Goal: Task Accomplishment & Management: Complete application form

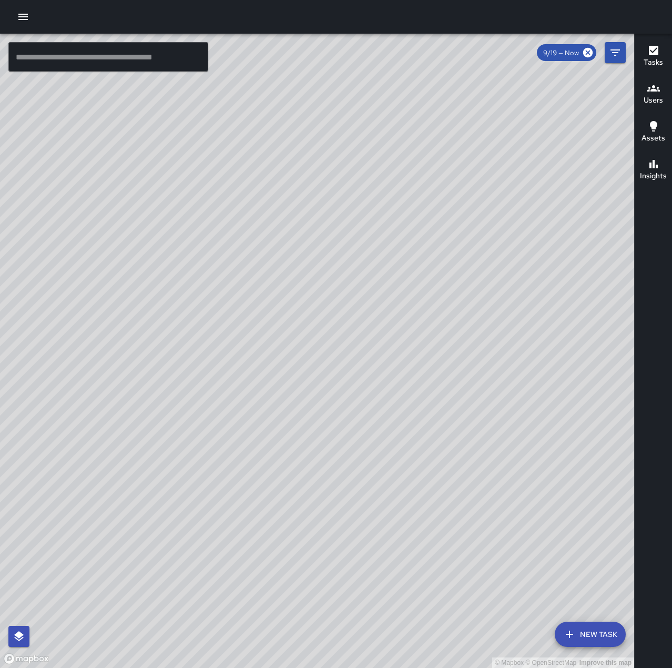
click at [24, 16] on icon "button" at bounding box center [22, 17] width 9 height 6
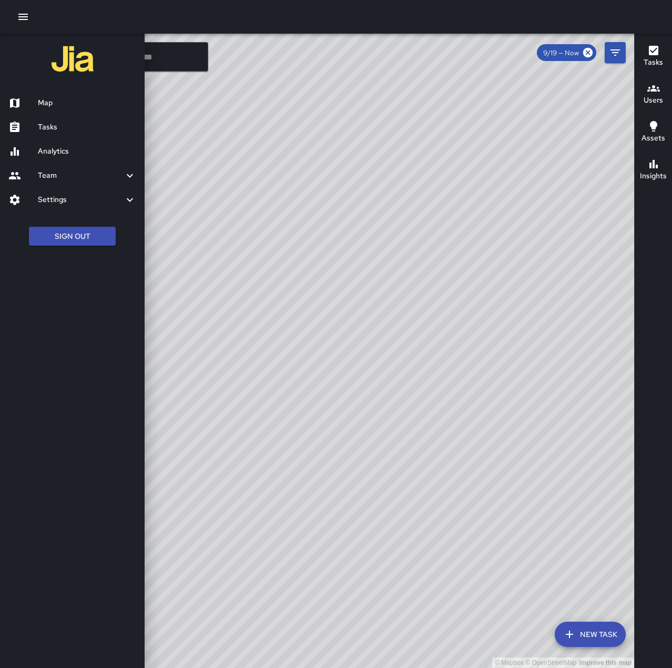
click at [83, 124] on h6 "Tasks" at bounding box center [87, 127] width 98 height 12
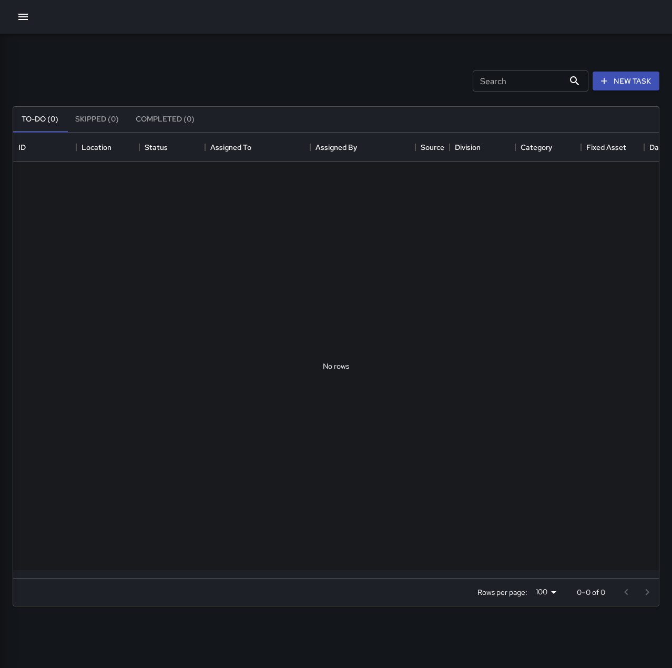
scroll to position [438, 638]
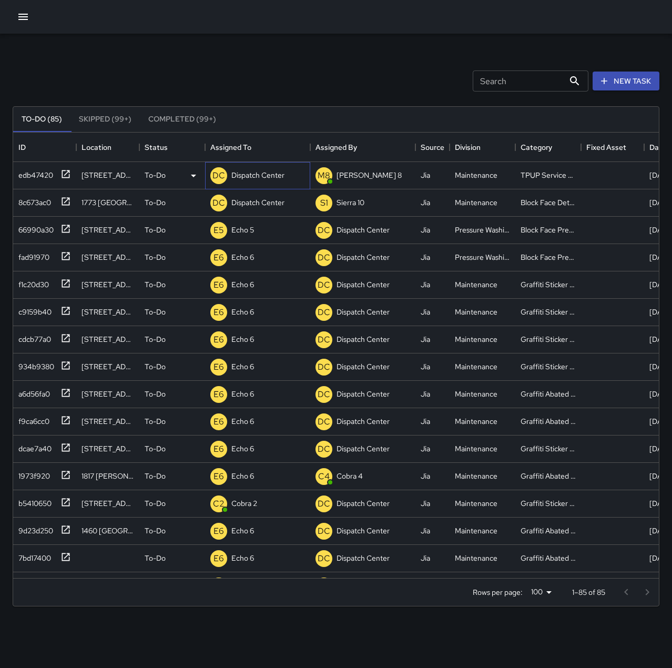
click at [249, 187] on div "DC Dispatch Center" at bounding box center [257, 175] width 105 height 27
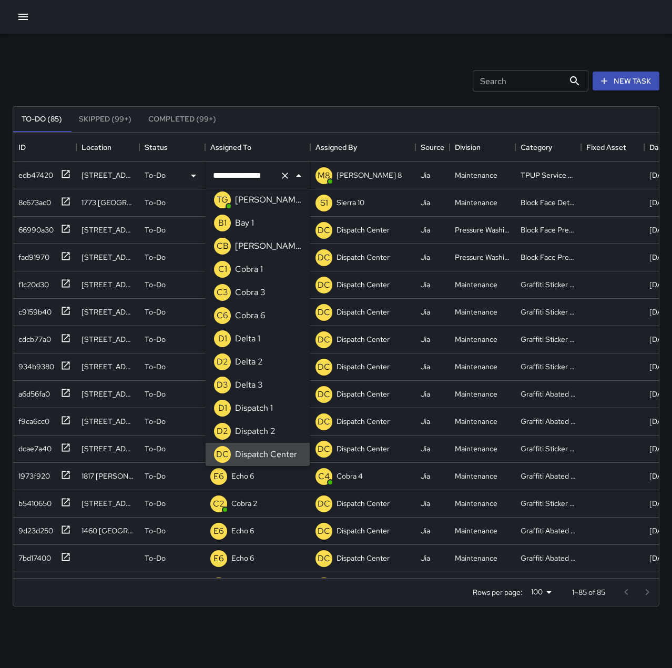
click at [285, 177] on icon "Clear" at bounding box center [285, 175] width 11 height 11
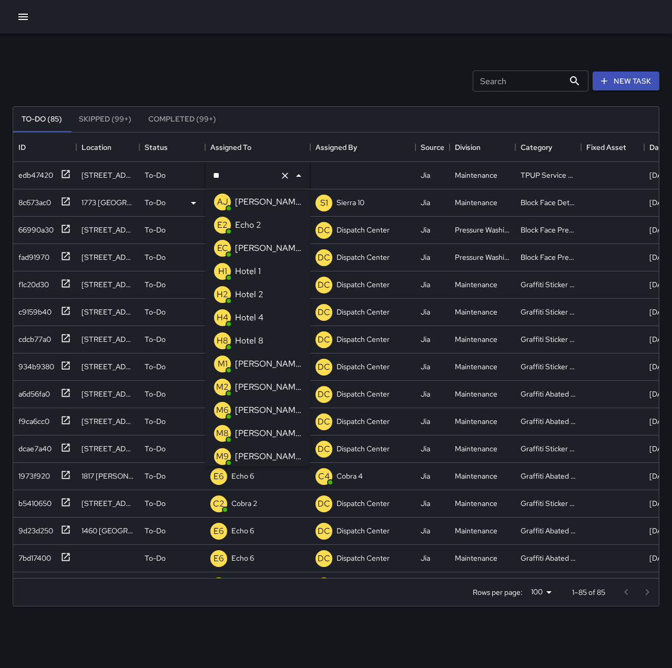
scroll to position [0, 0]
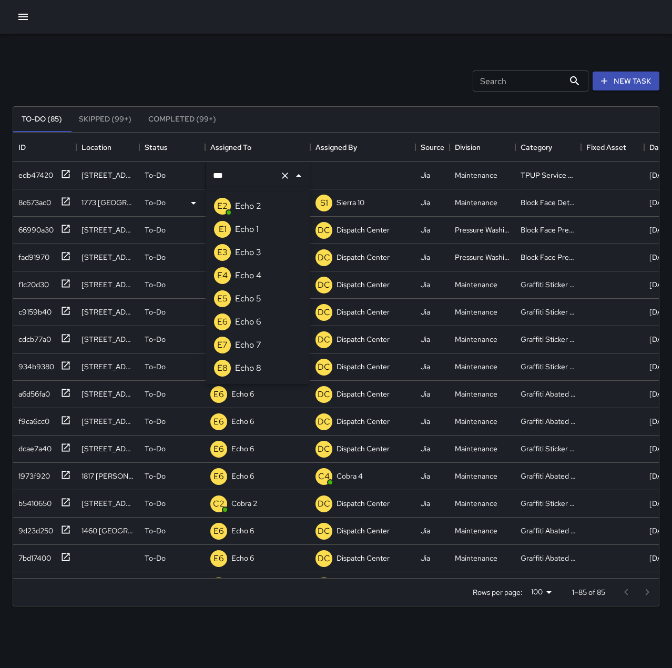
type input "****"
click at [252, 230] on p "Echo 1" at bounding box center [247, 229] width 24 height 13
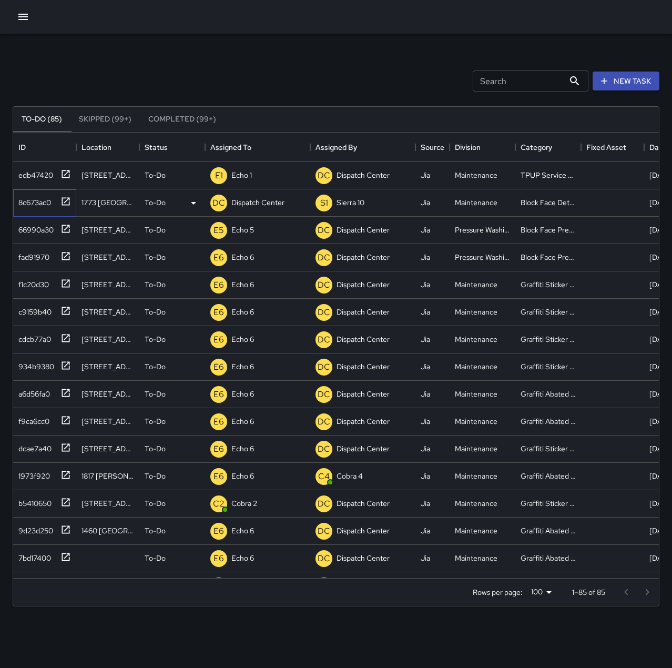
click at [68, 201] on icon at bounding box center [65, 201] width 11 height 11
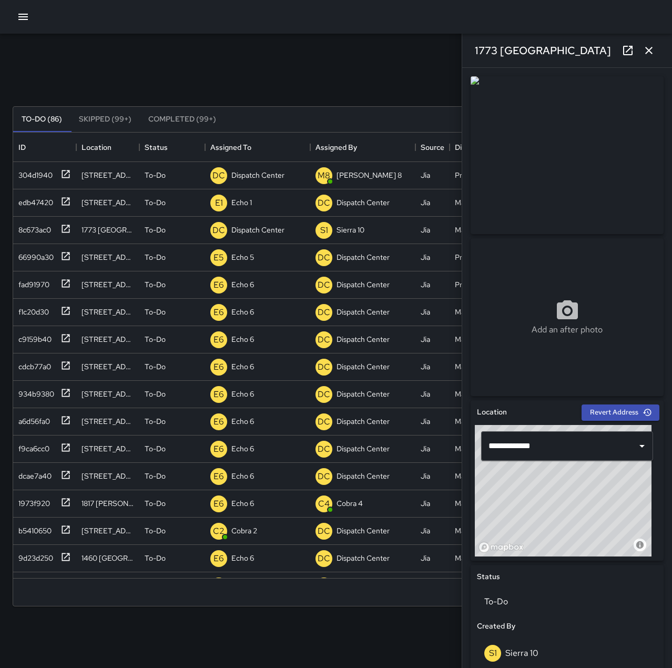
drag, startPoint x: 649, startPoint y: 47, endPoint x: 635, endPoint y: 60, distance: 19.3
click at [649, 48] on icon "button" at bounding box center [649, 50] width 13 height 13
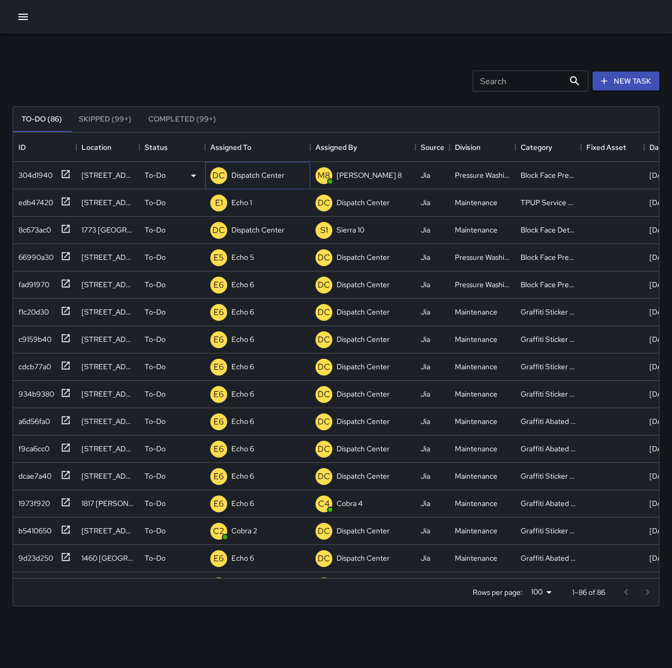
click at [237, 172] on p "Dispatch Center" at bounding box center [257, 175] width 53 height 11
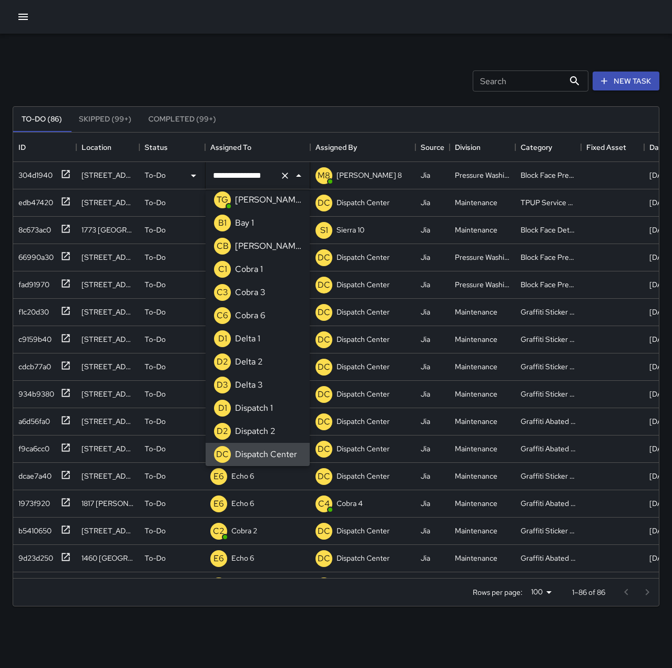
click at [290, 181] on button "Clear" at bounding box center [285, 175] width 15 height 15
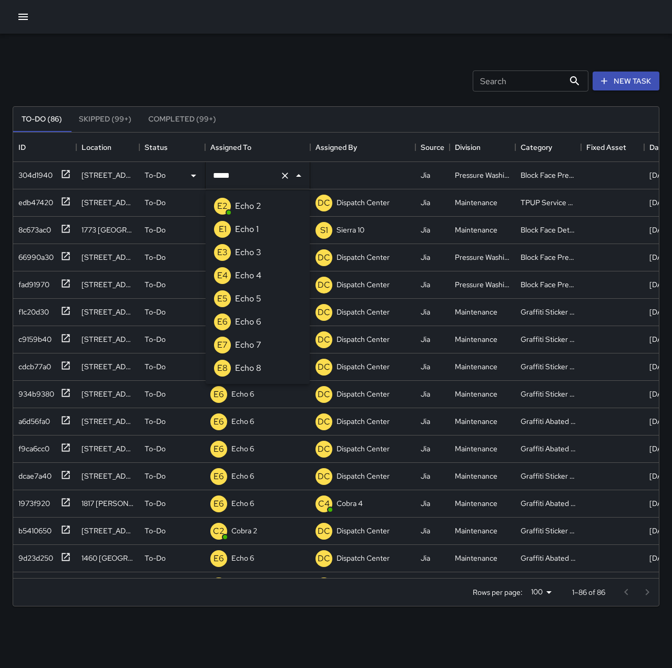
type input "******"
click at [285, 204] on li "E5 Echo 5" at bounding box center [258, 206] width 104 height 23
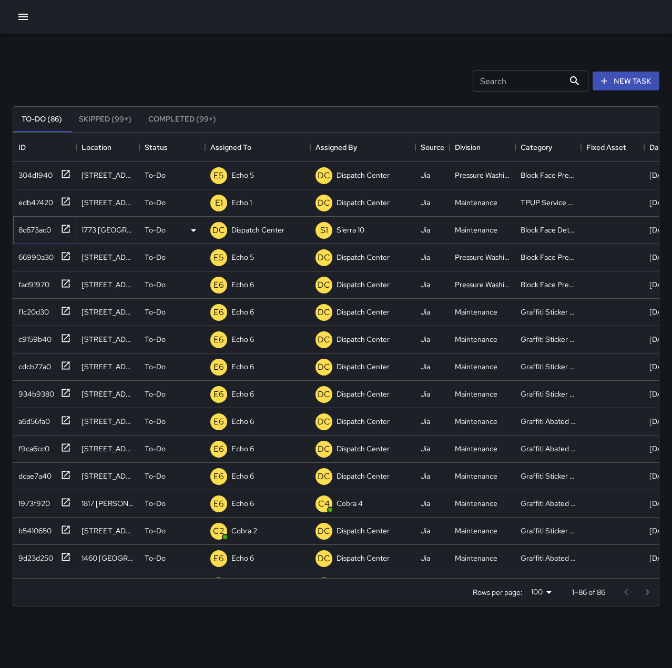
click at [43, 229] on div "8c673ac0" at bounding box center [32, 227] width 37 height 15
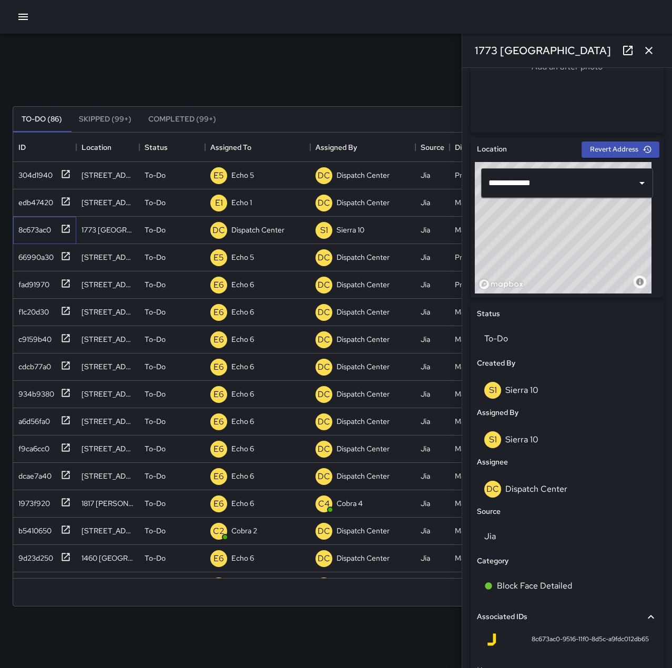
scroll to position [366, 0]
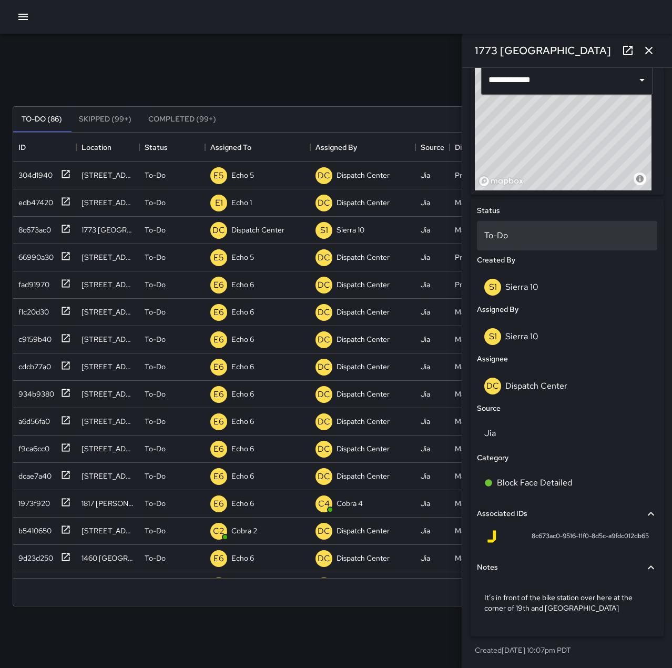
click at [510, 237] on p "To-Do" at bounding box center [567, 235] width 166 height 13
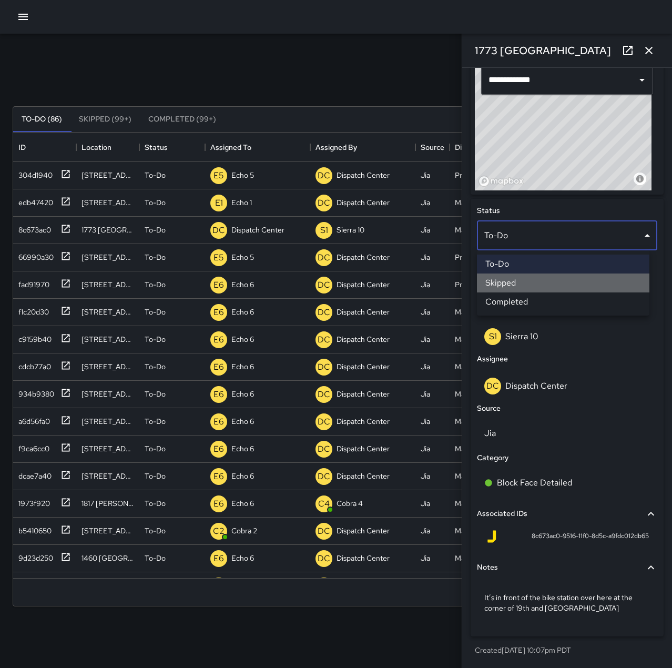
click at [518, 279] on li "Skipped" at bounding box center [563, 282] width 172 height 19
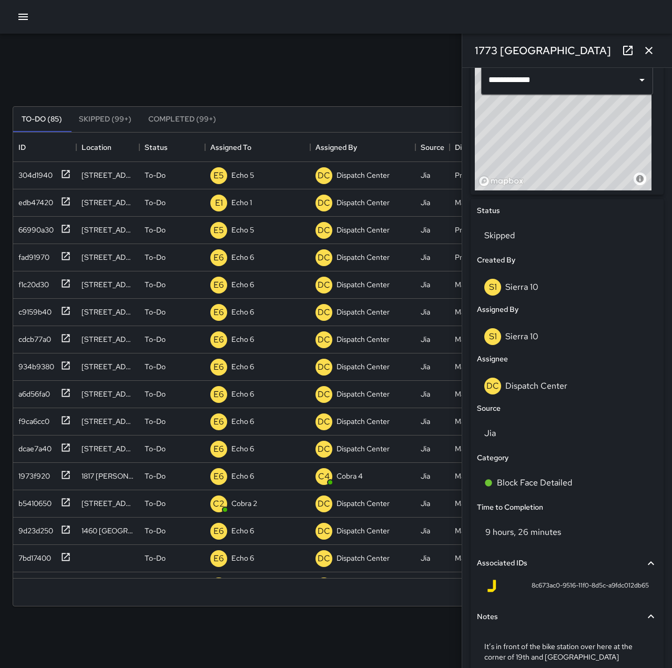
click at [647, 48] on icon "button" at bounding box center [648, 50] width 7 height 7
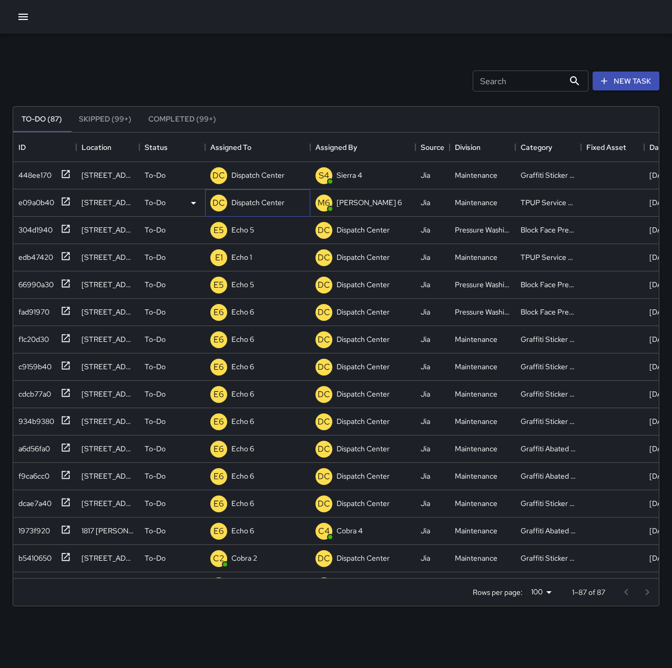
click at [235, 198] on p "Dispatch Center" at bounding box center [257, 202] width 53 height 11
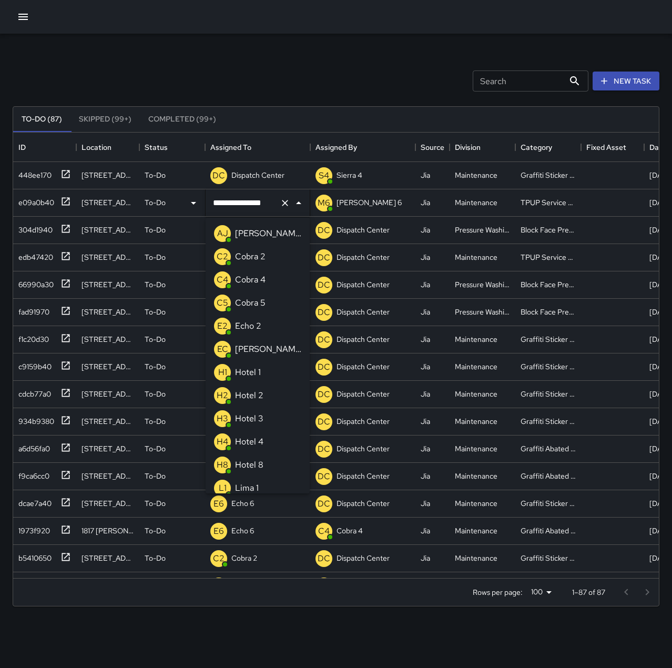
scroll to position [585, 0]
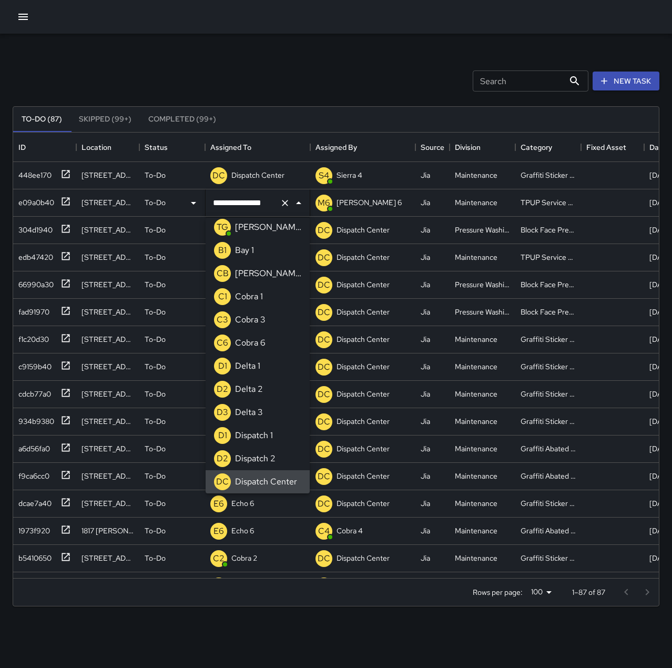
click at [286, 204] on icon "Clear" at bounding box center [285, 203] width 6 height 6
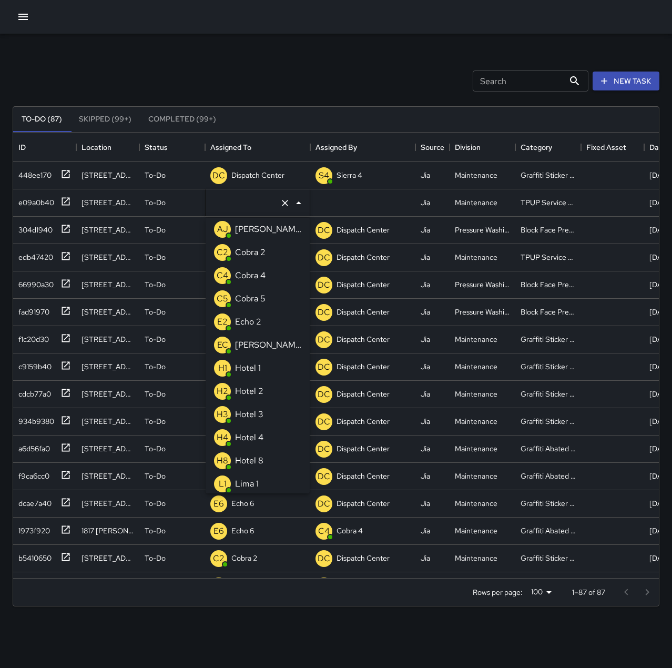
click at [258, 323] on p "Echo 2" at bounding box center [248, 322] width 26 height 13
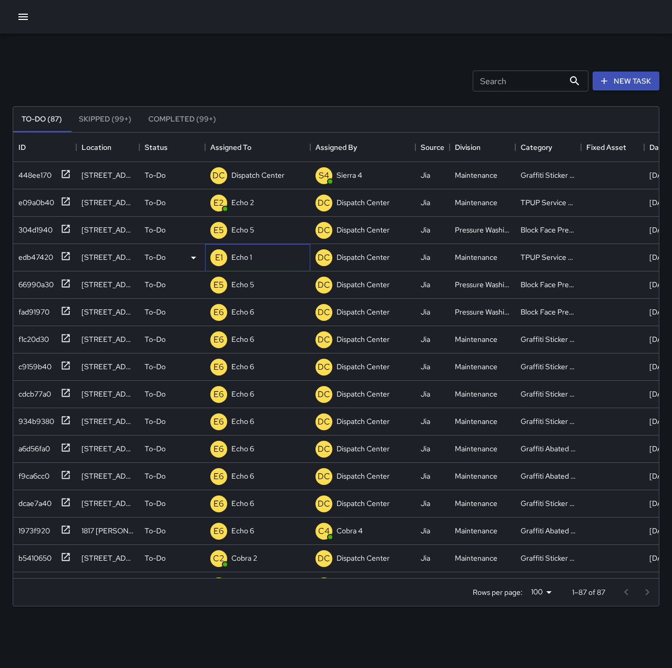
click at [254, 258] on div "E1 Echo 1" at bounding box center [257, 257] width 105 height 27
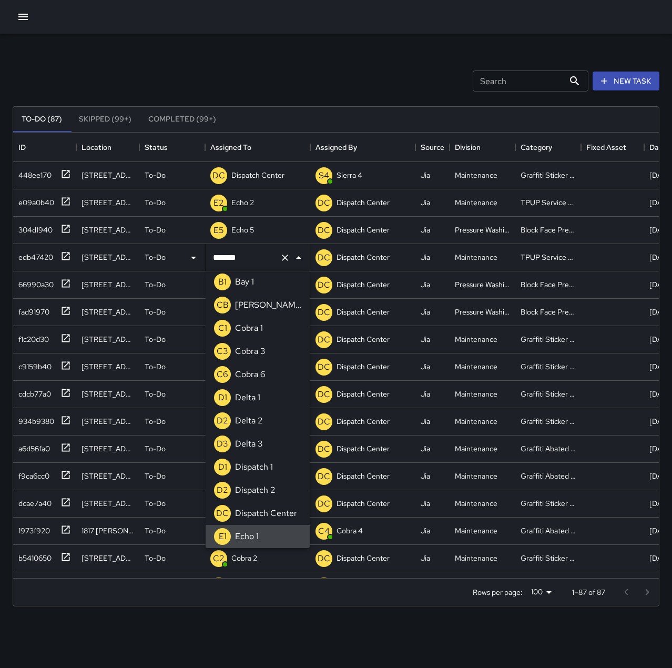
click at [284, 257] on icon "Clear" at bounding box center [285, 258] width 6 height 6
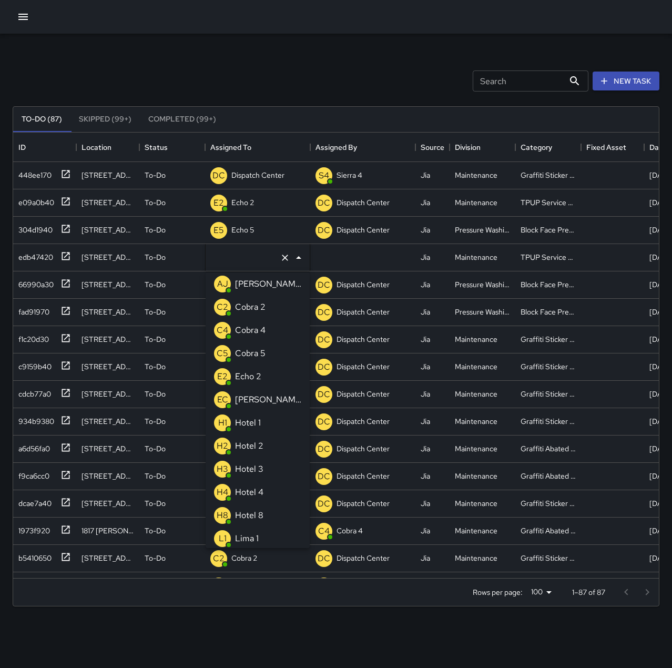
click at [257, 375] on p "Echo 2" at bounding box center [248, 376] width 26 height 13
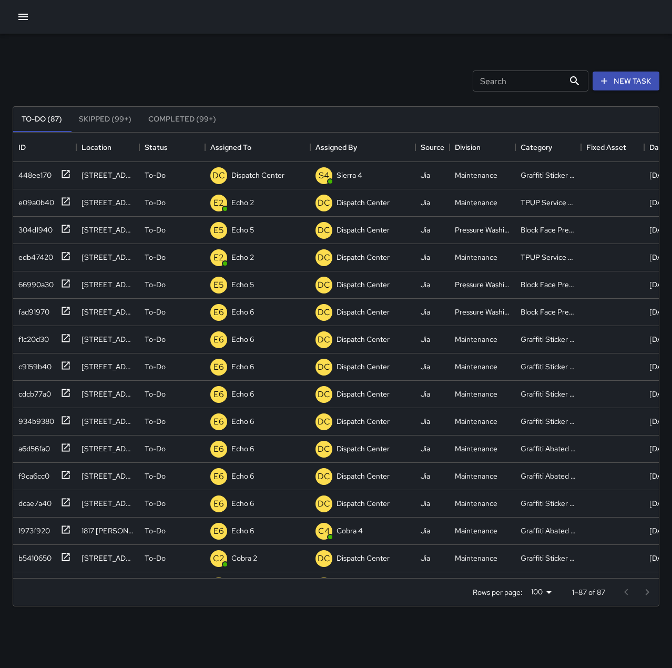
click at [289, 64] on div "Search Search New Task" at bounding box center [336, 81] width 651 height 55
click at [67, 174] on icon at bounding box center [65, 174] width 11 height 11
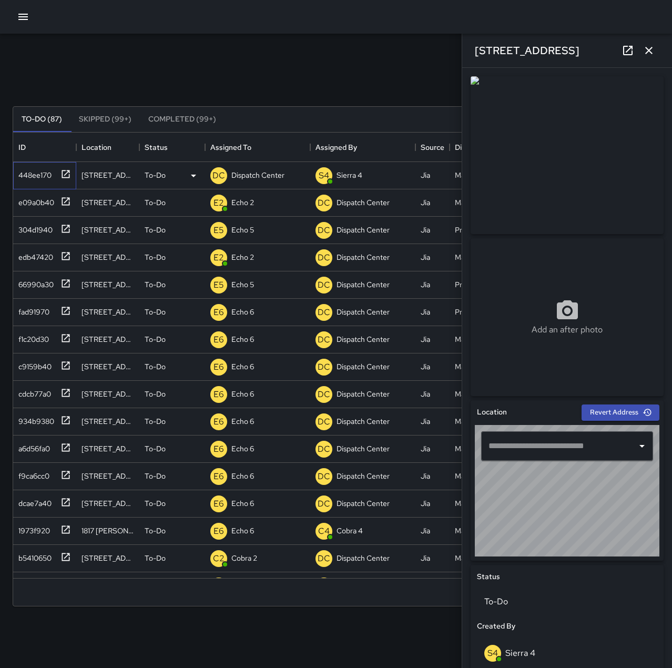
type input "**********"
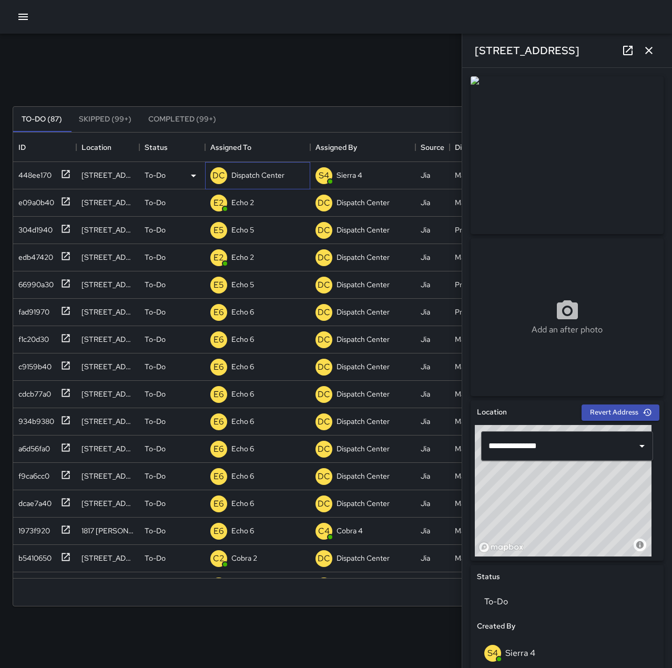
click at [268, 177] on p "Dispatch Center" at bounding box center [257, 175] width 53 height 11
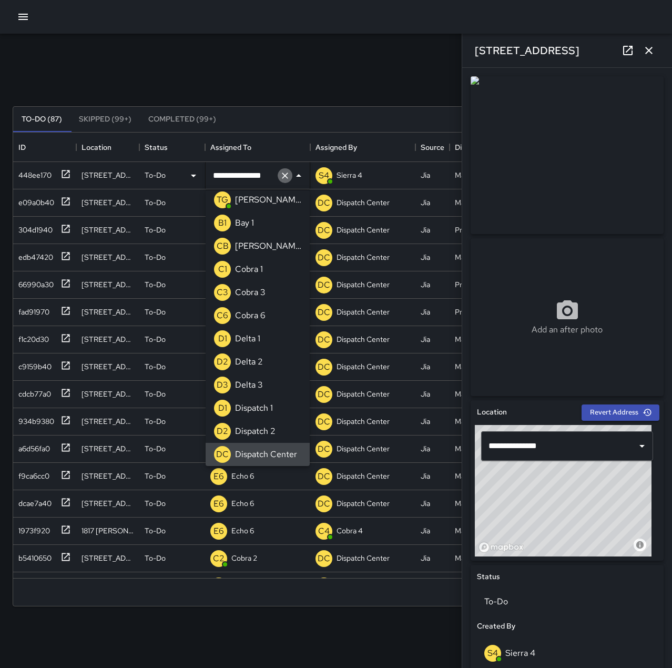
click at [283, 177] on icon "Clear" at bounding box center [285, 175] width 6 height 6
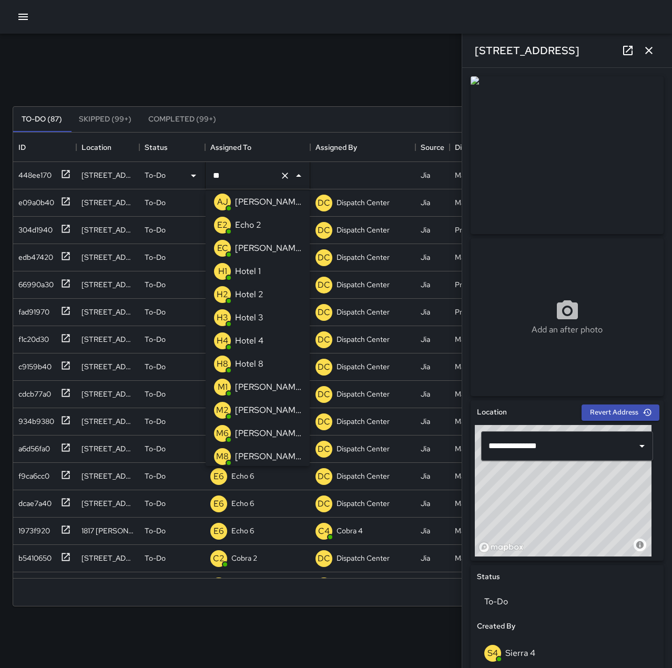
scroll to position [0, 0]
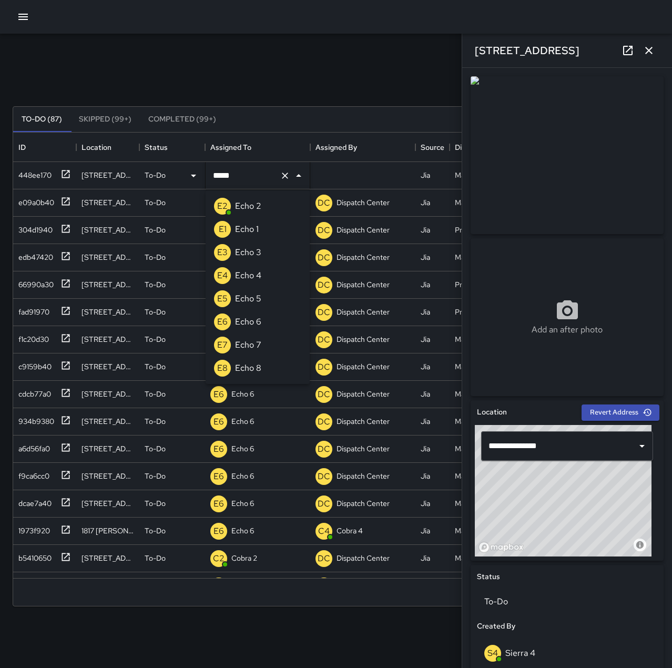
type input "******"
click at [258, 204] on p "Echo 6" at bounding box center [248, 206] width 26 height 13
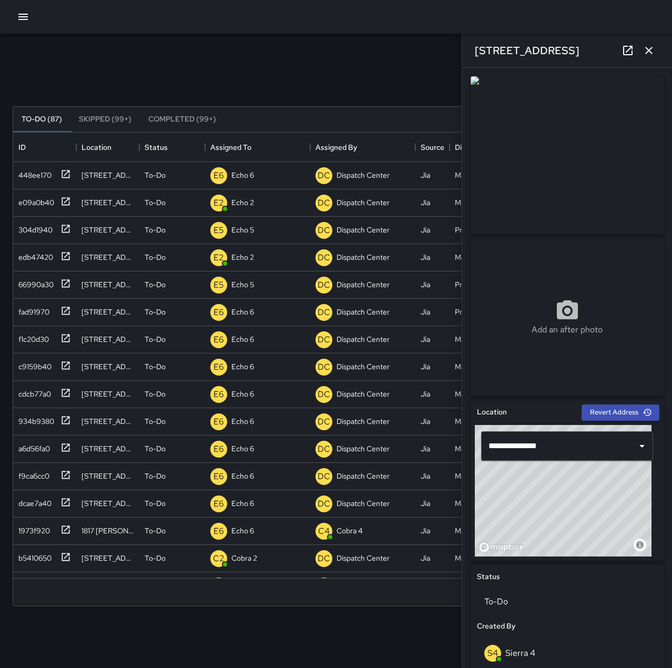
click at [325, 64] on div "Search Search New Task" at bounding box center [336, 81] width 651 height 55
click at [656, 50] on button "button" at bounding box center [648, 50] width 21 height 21
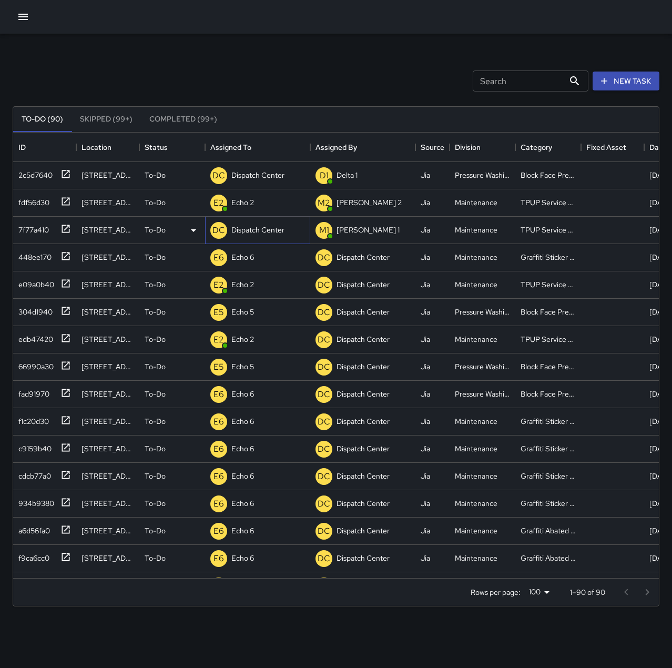
click at [241, 228] on p "Dispatch Center" at bounding box center [257, 230] width 53 height 11
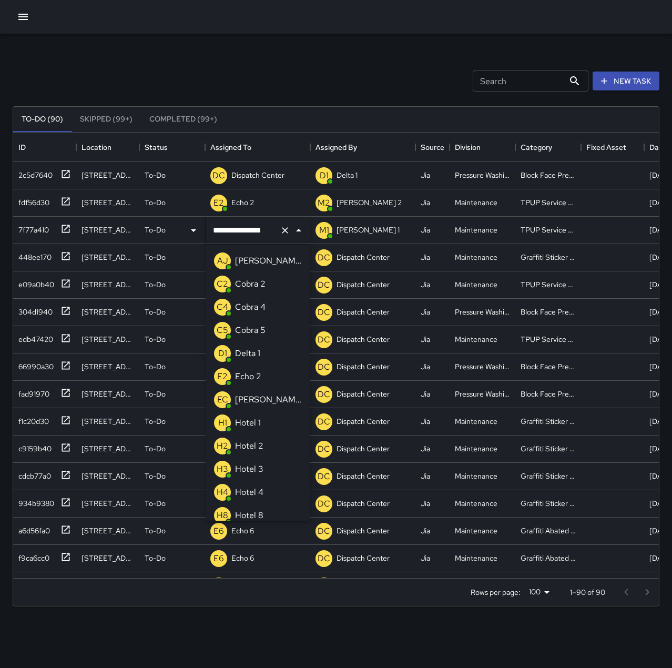
scroll to position [585, 0]
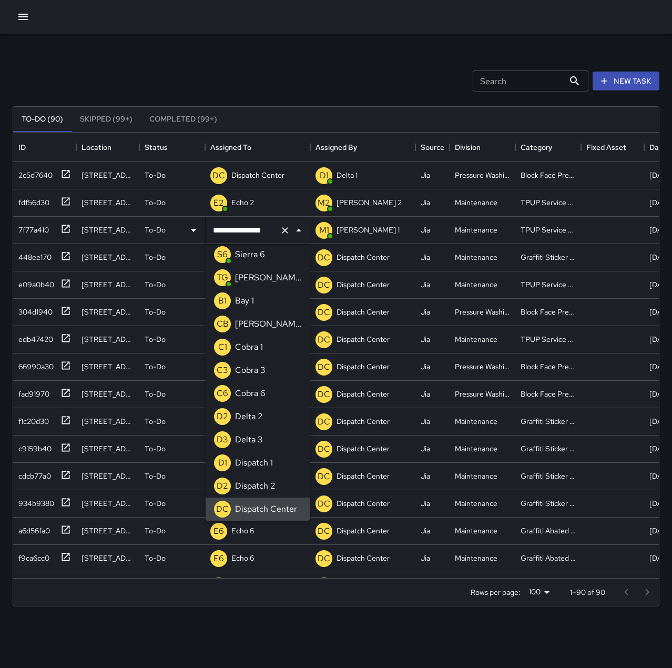
click at [287, 229] on icon "Clear" at bounding box center [285, 230] width 6 height 6
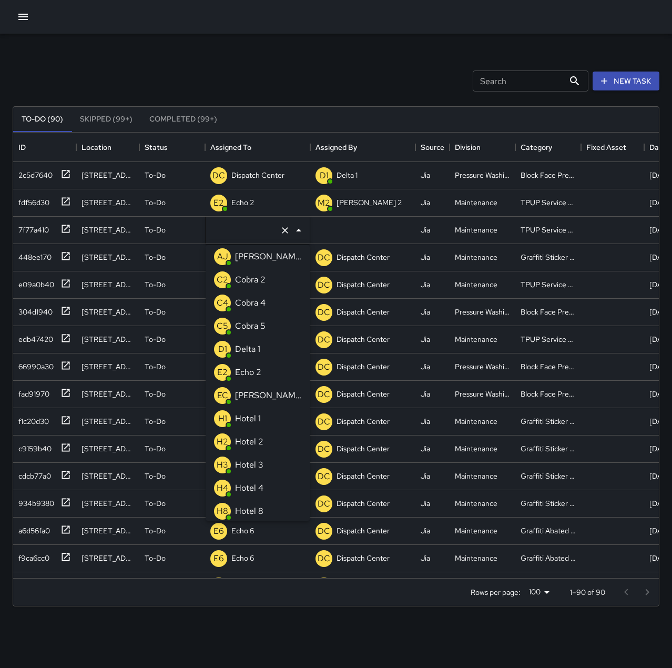
click at [268, 364] on li "E2 Echo 2" at bounding box center [258, 372] width 104 height 23
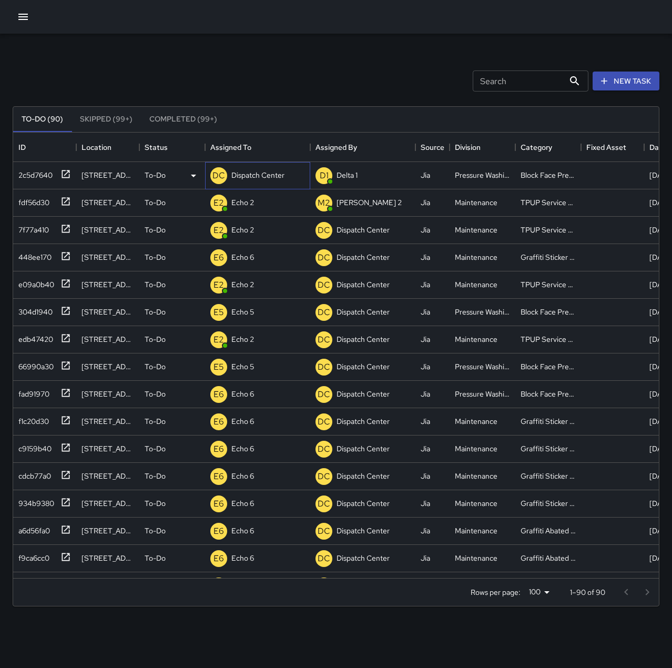
click at [252, 177] on p "Dispatch Center" at bounding box center [257, 175] width 53 height 11
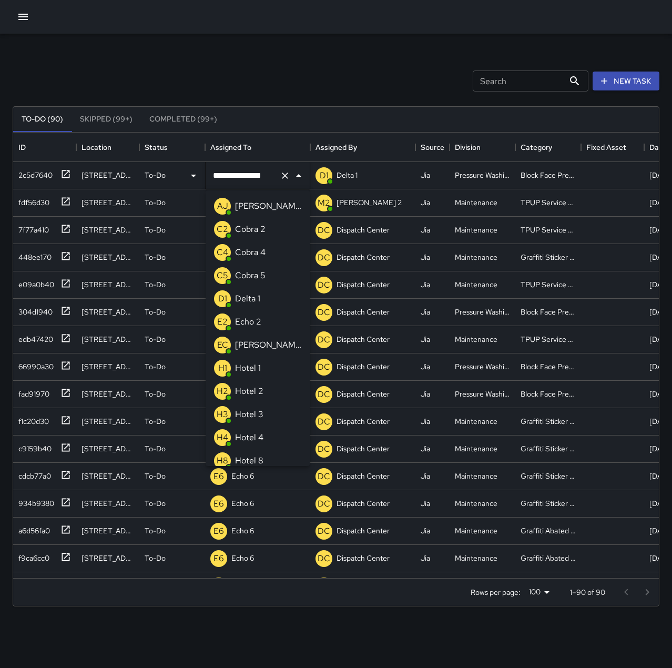
scroll to position [585, 0]
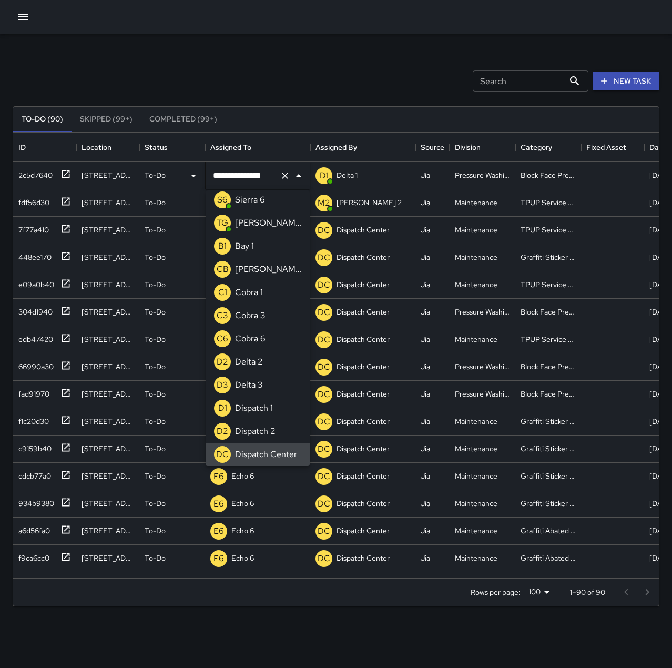
click at [284, 173] on icon "Clear" at bounding box center [285, 175] width 11 height 11
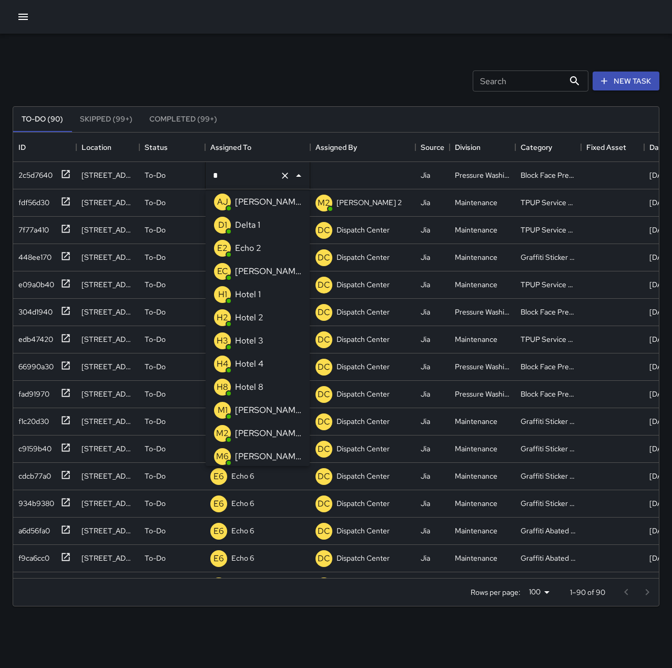
type input "**"
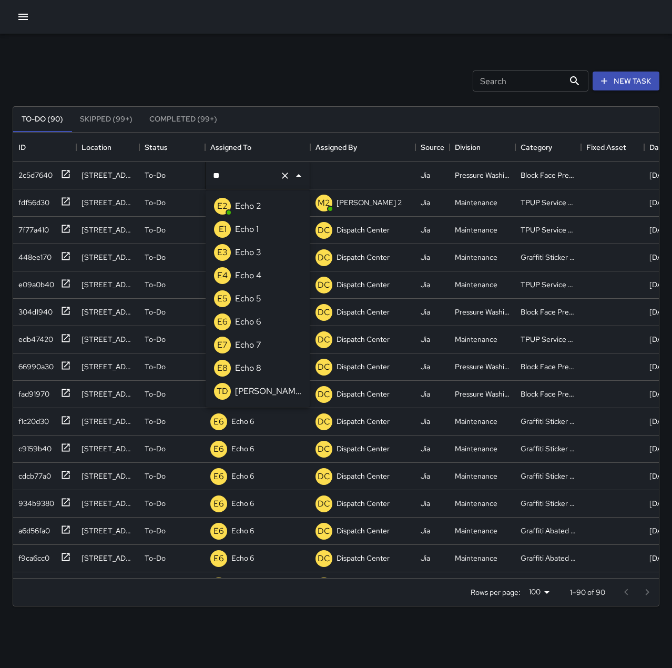
click at [255, 297] on p "Echo 5" at bounding box center [248, 298] width 26 height 13
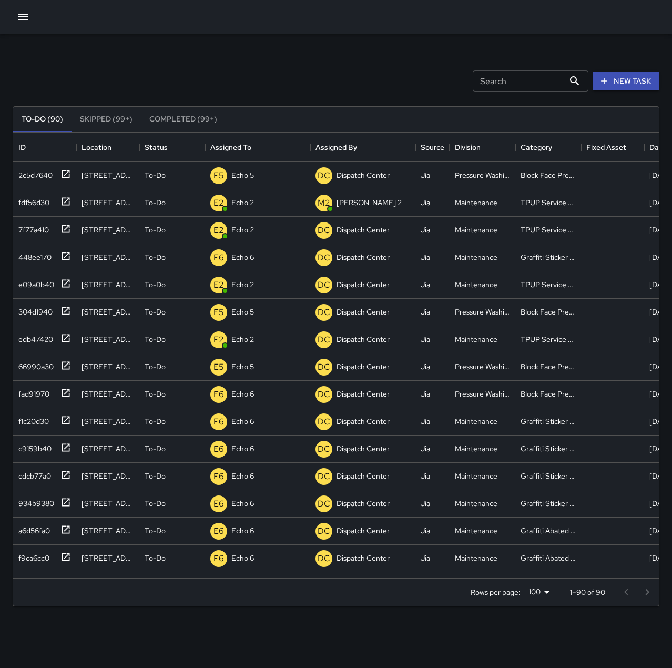
click at [260, 53] on div "Search Search New Task To-Do (90) Skipped (99+) Completed (99+) ID Location Sta…" at bounding box center [336, 327] width 672 height 587
click at [266, 177] on p "Dispatch Center" at bounding box center [257, 175] width 53 height 11
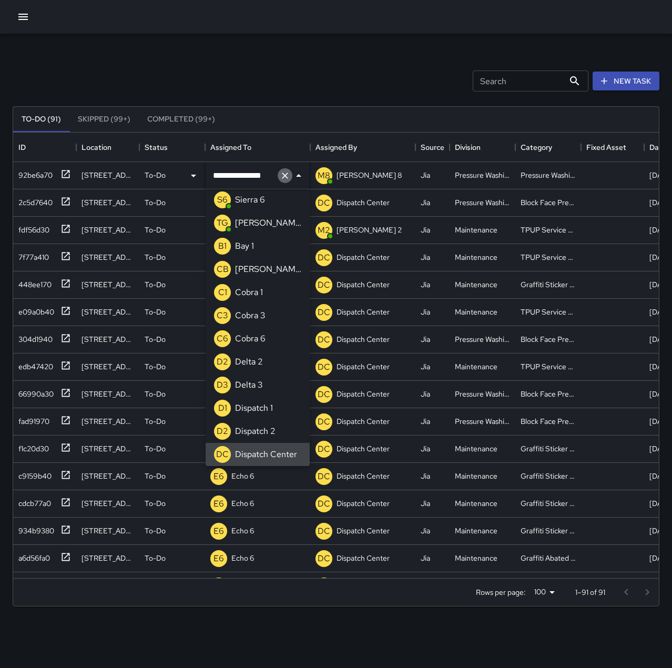
click at [287, 175] on icon "Clear" at bounding box center [285, 175] width 11 height 11
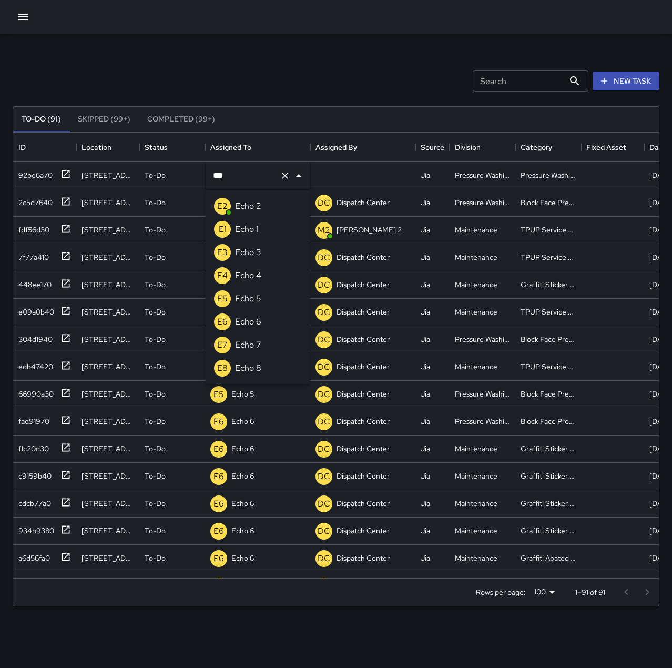
type input "****"
click at [253, 295] on p "Echo 5" at bounding box center [248, 298] width 26 height 13
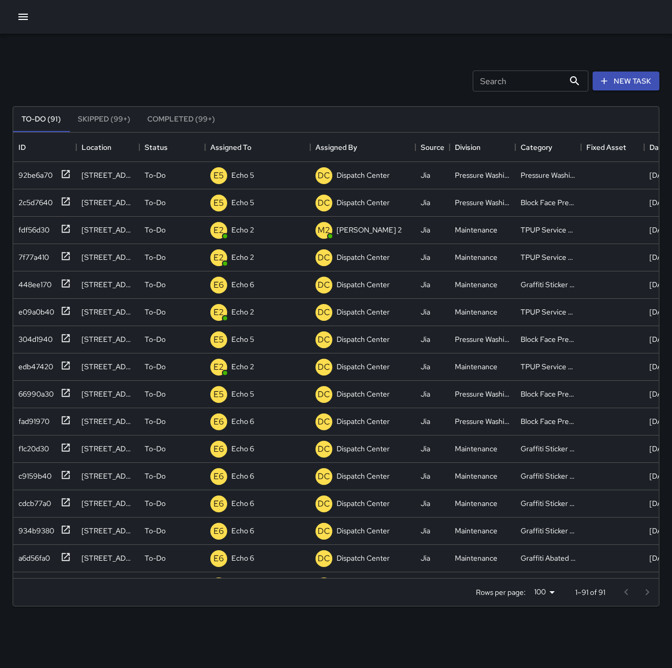
click at [253, 66] on div "Search Search New Task" at bounding box center [336, 81] width 651 height 55
click at [68, 202] on icon at bounding box center [65, 201] width 11 height 11
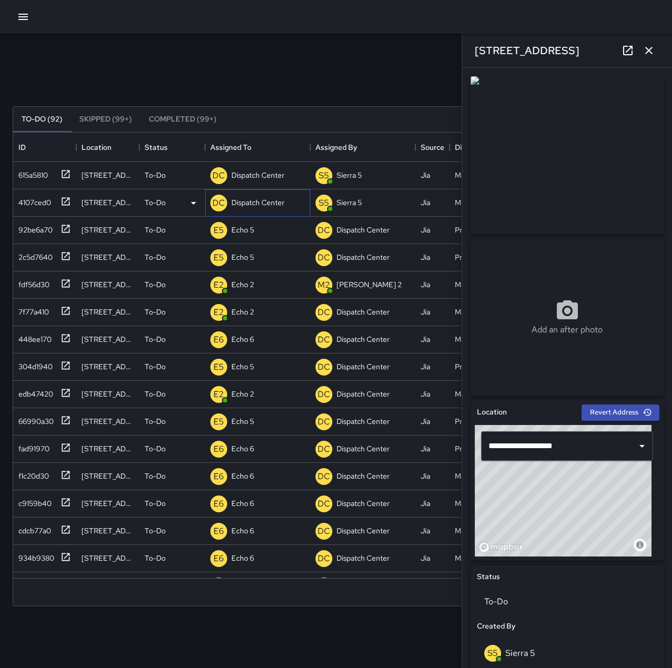
click at [266, 200] on p "Dispatch Center" at bounding box center [257, 202] width 53 height 11
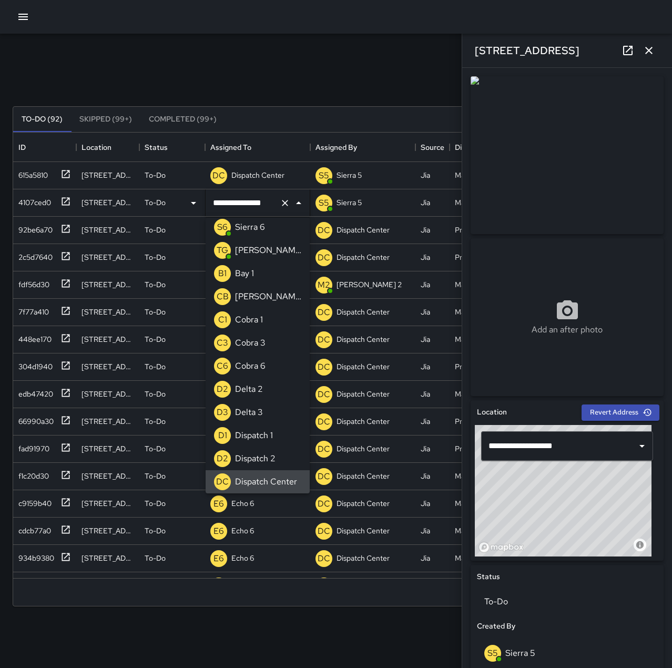
click at [284, 202] on icon "Clear" at bounding box center [285, 203] width 6 height 6
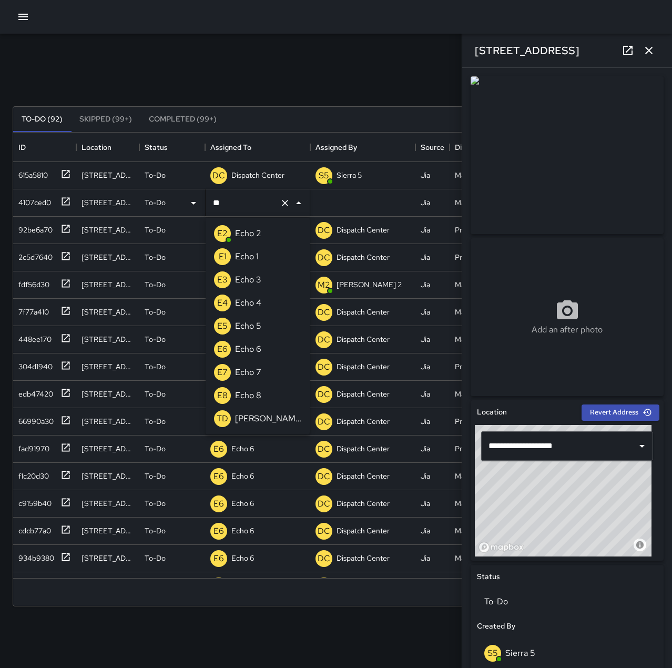
type input "***"
click at [265, 348] on li "E6 Echo 6" at bounding box center [258, 349] width 104 height 23
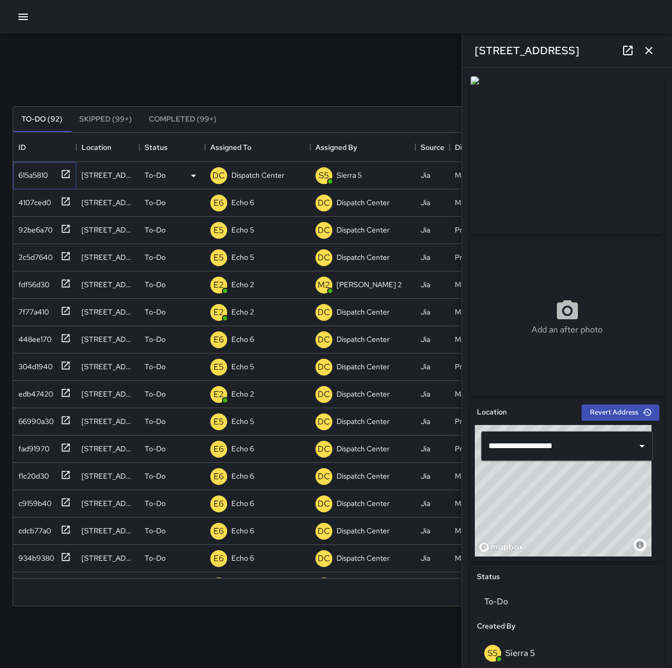
click at [68, 172] on icon at bounding box center [66, 174] width 8 height 8
click at [242, 175] on p "Dispatch Center" at bounding box center [257, 175] width 53 height 11
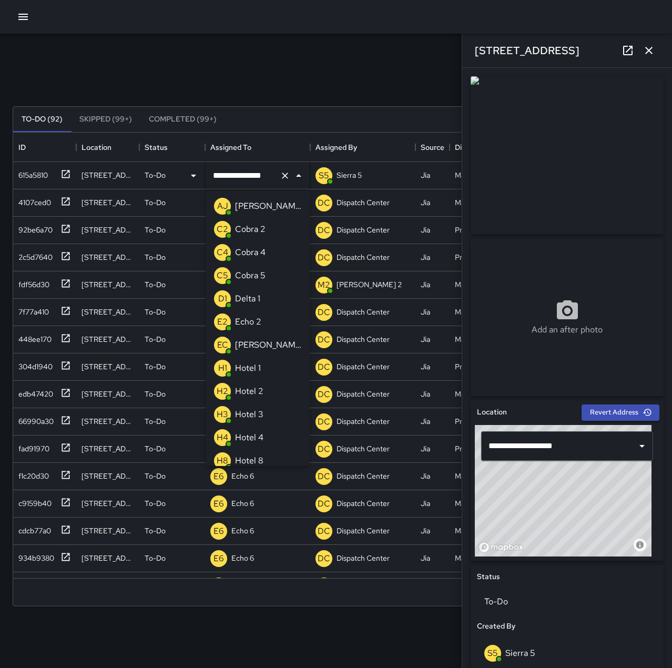
scroll to position [585, 0]
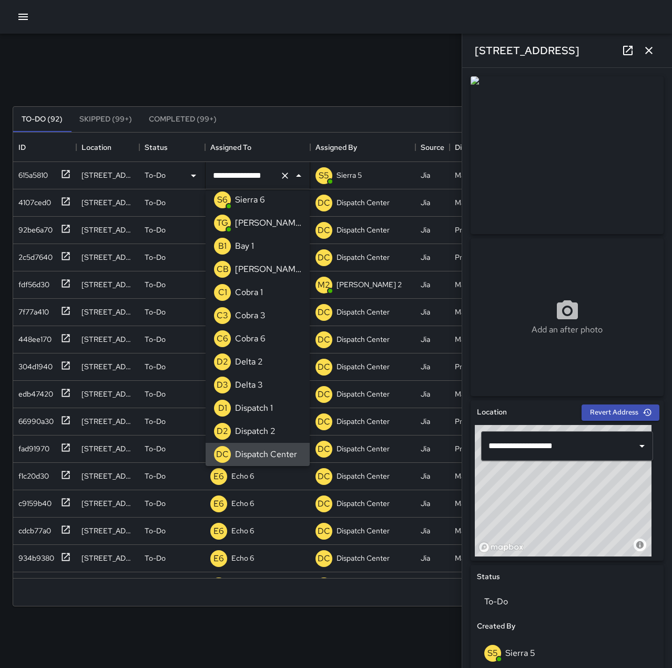
click at [280, 171] on icon "Clear" at bounding box center [285, 175] width 11 height 11
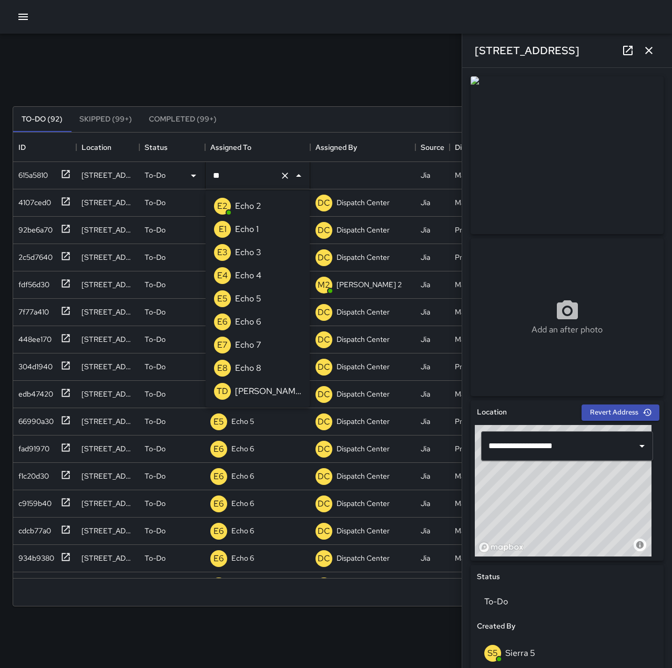
scroll to position [0, 0]
type input "***"
click at [269, 319] on li "E6 Echo 6" at bounding box center [258, 321] width 104 height 23
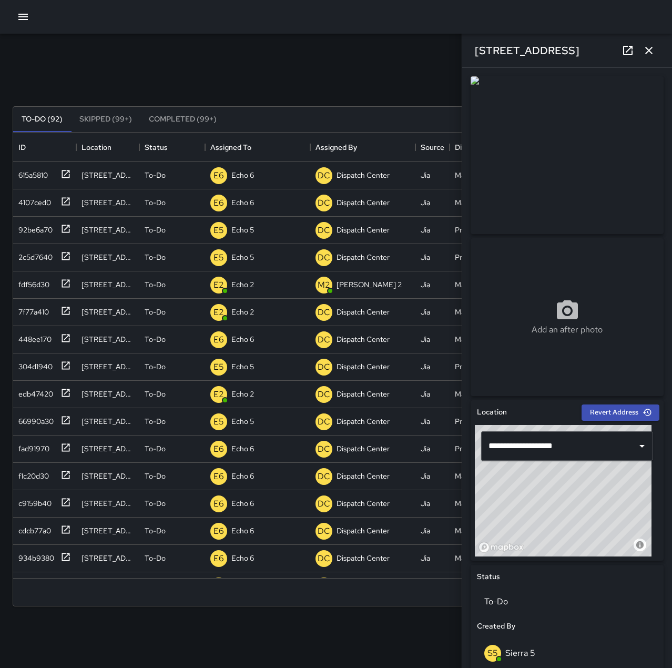
click at [285, 64] on div "Search Search New Task" at bounding box center [336, 81] width 651 height 55
click at [652, 55] on icon "button" at bounding box center [649, 50] width 13 height 13
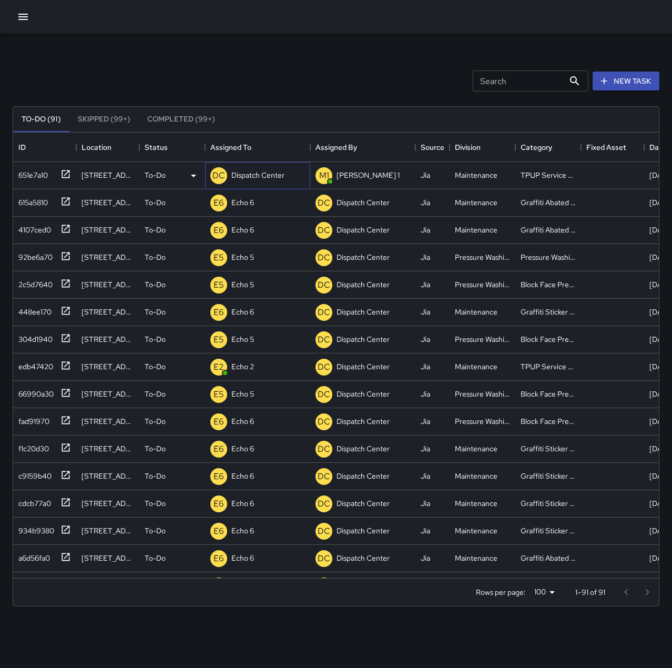
click at [278, 175] on p "Dispatch Center" at bounding box center [257, 175] width 53 height 11
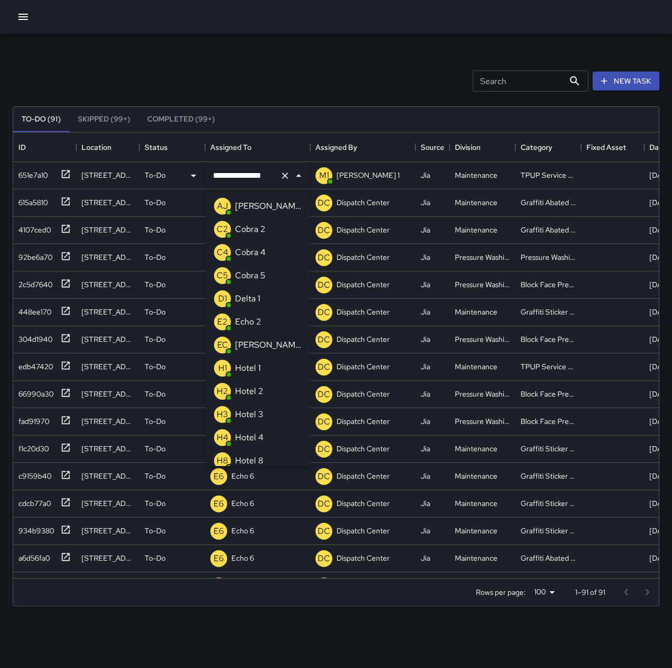
scroll to position [608, 0]
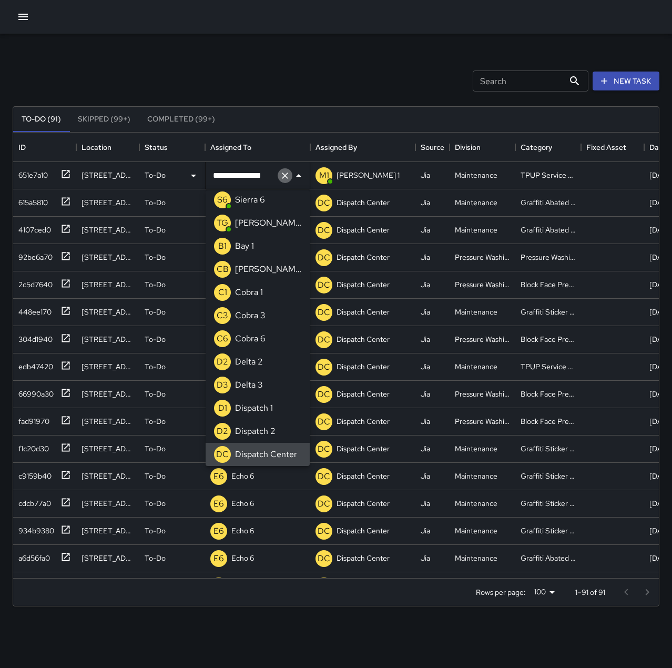
click at [285, 176] on icon "Clear" at bounding box center [285, 175] width 11 height 11
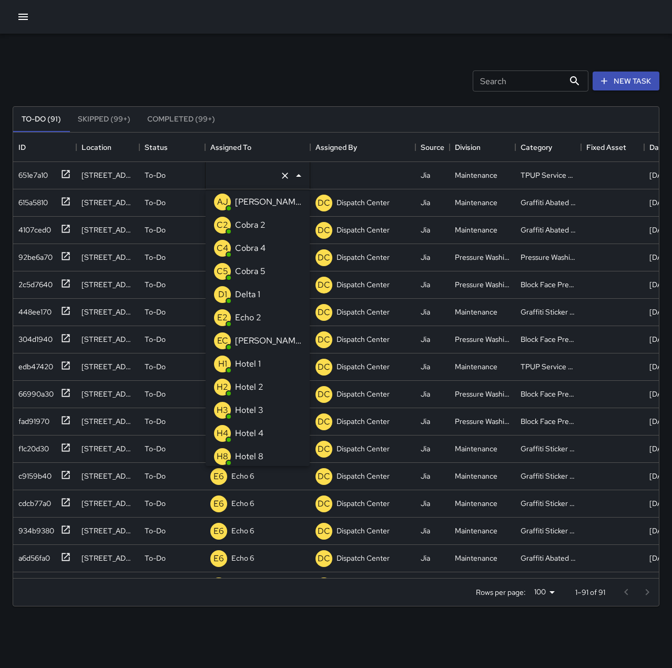
click at [252, 318] on p "Echo 2" at bounding box center [248, 317] width 26 height 13
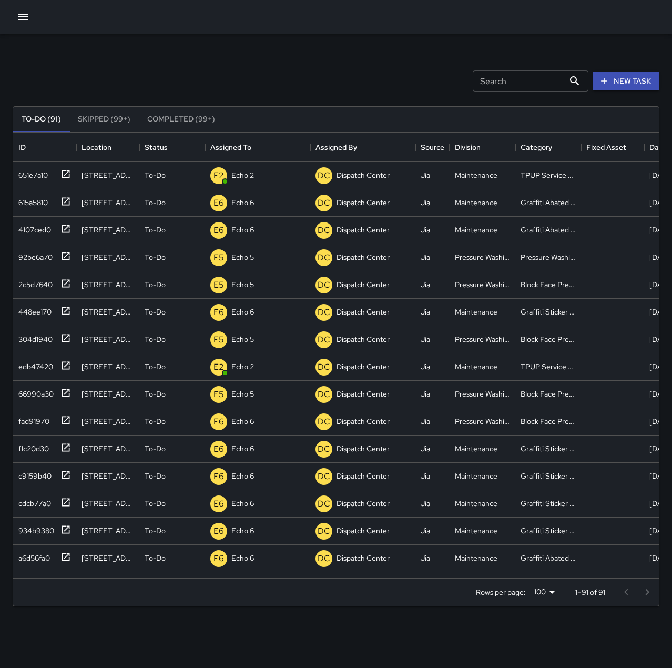
click at [271, 81] on div "Search Search New Task" at bounding box center [336, 81] width 651 height 55
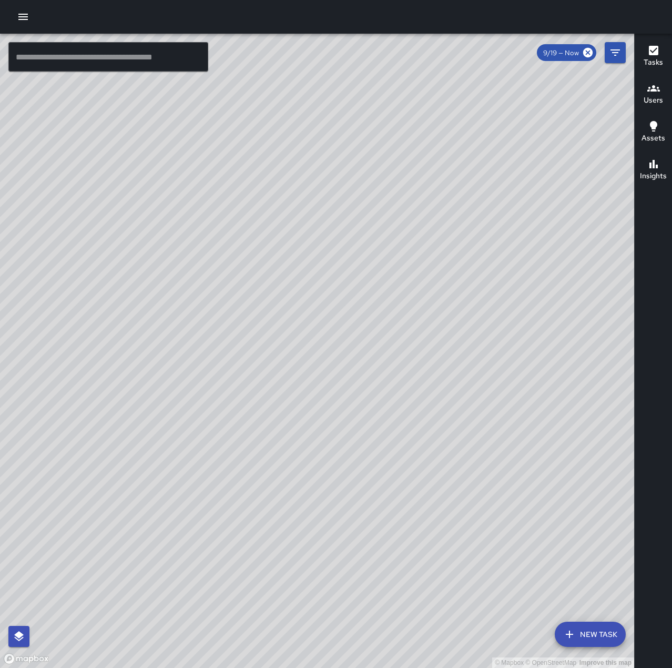
drag, startPoint x: 304, startPoint y: 426, endPoint x: 387, endPoint y: 188, distance: 252.1
click at [387, 188] on div "© Mapbox © OpenStreetMap Improve this map" at bounding box center [317, 351] width 634 height 634
drag, startPoint x: 338, startPoint y: 420, endPoint x: 427, endPoint y: 262, distance: 180.9
click at [427, 262] on div "© Mapbox © OpenStreetMap Improve this map" at bounding box center [317, 351] width 634 height 634
drag, startPoint x: 384, startPoint y: 423, endPoint x: 433, endPoint y: 308, distance: 124.9
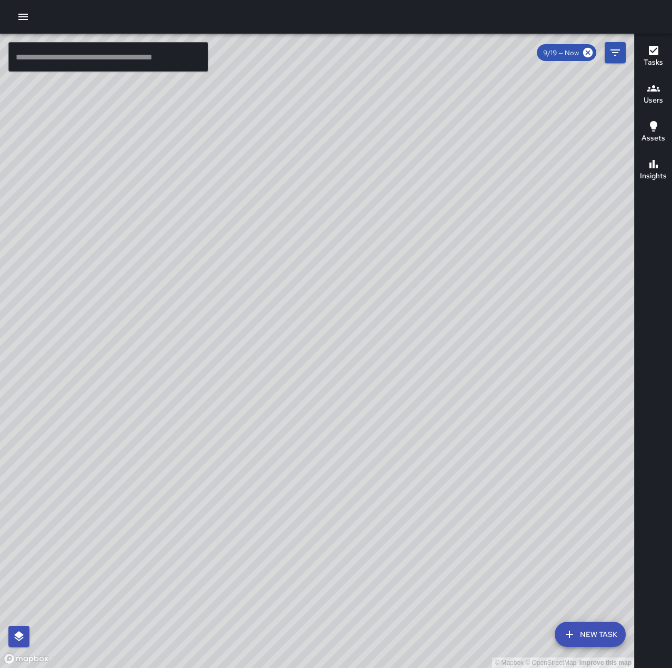
click at [433, 308] on div "© Mapbox © OpenStreetMap Improve this map" at bounding box center [317, 351] width 634 height 634
click at [601, 632] on button "New Task" at bounding box center [590, 634] width 71 height 25
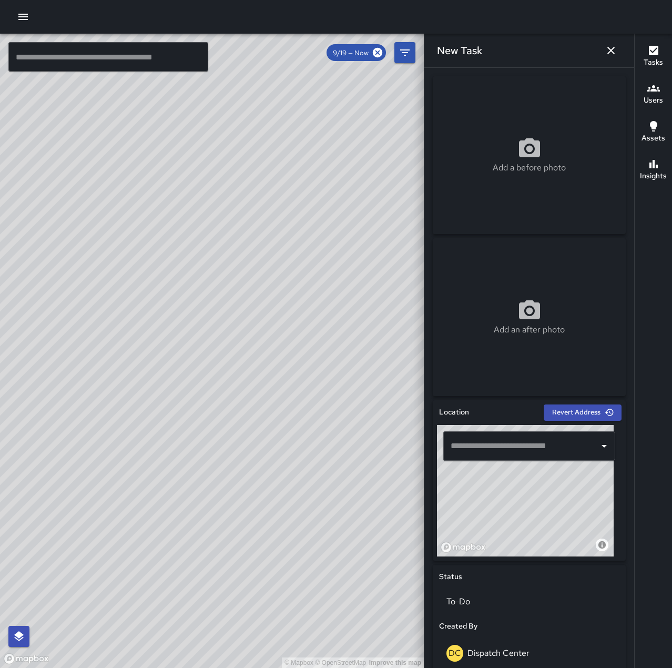
click at [524, 443] on input "text" at bounding box center [521, 446] width 147 height 20
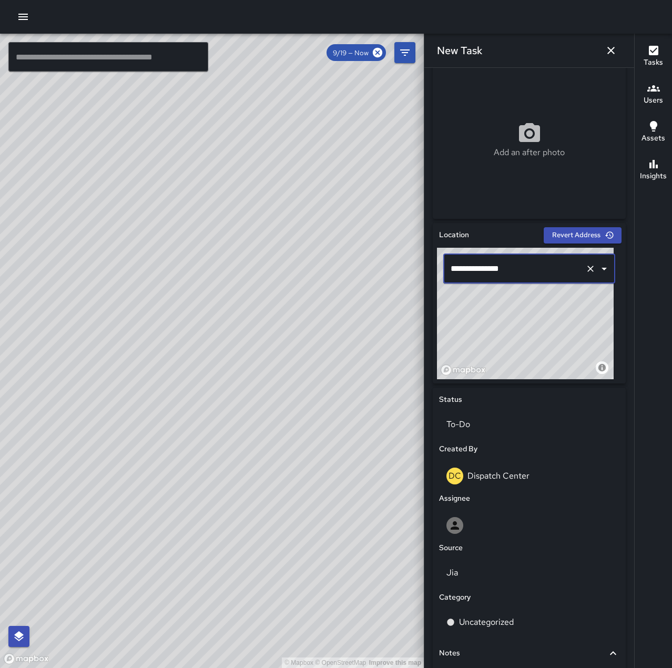
scroll to position [210, 0]
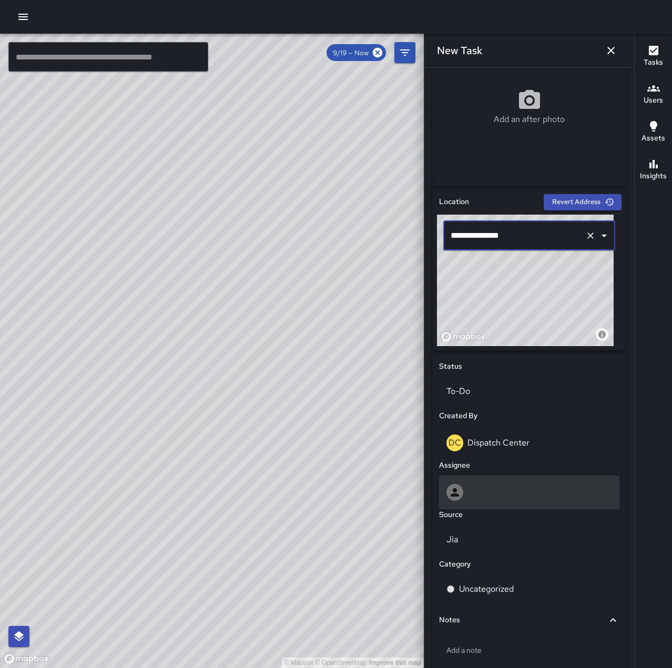
type input "**********"
click at [473, 490] on div at bounding box center [529, 492] width 166 height 17
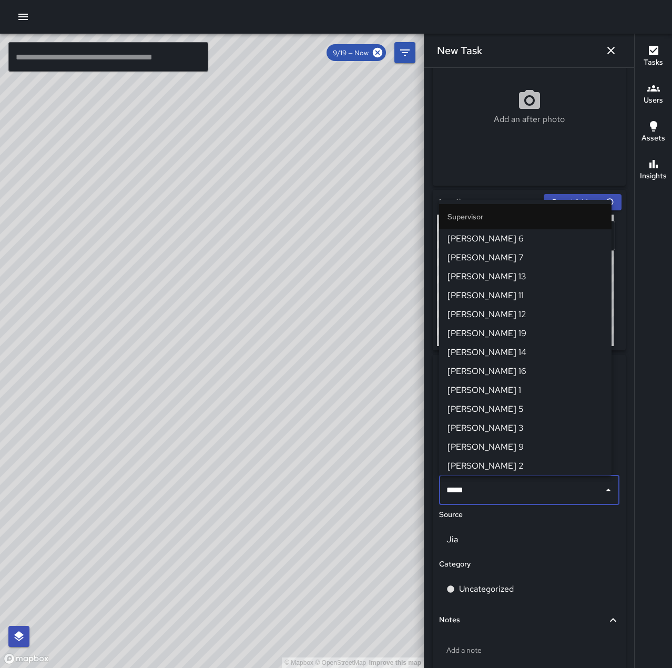
type input "******"
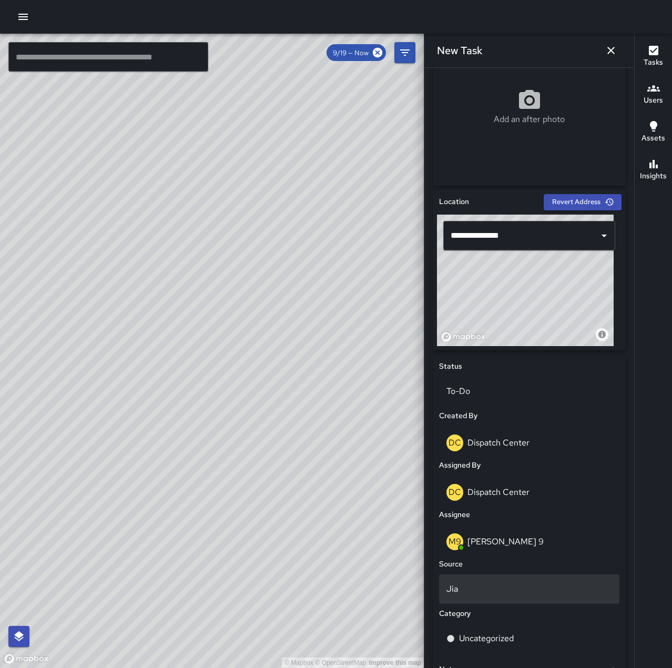
click at [497, 591] on p "Jia" at bounding box center [529, 589] width 166 height 13
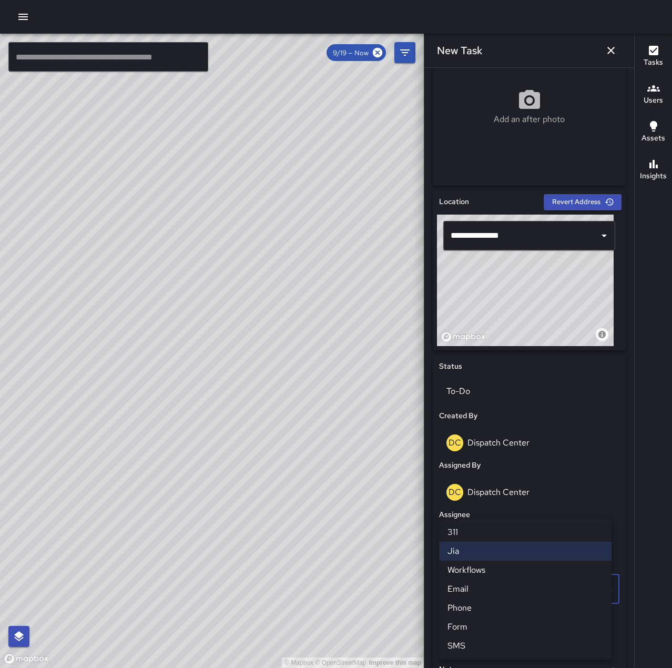
click at [491, 606] on li "Phone" at bounding box center [525, 607] width 172 height 19
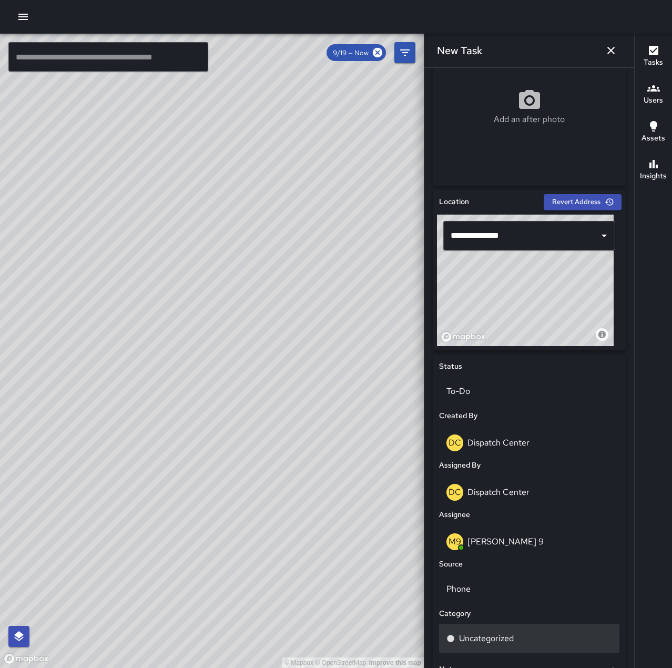
click at [499, 635] on p "Uncategorized" at bounding box center [486, 638] width 55 height 13
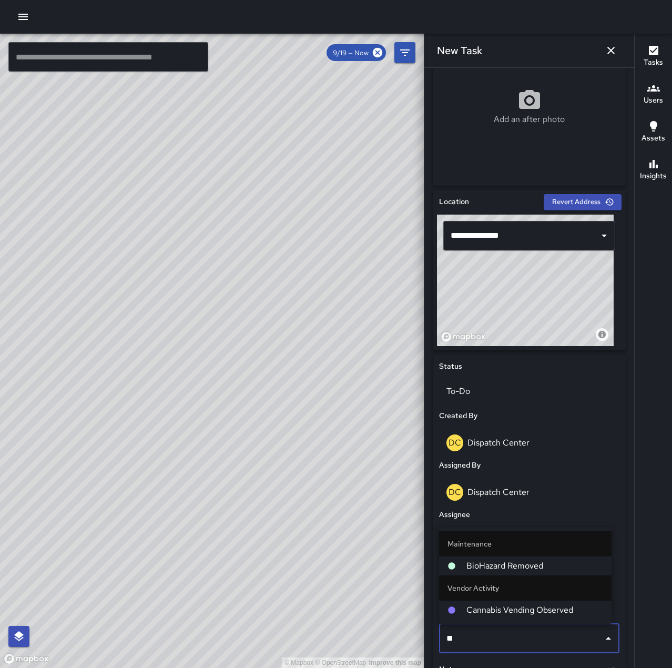
type input "***"
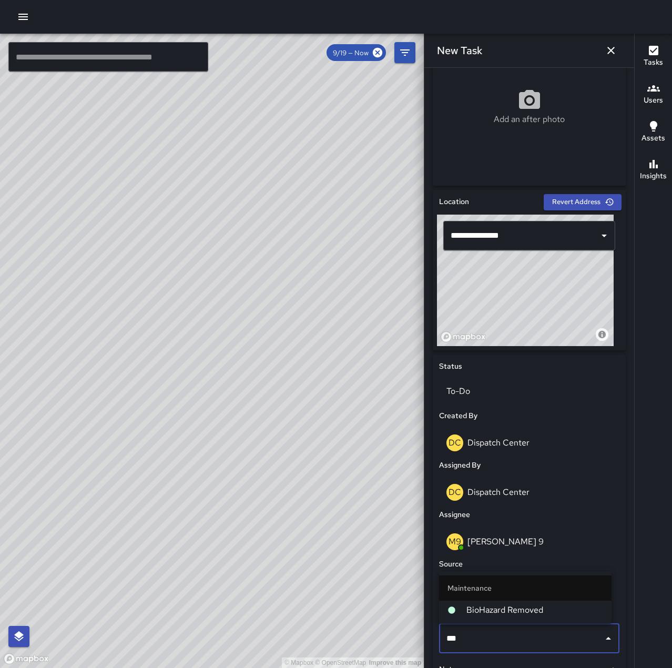
click at [497, 607] on span "BioHazard Removed" at bounding box center [534, 610] width 137 height 13
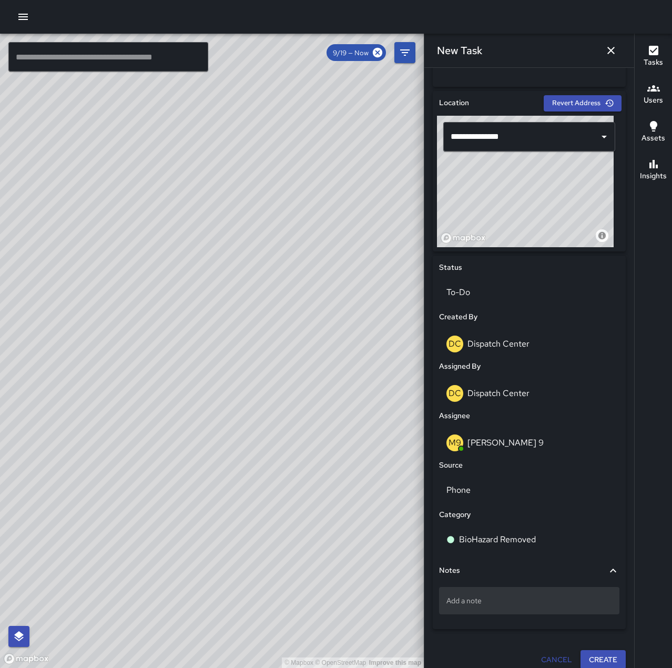
scroll to position [319, 0]
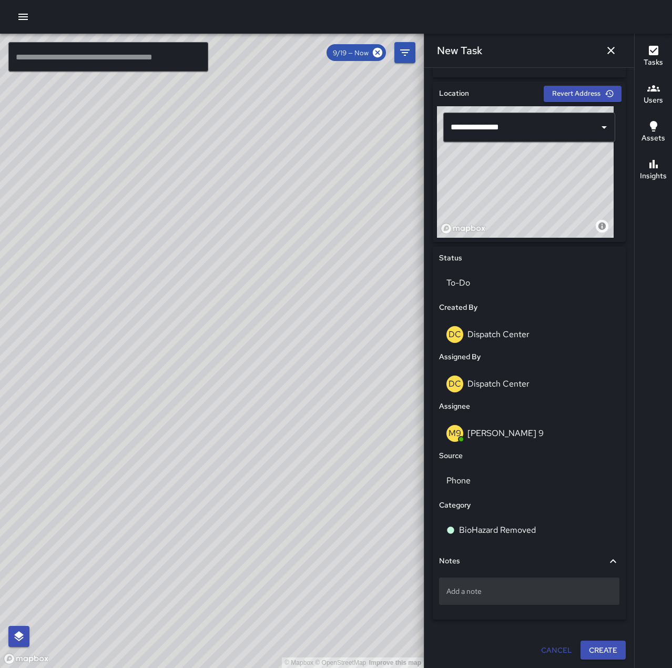
click at [485, 599] on div "Add a note" at bounding box center [529, 590] width 180 height 27
type textarea "******"
click at [603, 651] on button "Create" at bounding box center [603, 650] width 45 height 19
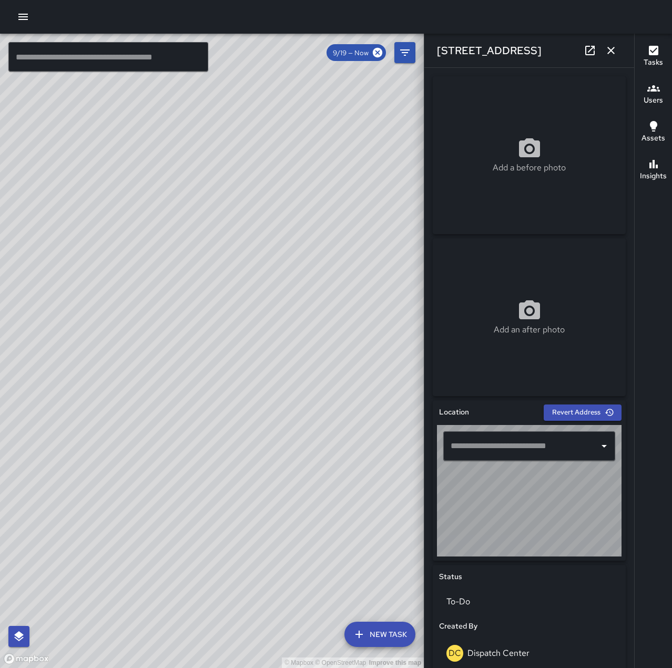
type input "**********"
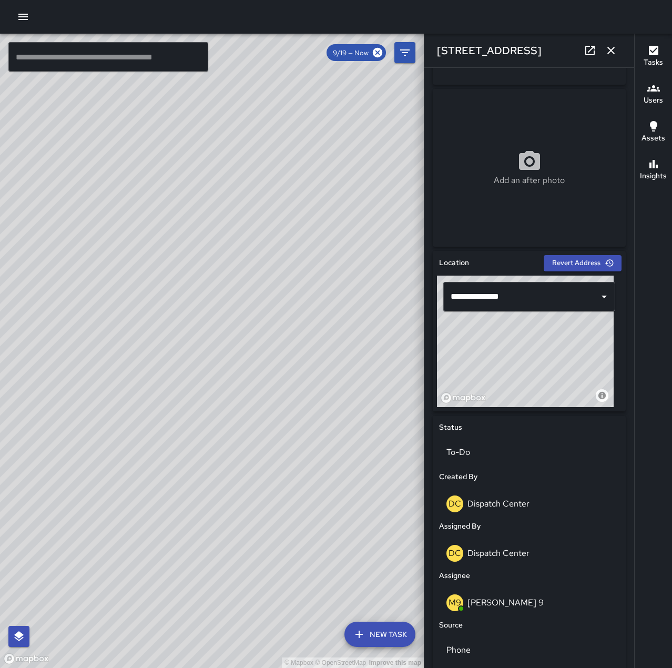
scroll to position [0, 0]
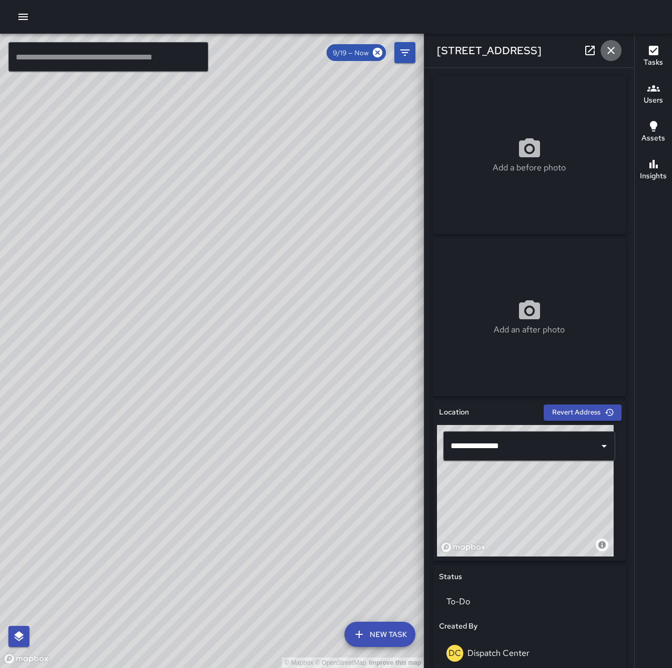
click at [613, 43] on button "button" at bounding box center [611, 50] width 21 height 21
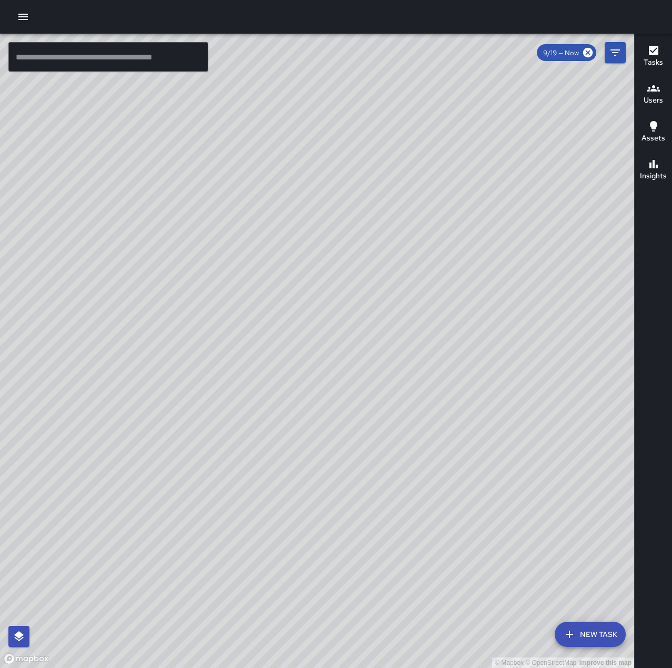
click at [21, 18] on icon "button" at bounding box center [23, 17] width 13 height 13
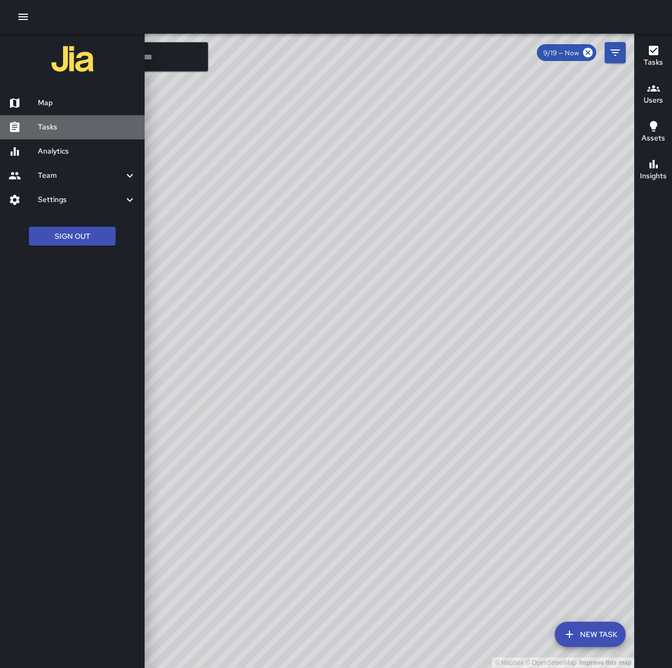
click at [76, 126] on h6 "Tasks" at bounding box center [87, 127] width 98 height 12
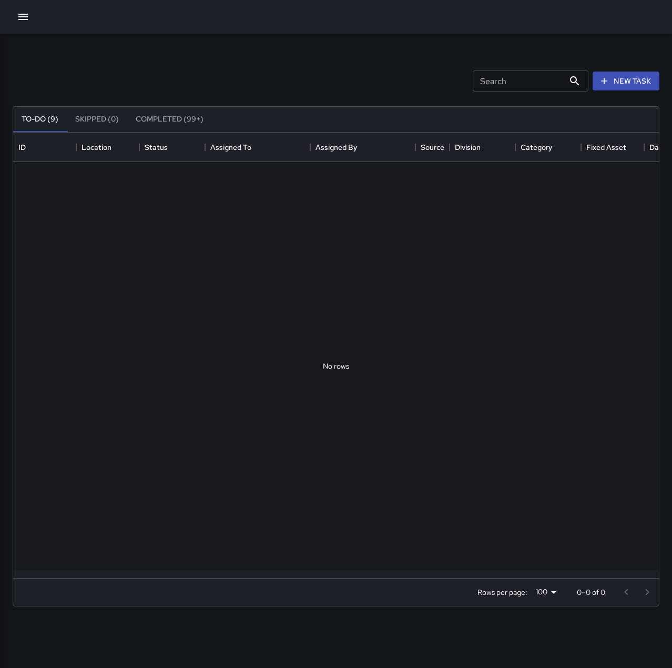
scroll to position [438, 638]
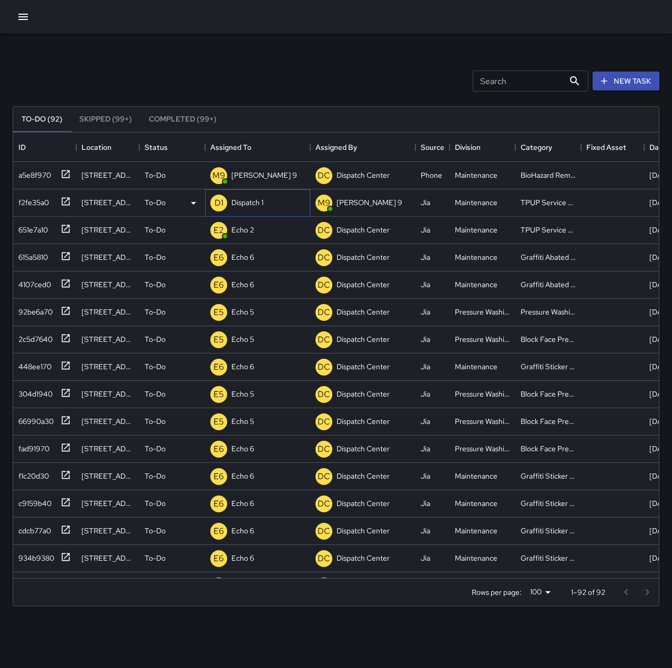
click at [241, 202] on p "Dispatch 1" at bounding box center [247, 202] width 32 height 11
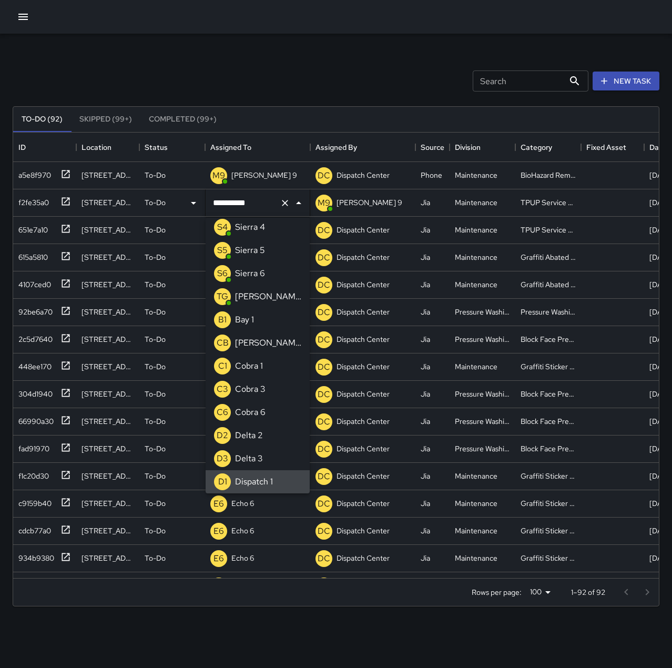
click at [282, 201] on icon "Clear" at bounding box center [285, 203] width 11 height 11
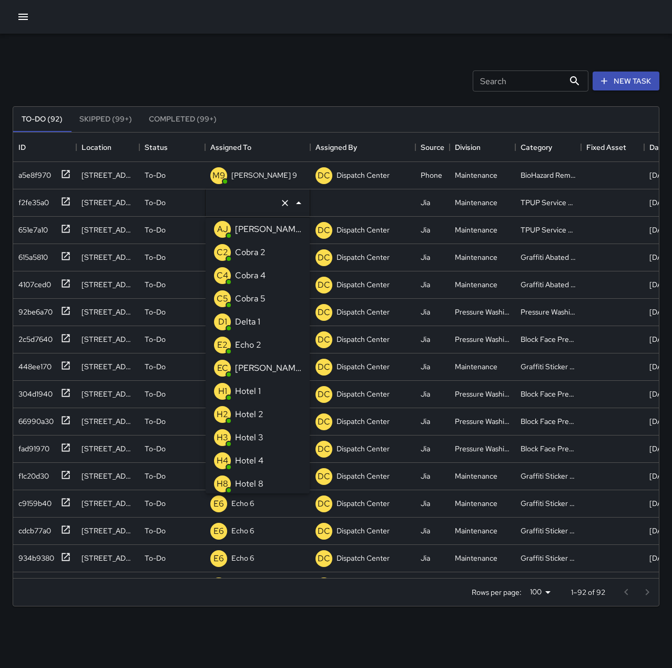
click at [270, 348] on li "E2 Echo 2" at bounding box center [258, 344] width 104 height 23
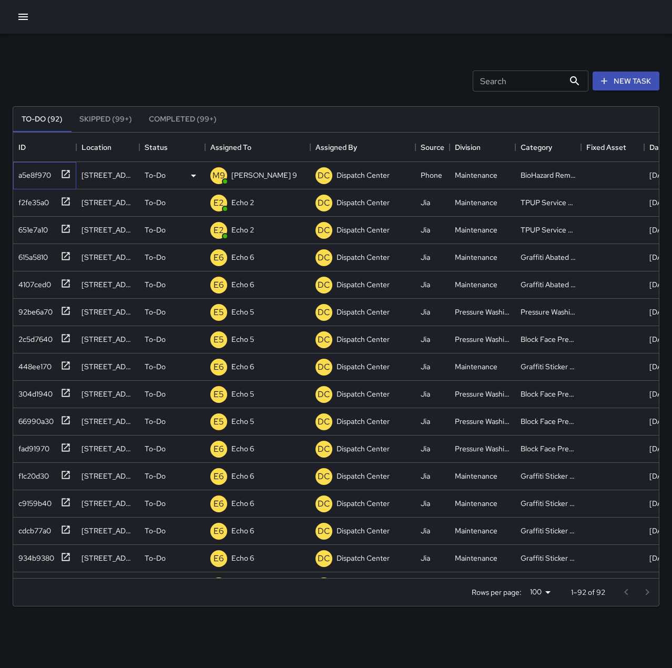
click at [68, 172] on icon at bounding box center [66, 174] width 8 height 8
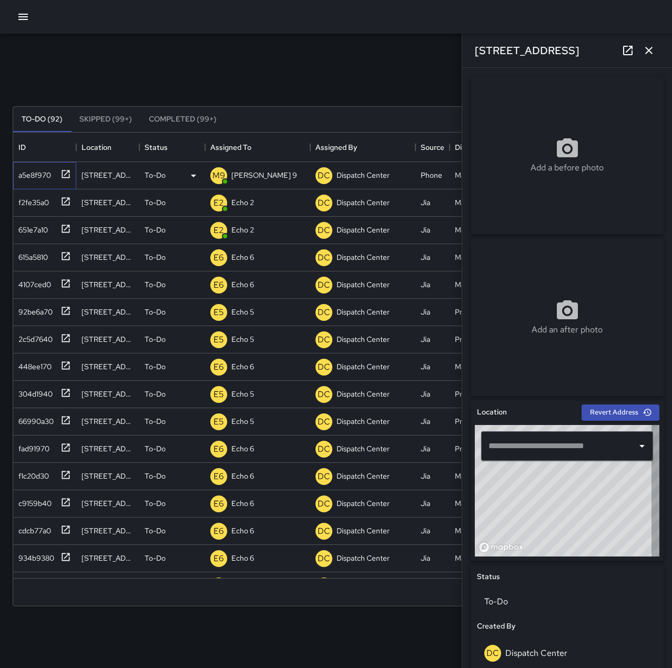
type input "**********"
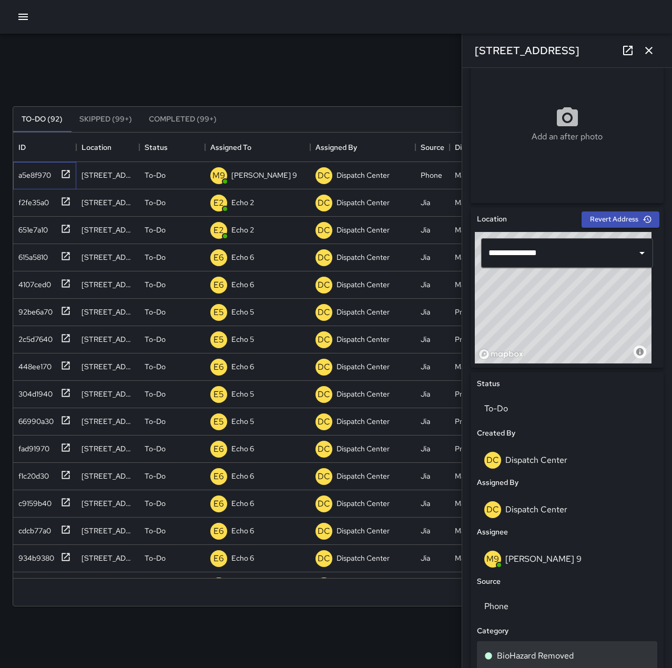
scroll to position [145, 0]
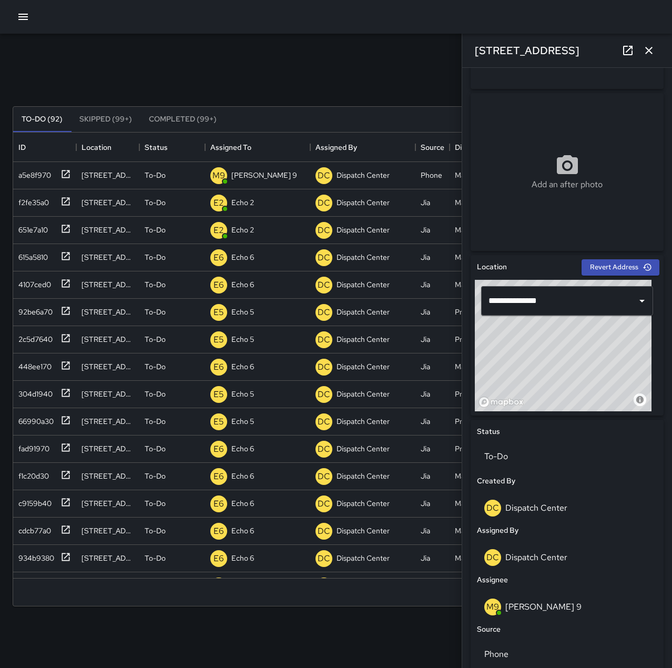
click at [655, 51] on icon "button" at bounding box center [649, 50] width 13 height 13
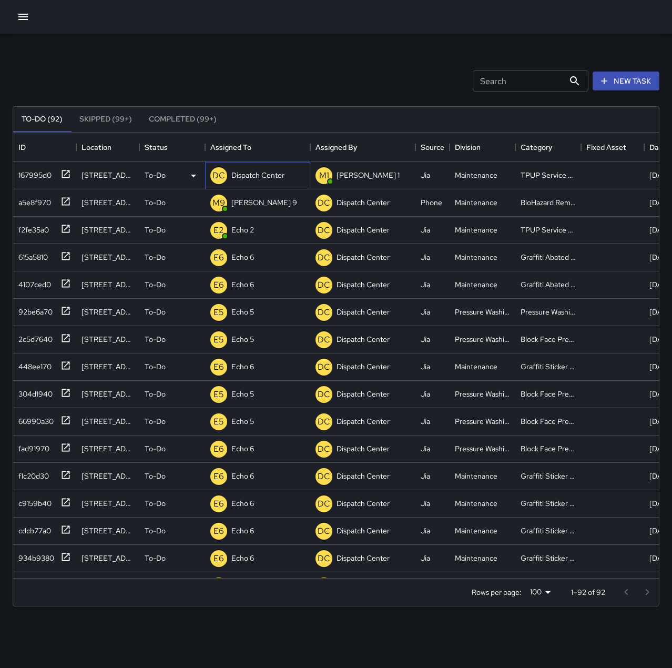
click at [257, 177] on p "Dispatch Center" at bounding box center [257, 175] width 53 height 11
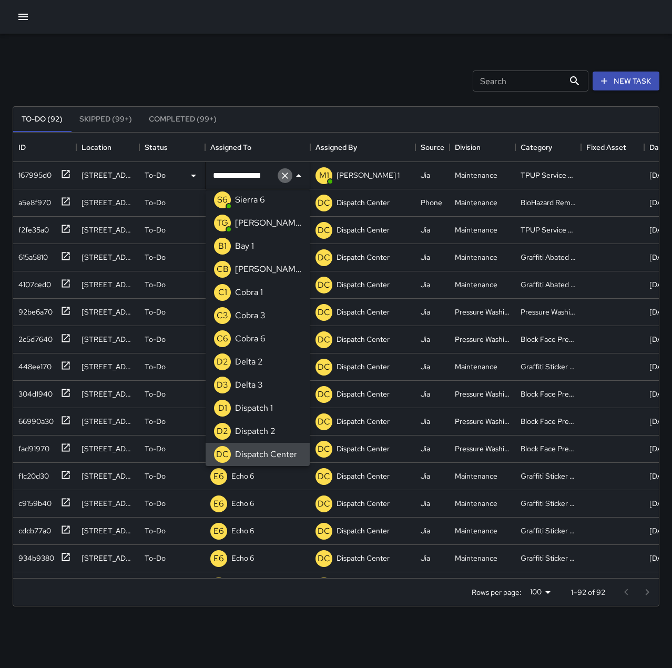
click at [283, 174] on icon "Clear" at bounding box center [285, 175] width 6 height 6
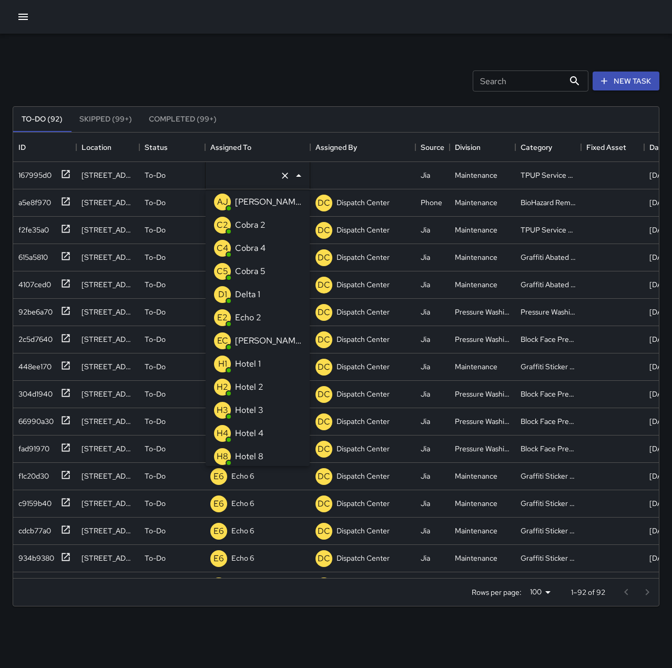
click at [261, 313] on p "Echo 2" at bounding box center [248, 317] width 26 height 13
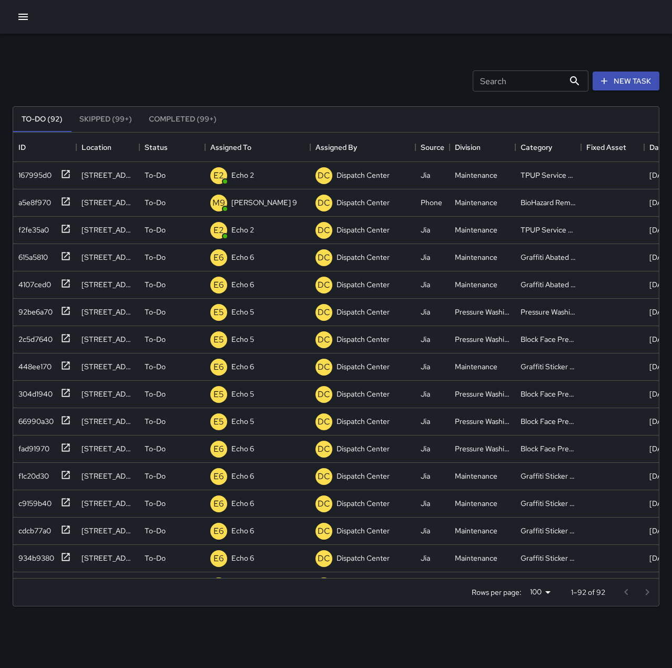
click at [260, 84] on div "Search Search New Task" at bounding box center [336, 81] width 651 height 55
click at [4, 11] on div at bounding box center [336, 17] width 672 height 34
click at [13, 12] on div at bounding box center [336, 17] width 672 height 34
click at [19, 15] on icon "button" at bounding box center [23, 17] width 13 height 13
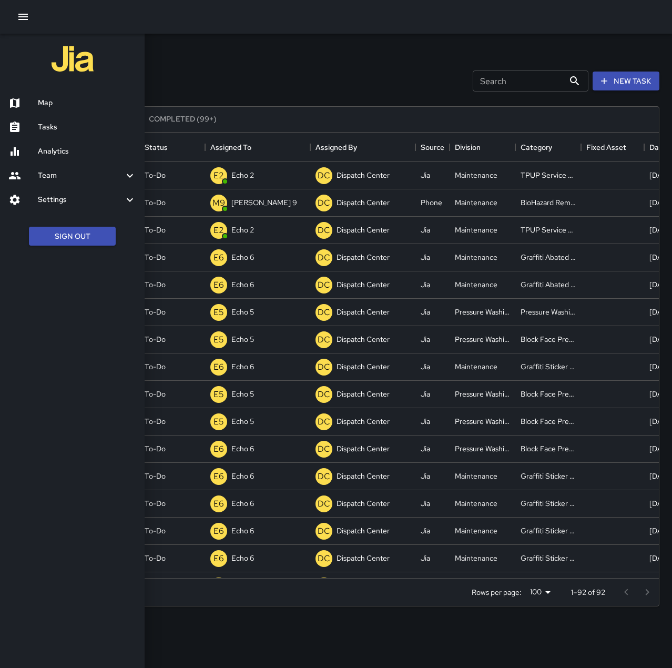
click at [66, 105] on h6 "Map" at bounding box center [87, 103] width 98 height 12
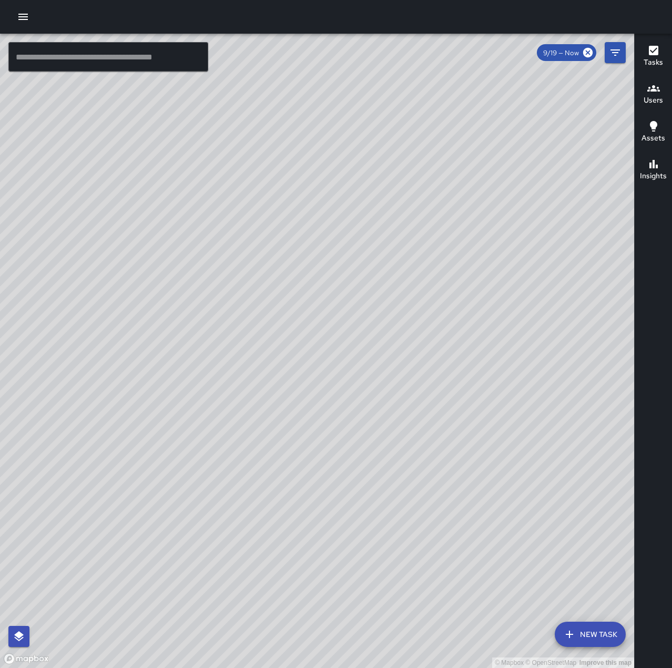
drag, startPoint x: 317, startPoint y: 533, endPoint x: 477, endPoint y: 299, distance: 284.0
click at [477, 299] on div "© Mapbox © OpenStreetMap Improve this map" at bounding box center [317, 351] width 634 height 634
drag, startPoint x: 330, startPoint y: 520, endPoint x: 537, endPoint y: 266, distance: 327.8
click at [537, 266] on div "© Mapbox © OpenStreetMap Improve this map" at bounding box center [317, 351] width 634 height 634
drag, startPoint x: 524, startPoint y: 243, endPoint x: 335, endPoint y: 557, distance: 366.1
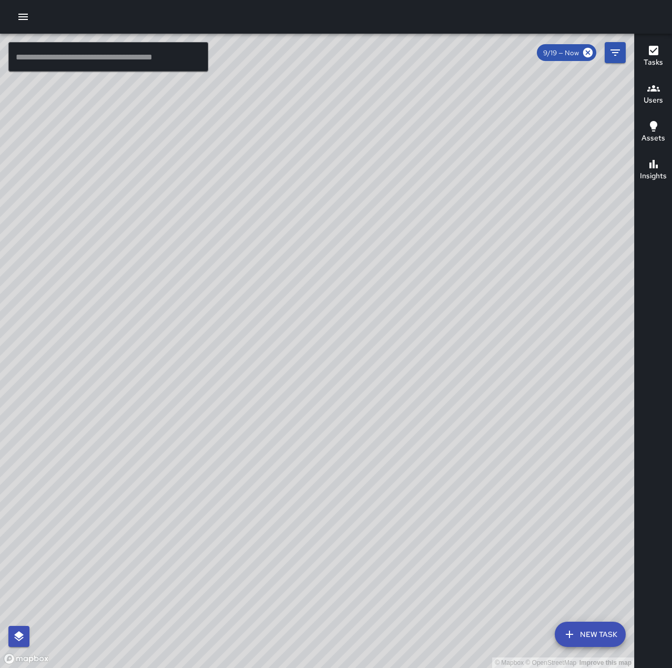
click at [291, 667] on html "© Mapbox © OpenStreetMap Improve this map ​ New Task 9/19 — Now Map Layers Task…" at bounding box center [336, 334] width 672 height 668
drag, startPoint x: 393, startPoint y: 283, endPoint x: 310, endPoint y: 693, distance: 418.4
click at [310, 667] on html "© Mapbox © OpenStreetMap Improve this map ​ New Task 9/19 — Now Map Layers Task…" at bounding box center [336, 334] width 672 height 668
drag, startPoint x: 427, startPoint y: 510, endPoint x: 507, endPoint y: 141, distance: 377.3
click at [507, 141] on div "© Mapbox © OpenStreetMap Improve this map" at bounding box center [317, 351] width 634 height 634
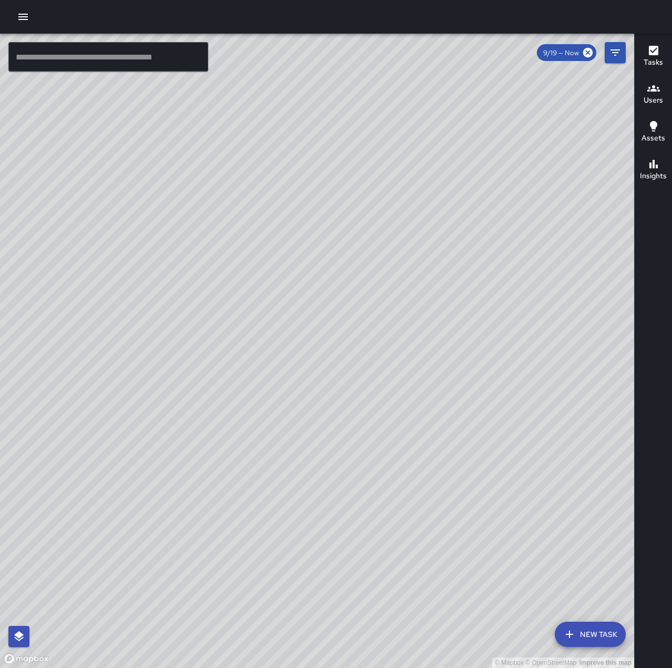
click at [125, 60] on input "text" at bounding box center [108, 56] width 200 height 29
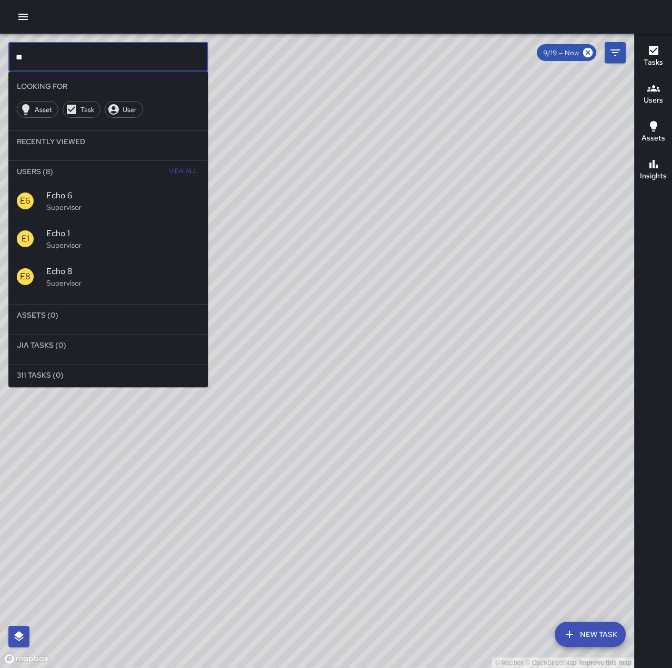
type input "*"
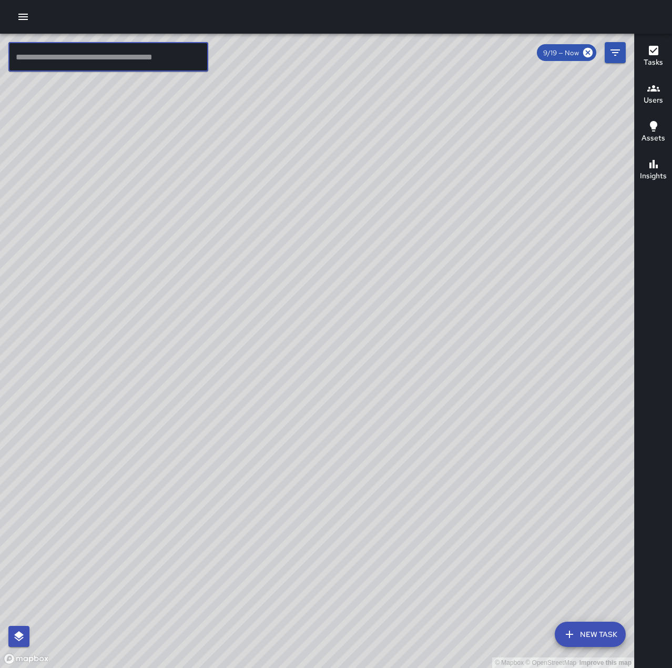
click at [16, 18] on button "button" at bounding box center [23, 16] width 21 height 21
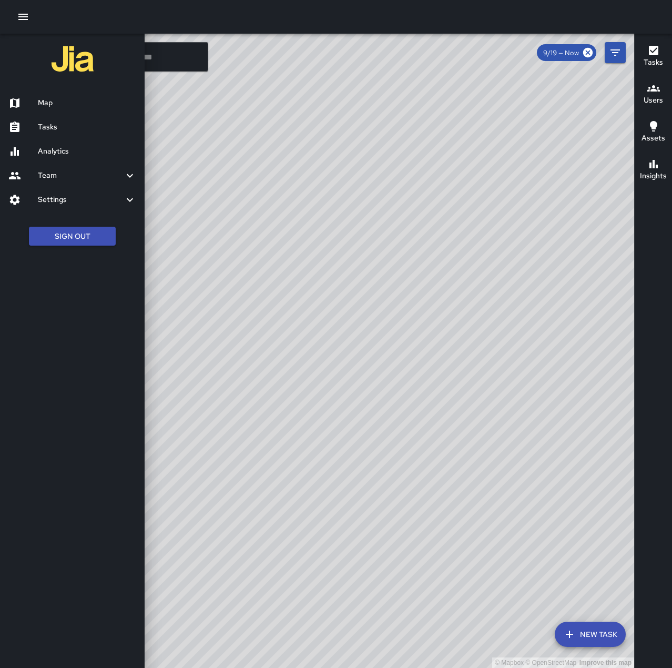
click at [63, 125] on h6 "Tasks" at bounding box center [87, 127] width 98 height 12
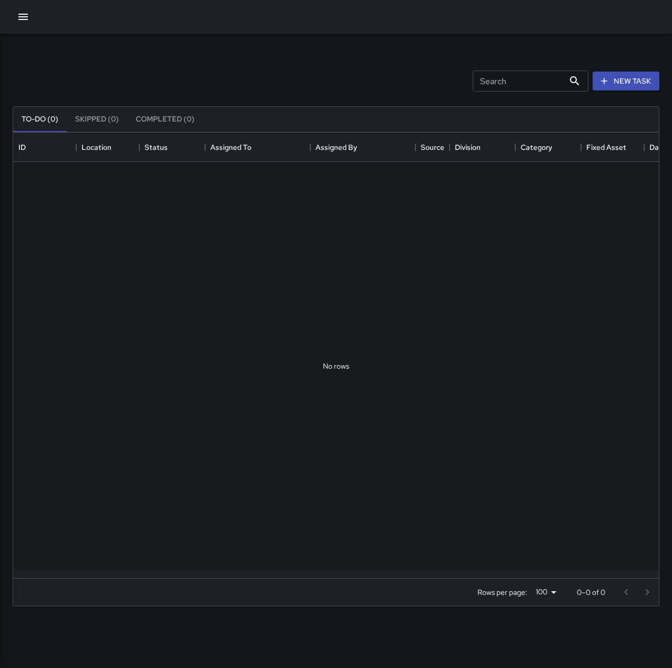
scroll to position [8, 8]
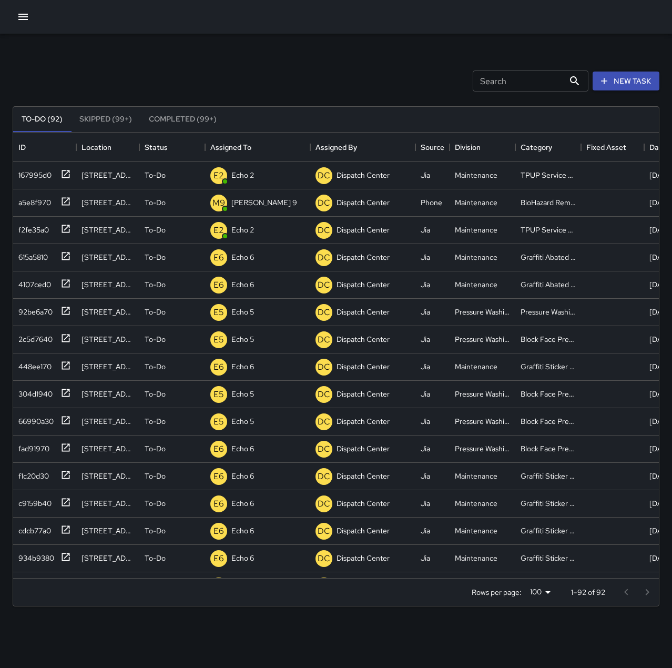
click at [30, 16] on button "button" at bounding box center [23, 16] width 21 height 21
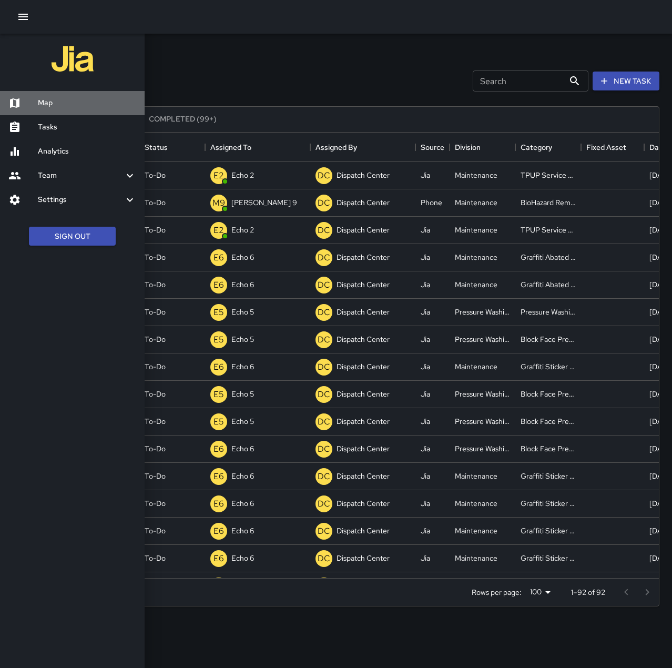
click at [58, 100] on h6 "Map" at bounding box center [87, 103] width 98 height 12
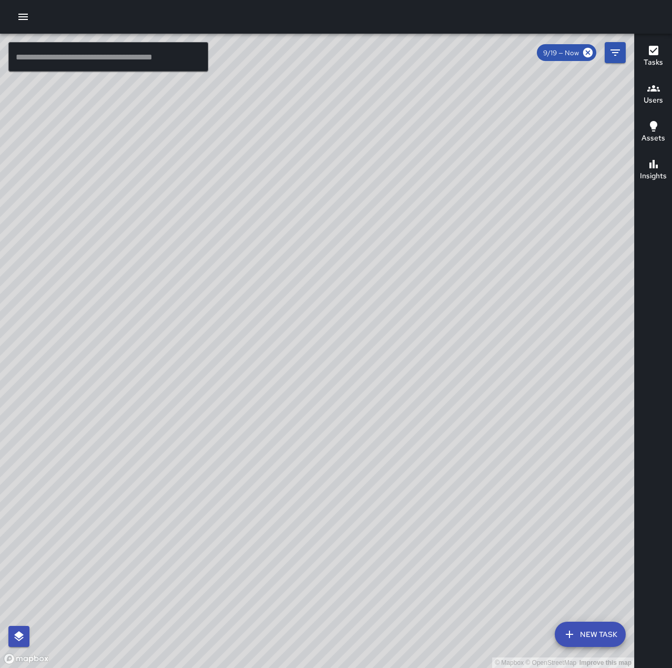
click at [23, 18] on icon "button" at bounding box center [23, 17] width 13 height 13
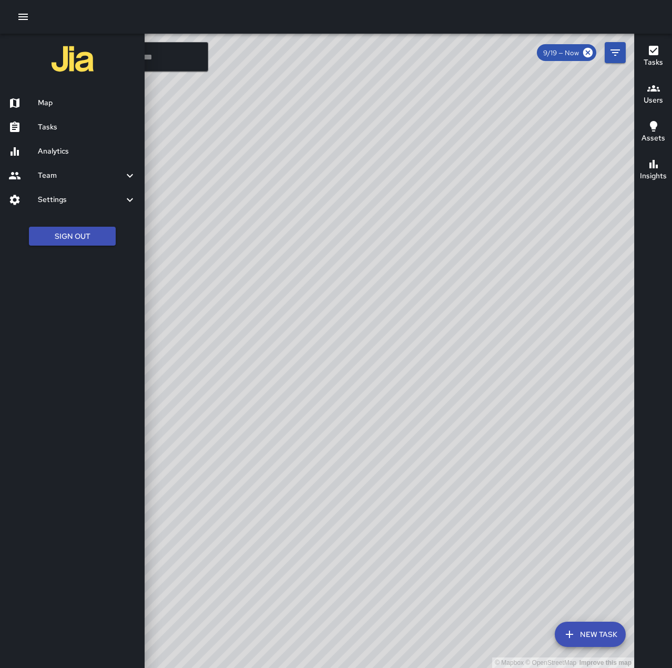
click at [62, 129] on h6 "Tasks" at bounding box center [87, 127] width 98 height 12
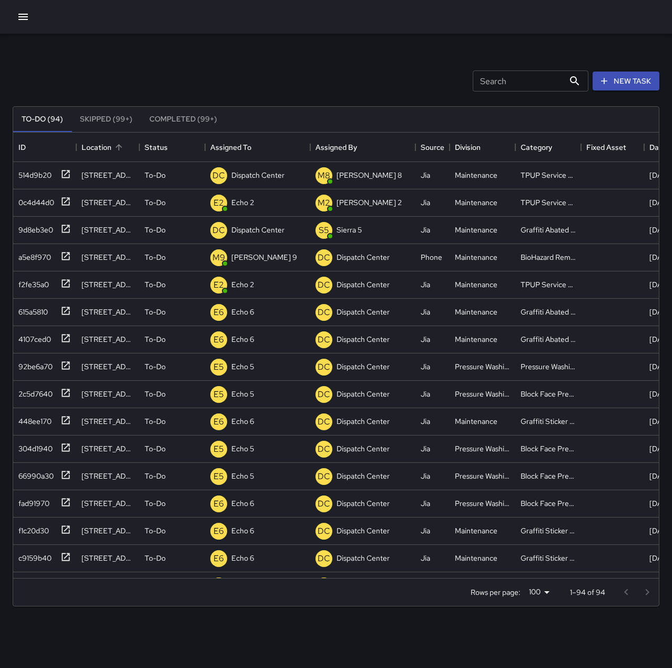
scroll to position [438, 638]
click at [240, 179] on p "Dispatch Center" at bounding box center [257, 175] width 53 height 11
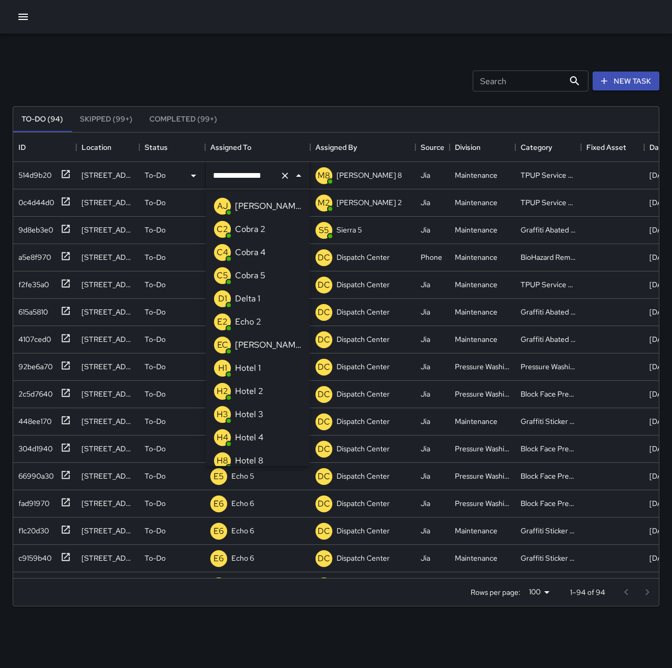
scroll to position [562, 0]
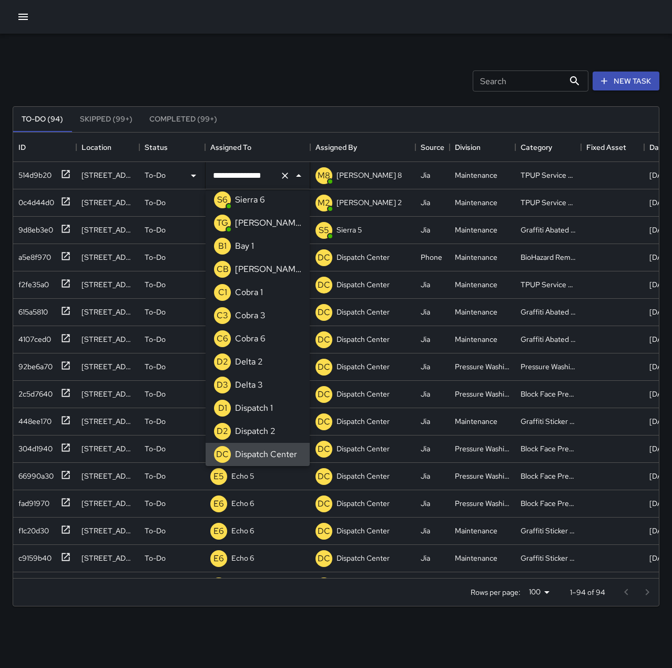
click at [283, 174] on icon "Clear" at bounding box center [285, 175] width 6 height 6
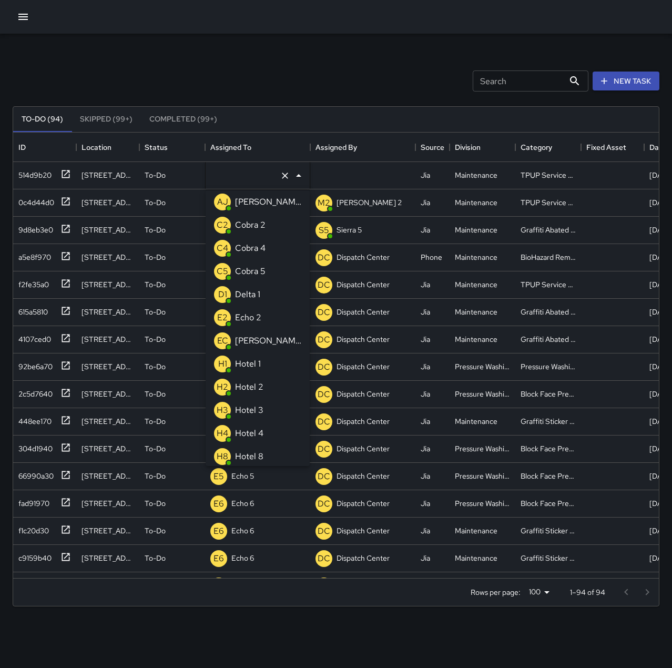
click at [259, 321] on p "Echo 2" at bounding box center [248, 317] width 26 height 13
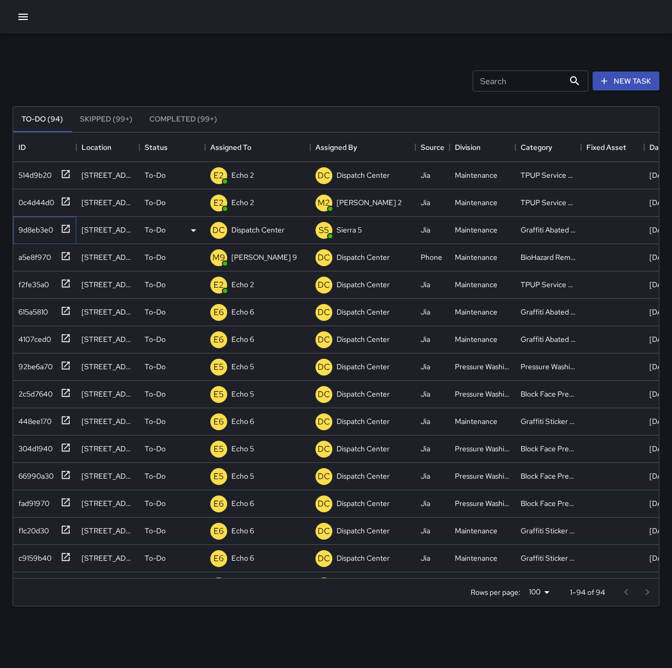
click at [67, 228] on icon at bounding box center [65, 228] width 11 height 11
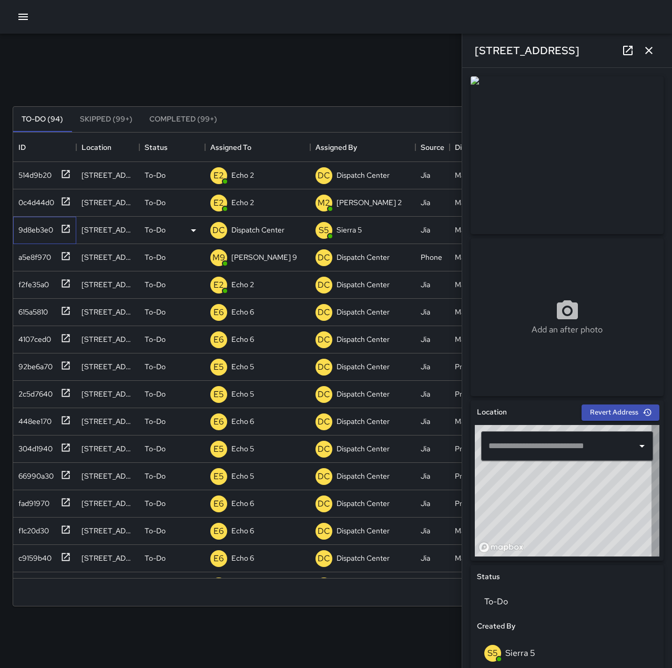
type input "**********"
click at [249, 231] on p "Dispatch Center" at bounding box center [257, 230] width 53 height 11
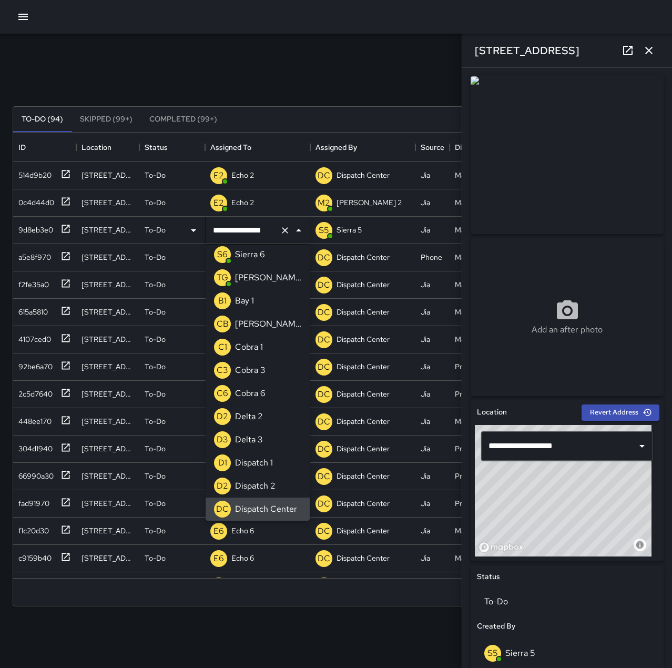
click at [282, 228] on icon "Clear" at bounding box center [285, 230] width 11 height 11
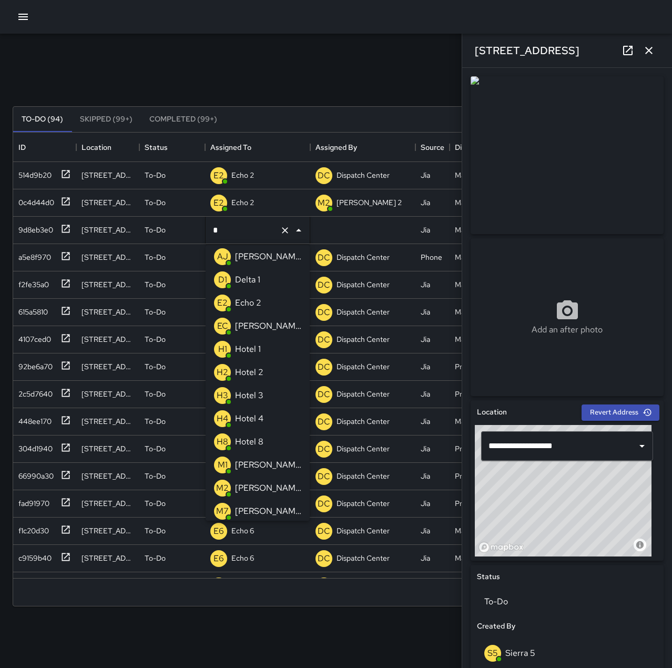
type input "**"
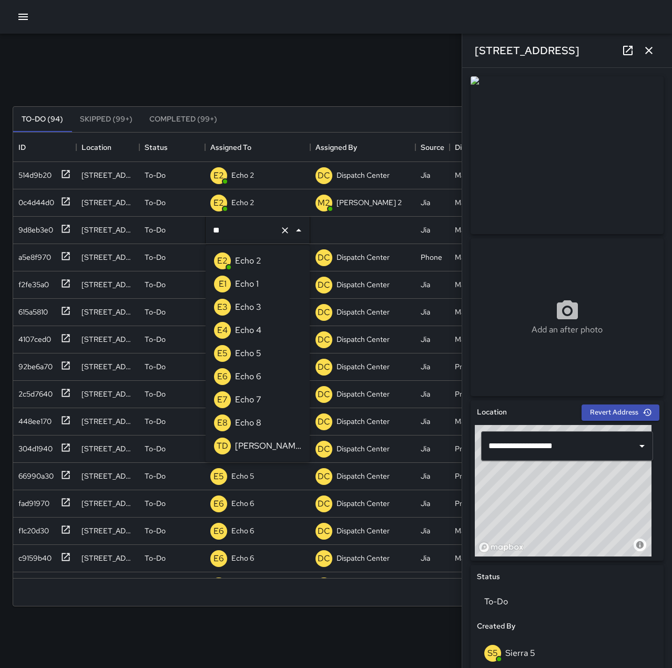
click at [252, 378] on p "Echo 6" at bounding box center [248, 376] width 26 height 13
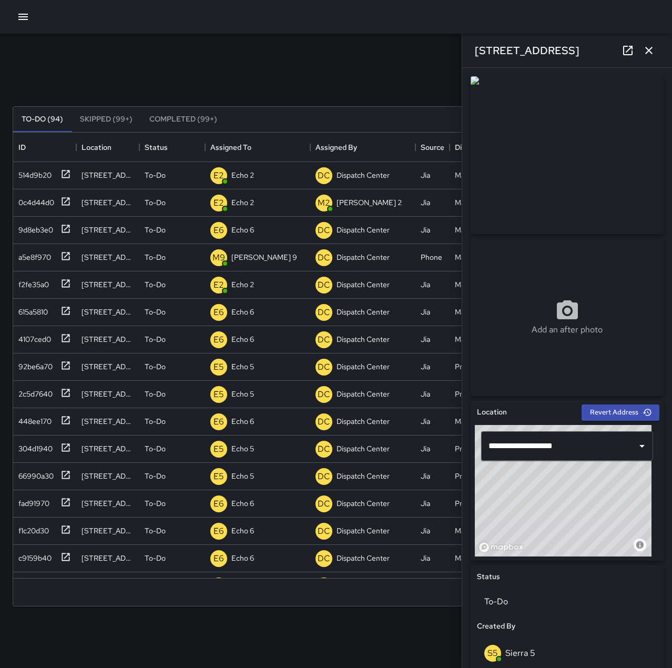
click at [258, 62] on div "Search Search New Task" at bounding box center [336, 81] width 651 height 55
click at [653, 50] on icon "button" at bounding box center [649, 50] width 13 height 13
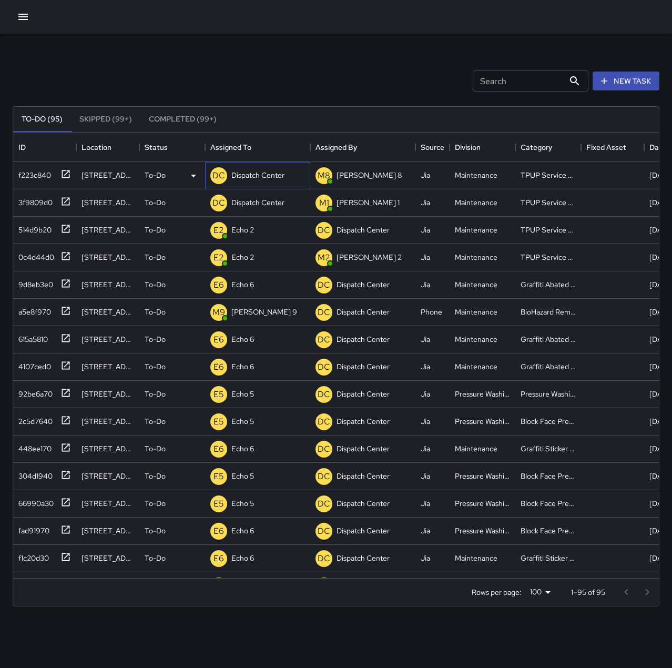
click at [238, 175] on p "Dispatch Center" at bounding box center [257, 175] width 53 height 11
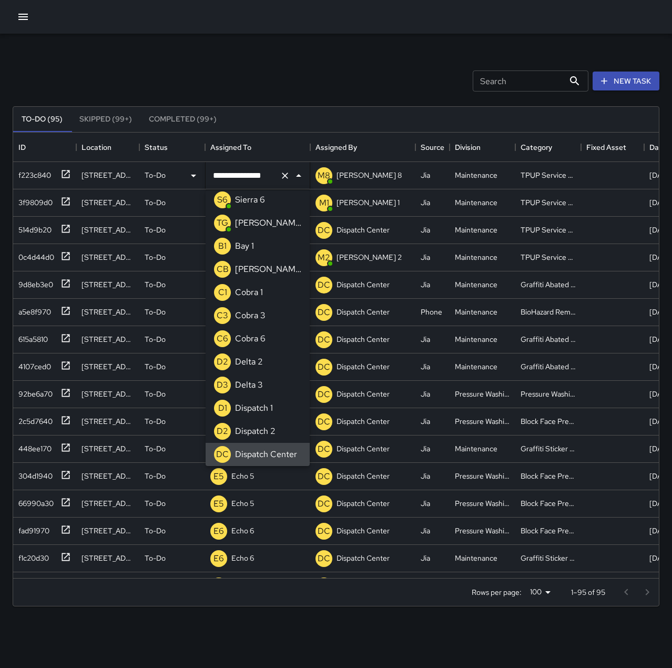
click at [286, 174] on icon "Clear" at bounding box center [285, 175] width 11 height 11
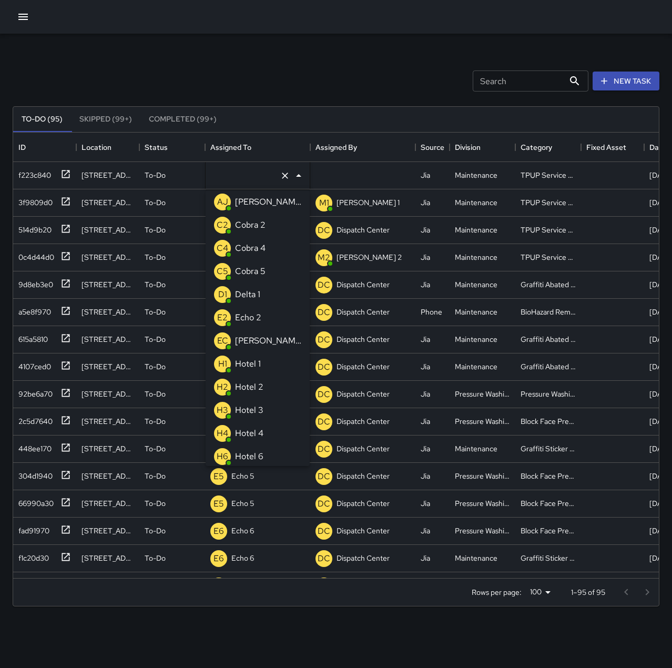
click at [259, 314] on p "Echo 2" at bounding box center [248, 317] width 26 height 13
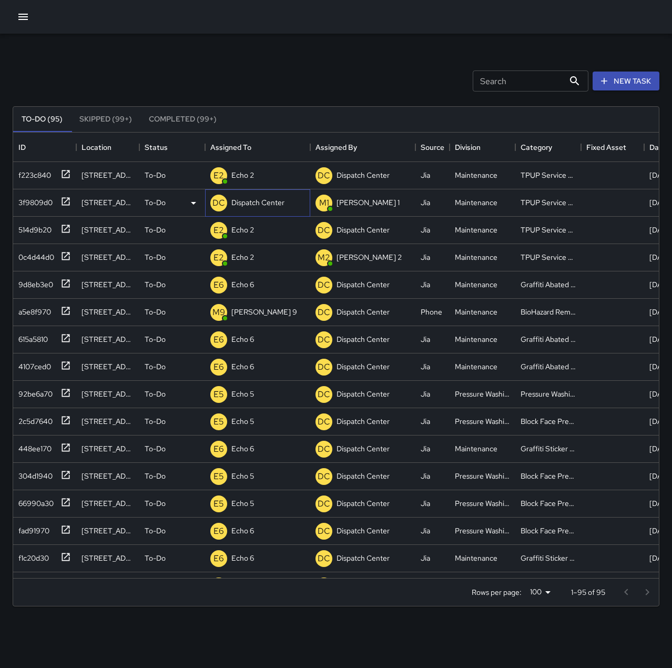
click at [247, 201] on p "Dispatch Center" at bounding box center [257, 202] width 53 height 11
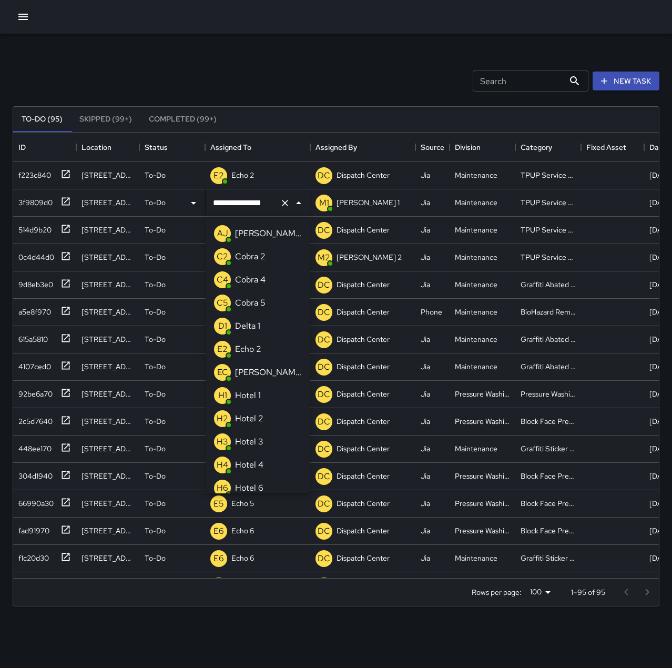
scroll to position [654, 0]
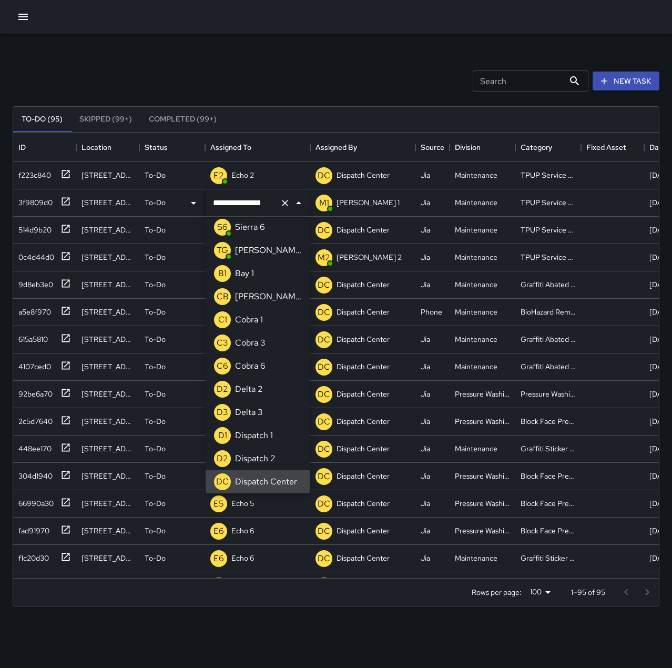
click at [283, 205] on icon "Clear" at bounding box center [285, 203] width 11 height 11
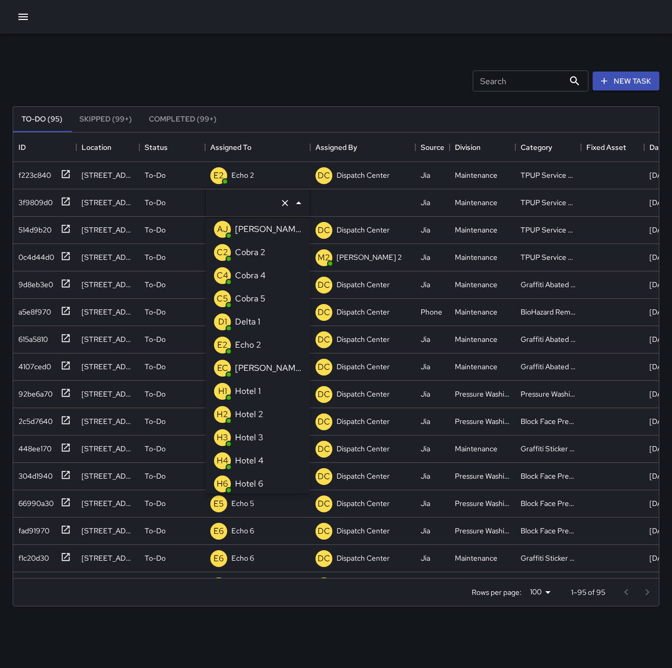
click at [265, 341] on li "E2 Echo 2" at bounding box center [258, 344] width 104 height 23
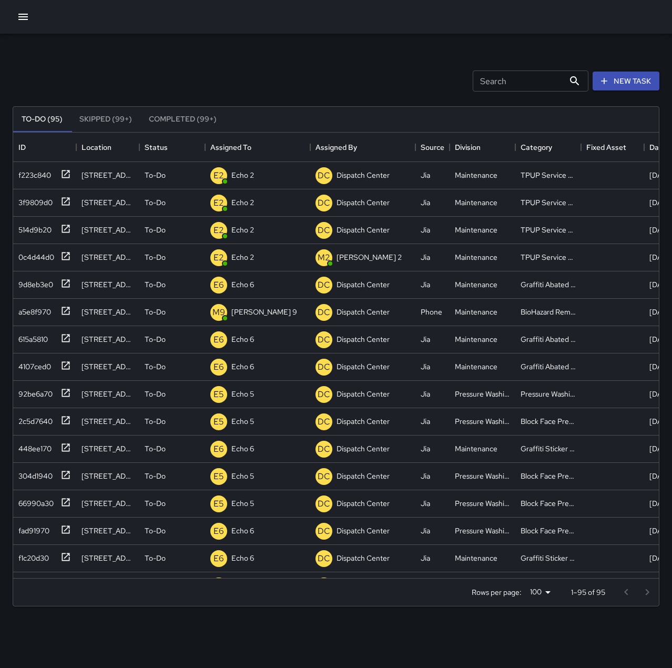
click at [265, 64] on div "Search Search New Task" at bounding box center [336, 81] width 651 height 55
click at [266, 178] on p "Dispatch Center" at bounding box center [257, 175] width 53 height 11
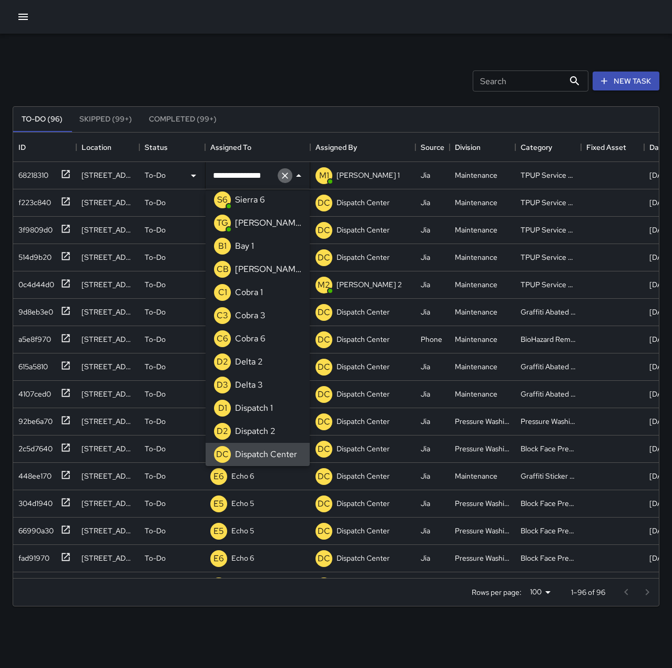
click at [284, 177] on icon "Clear" at bounding box center [285, 175] width 6 height 6
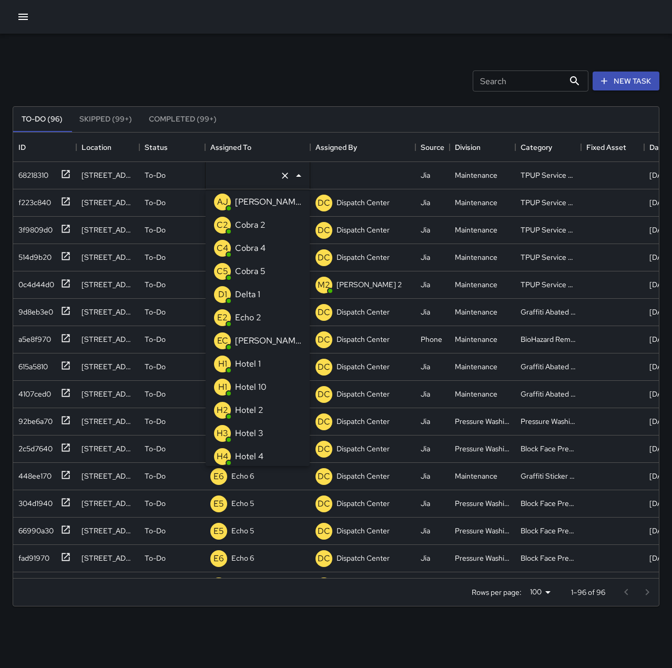
click at [272, 317] on li "E2 Echo 2" at bounding box center [258, 317] width 104 height 23
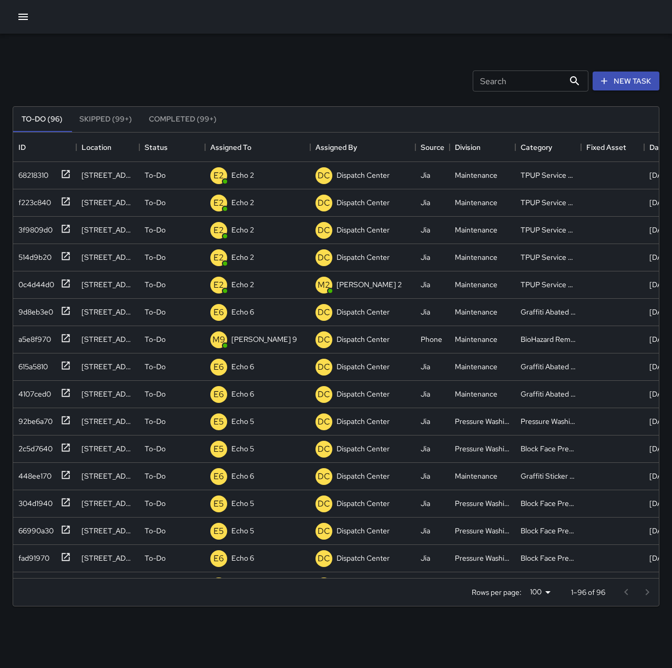
click at [291, 69] on div "Search Search New Task" at bounding box center [336, 81] width 651 height 55
click at [254, 174] on p "Dispatch Center" at bounding box center [257, 175] width 53 height 11
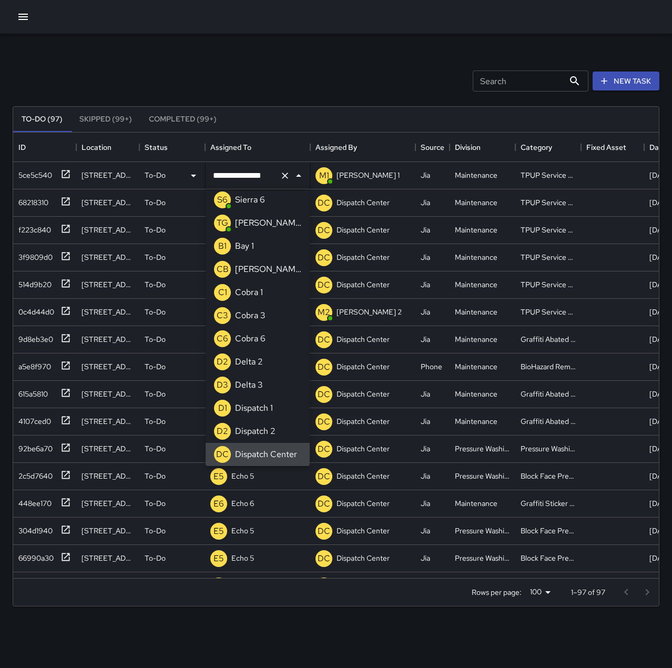
click at [288, 178] on icon "Clear" at bounding box center [285, 175] width 11 height 11
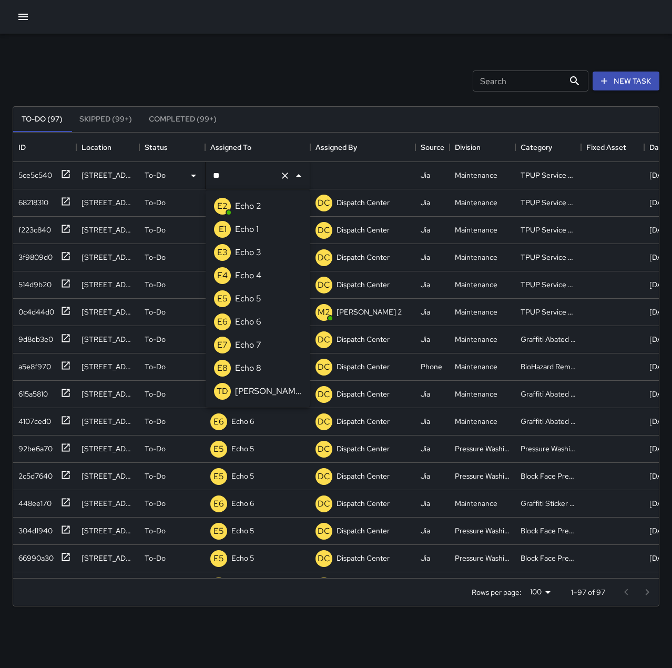
scroll to position [0, 0]
type input "****"
click at [267, 211] on li "E2 Echo 2" at bounding box center [258, 206] width 104 height 23
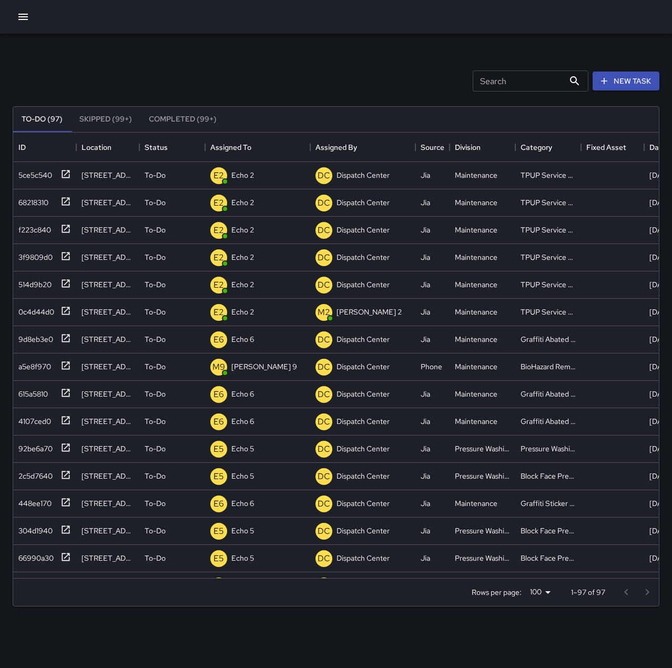
click at [300, 48] on div "Search Search New Task To-Do (97) Skipped (99+) Completed (99+) ID Location Sta…" at bounding box center [336, 327] width 672 height 587
click at [24, 13] on icon "button" at bounding box center [23, 17] width 13 height 13
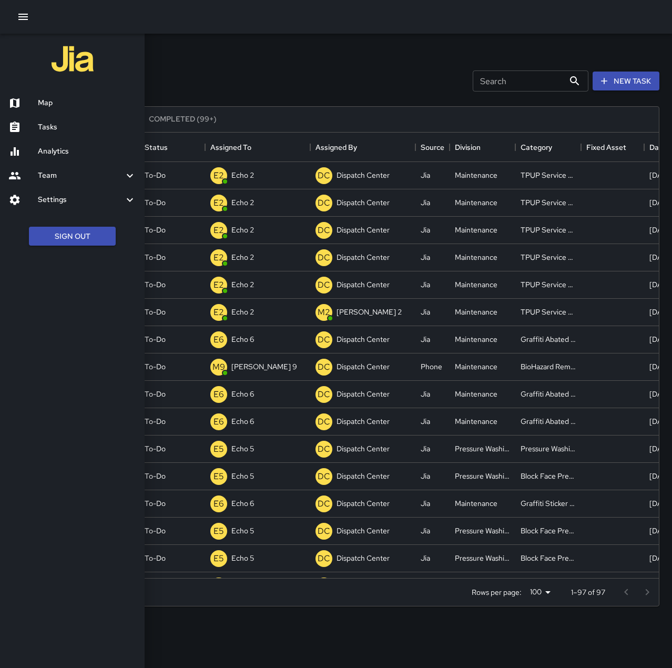
click at [51, 101] on h6 "Map" at bounding box center [87, 103] width 98 height 12
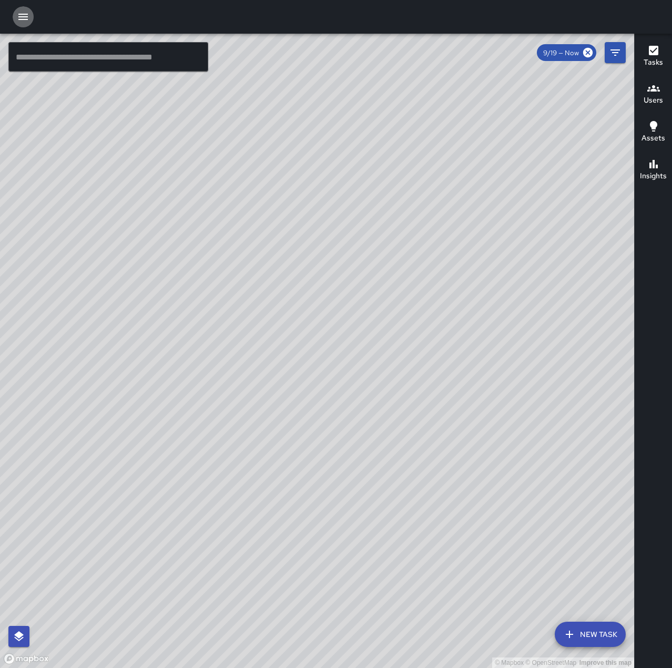
click at [18, 13] on icon "button" at bounding box center [23, 17] width 13 height 13
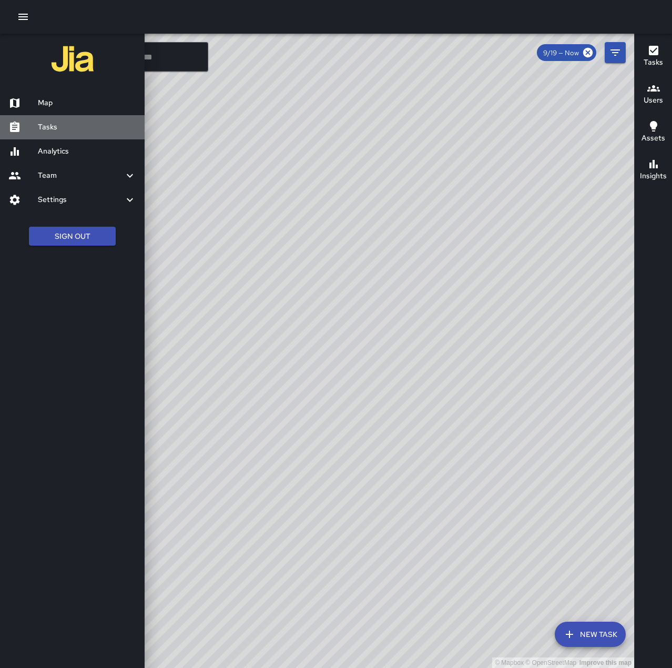
click at [63, 130] on h6 "Tasks" at bounding box center [87, 127] width 98 height 12
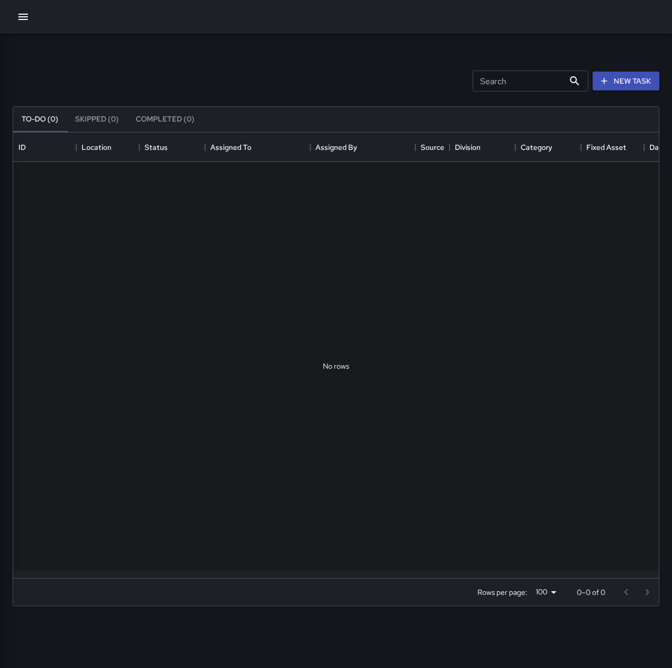
scroll to position [438, 638]
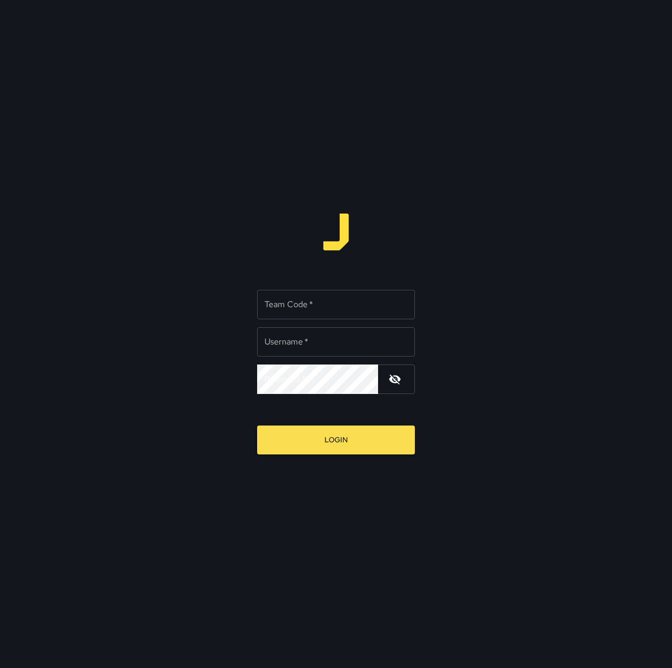
type input "*********"
click at [328, 309] on input "Team Code   *" at bounding box center [336, 304] width 158 height 29
type input "****"
click at [326, 344] on input "*********" at bounding box center [336, 341] width 158 height 29
type input "**********"
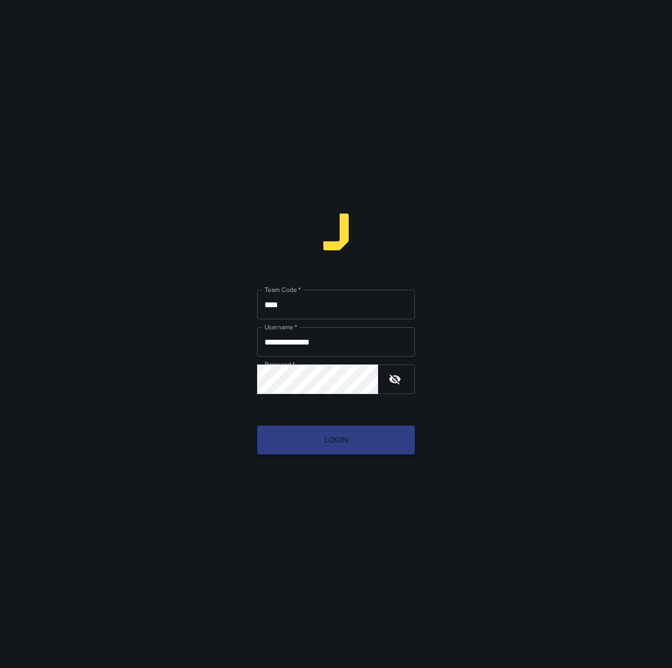
click at [337, 443] on button "Login" at bounding box center [336, 439] width 158 height 29
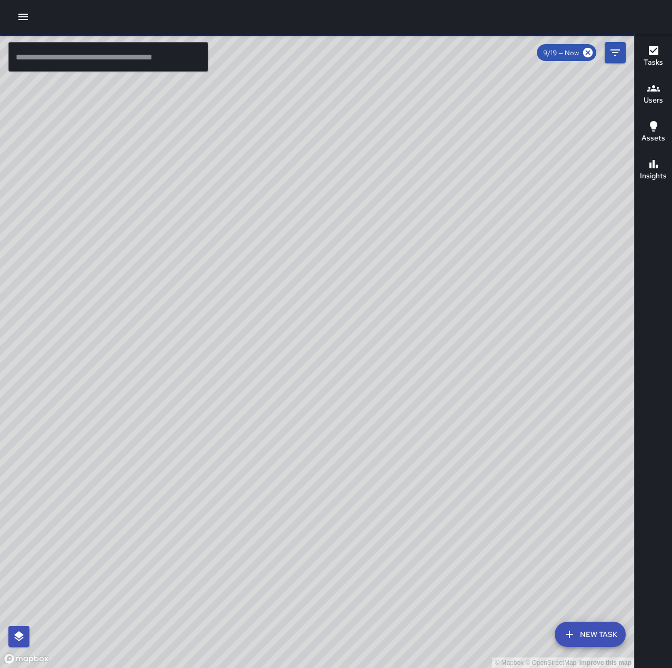
click at [27, 18] on icon "button" at bounding box center [23, 17] width 13 height 13
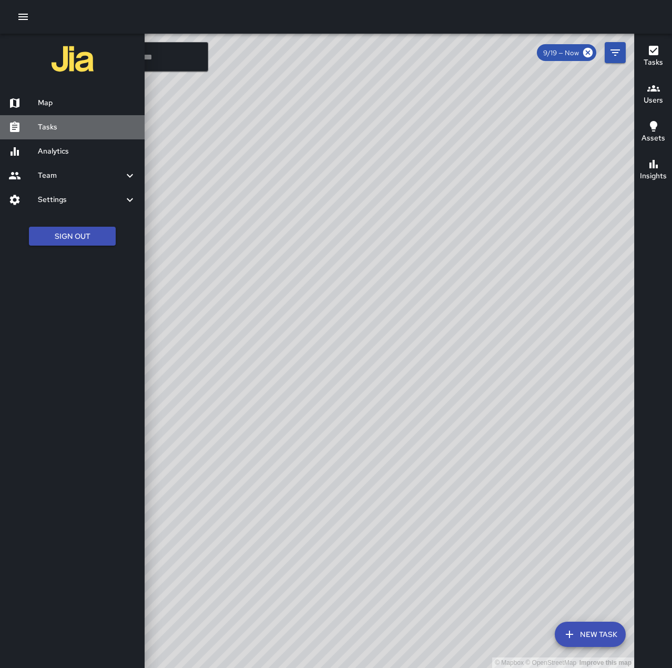
click at [62, 129] on h6 "Tasks" at bounding box center [87, 127] width 98 height 12
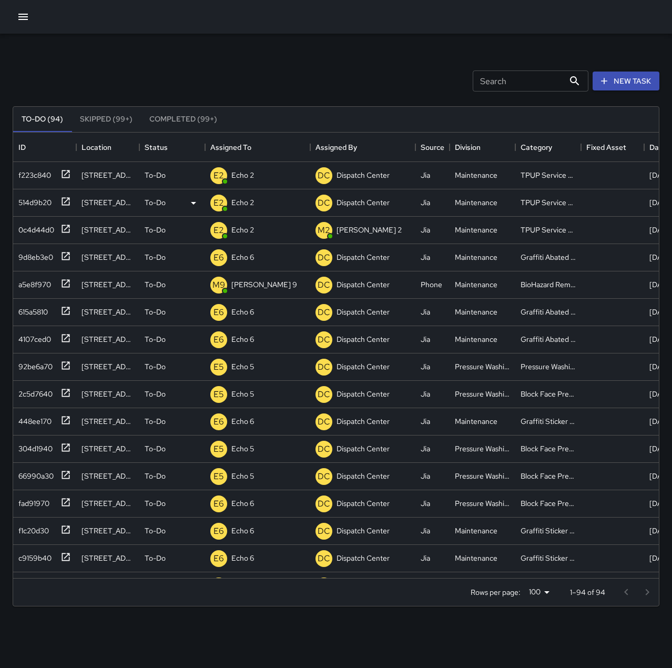
scroll to position [438, 638]
click at [72, 174] on div "19a94ff0" at bounding box center [44, 175] width 63 height 27
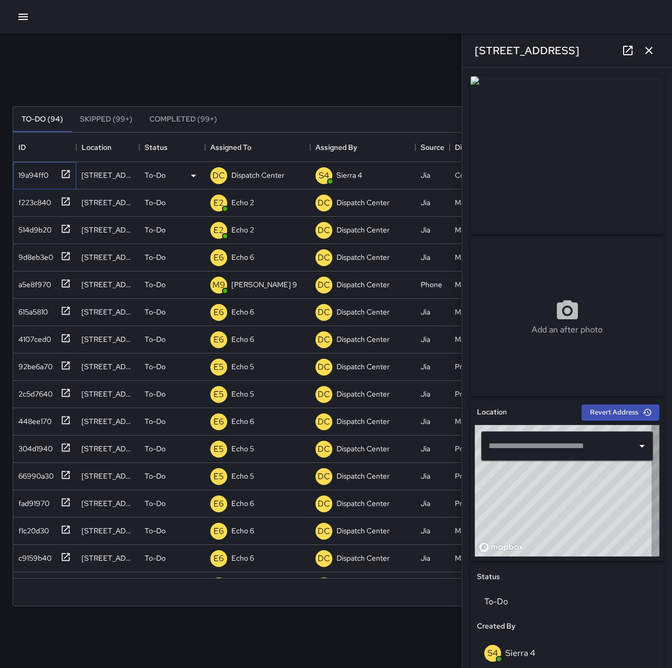
type input "**********"
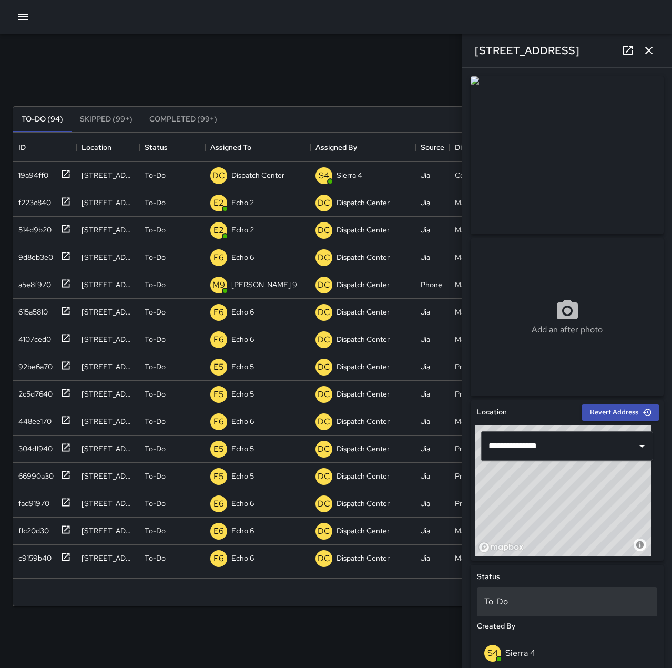
click at [583, 593] on div "To-Do" at bounding box center [567, 601] width 180 height 29
click at [377, 635] on div at bounding box center [336, 334] width 672 height 668
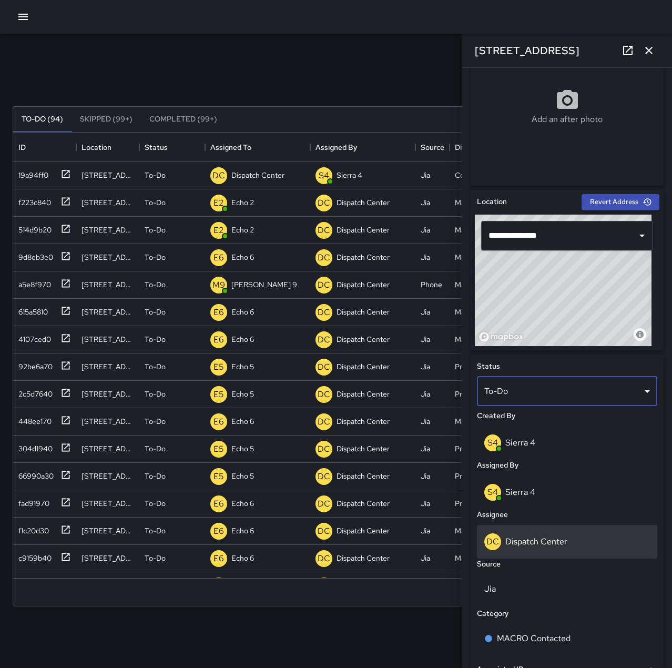
click at [547, 536] on p "Dispatch Center" at bounding box center [536, 541] width 62 height 11
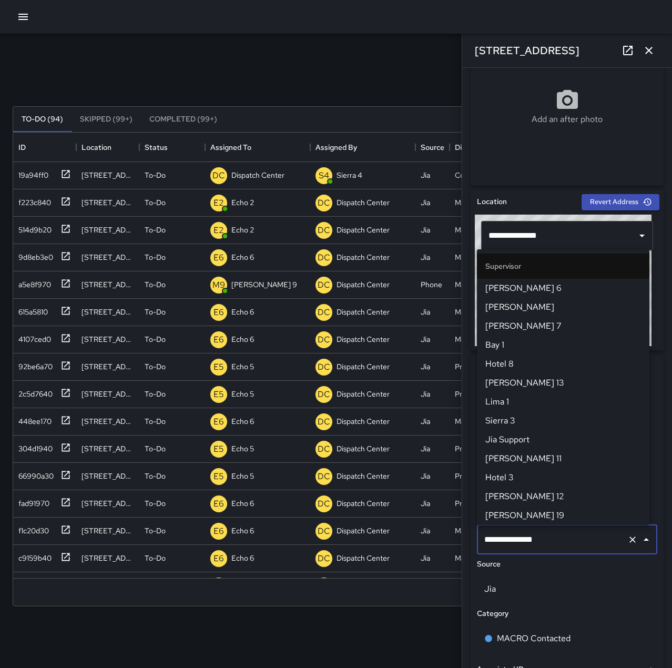
scroll to position [1003, 0]
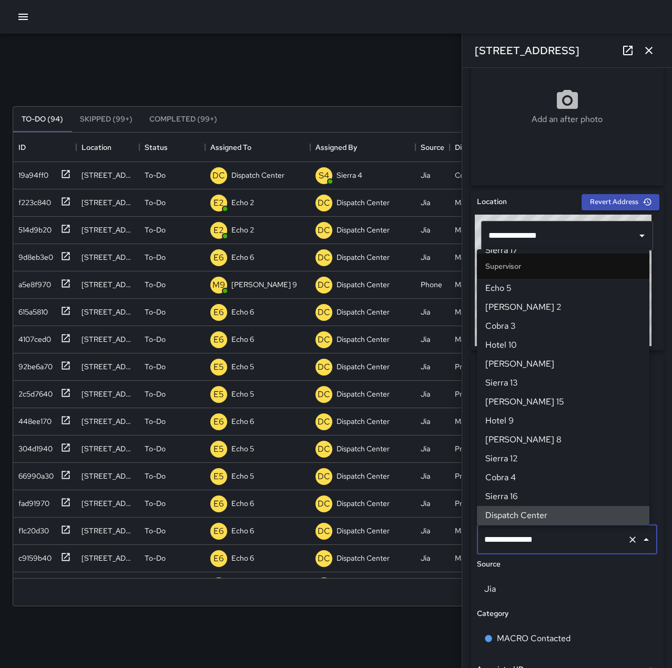
drag, startPoint x: 553, startPoint y: 544, endPoint x: 520, endPoint y: 539, distance: 33.5
click at [520, 539] on input "**********" at bounding box center [552, 540] width 141 height 20
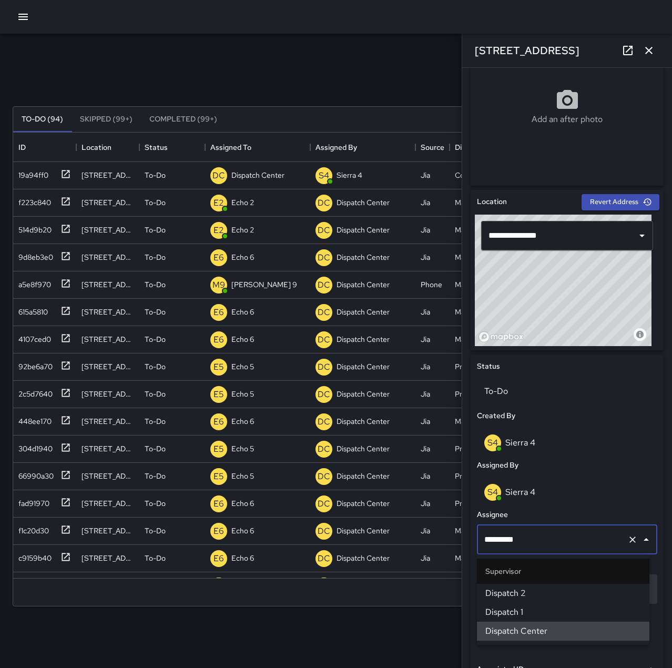
scroll to position [0, 0]
type input "**********"
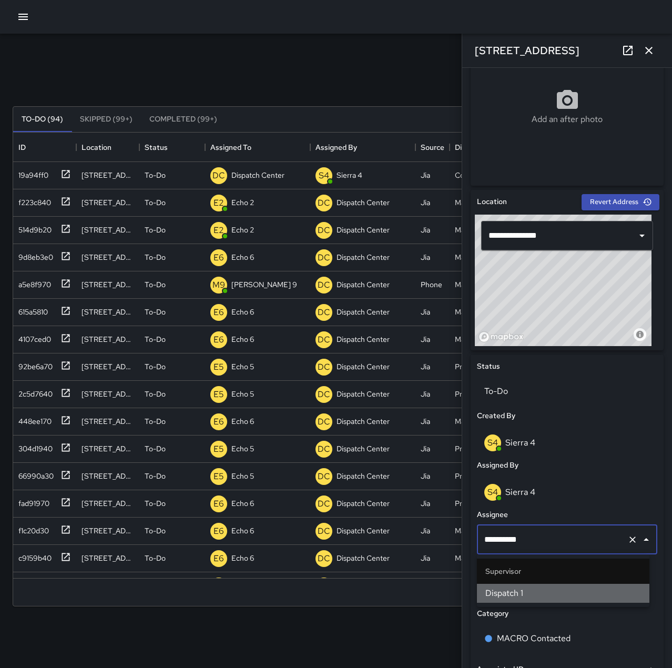
click at [552, 590] on span "Dispatch 1" at bounding box center [563, 593] width 156 height 13
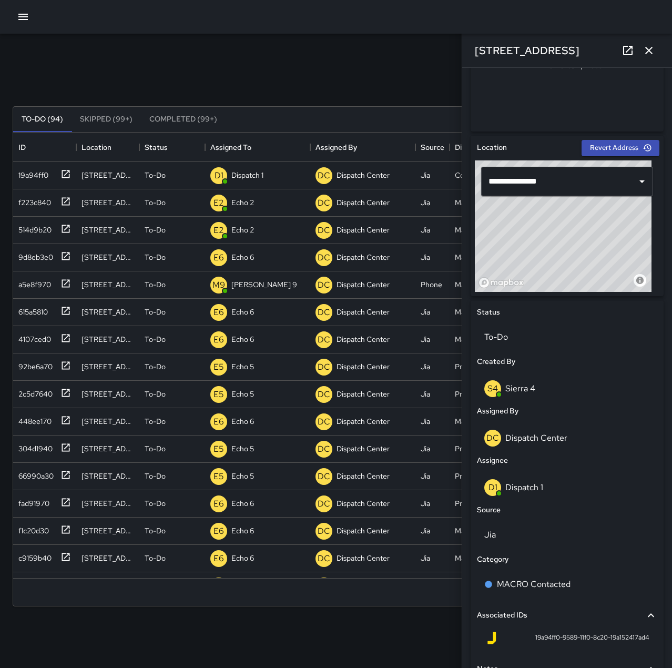
scroll to position [355, 0]
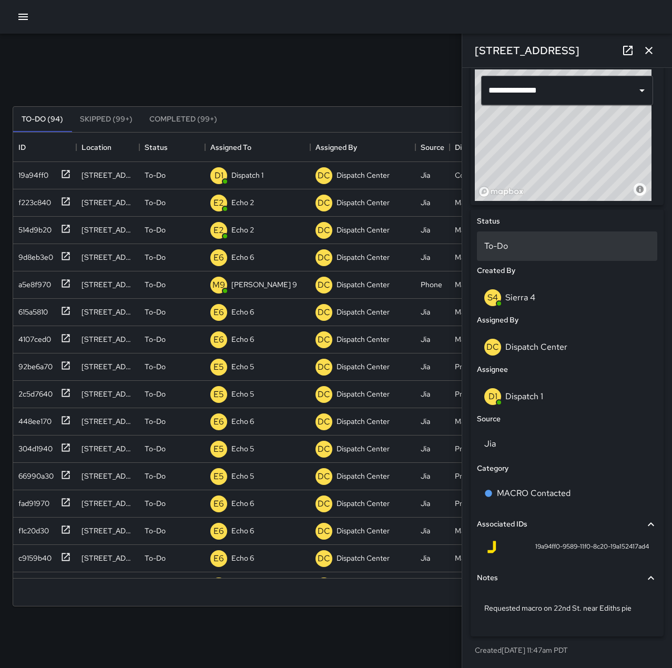
click at [535, 246] on p "To-Do" at bounding box center [567, 246] width 166 height 13
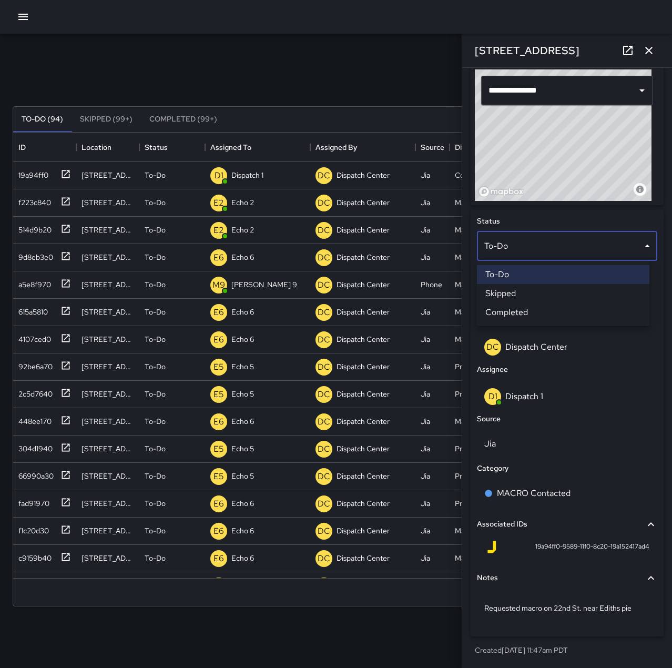
click at [550, 307] on li "Completed" at bounding box center [563, 312] width 172 height 19
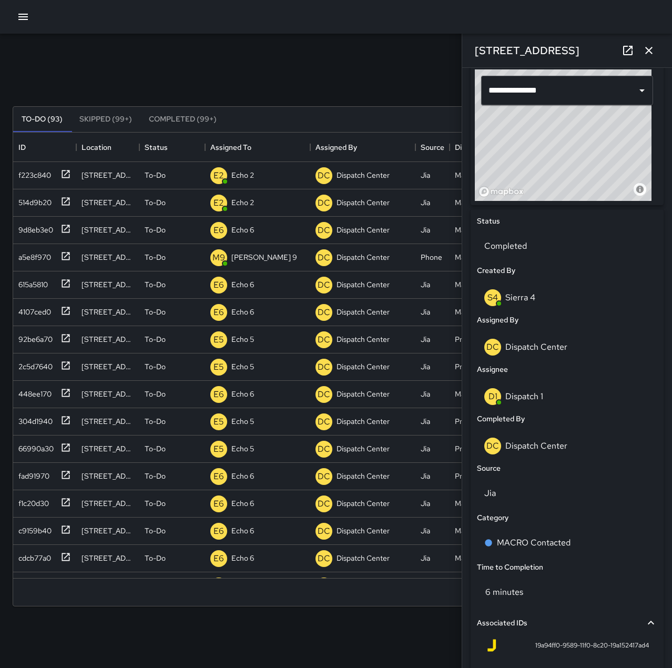
click at [650, 45] on icon "button" at bounding box center [649, 50] width 13 height 13
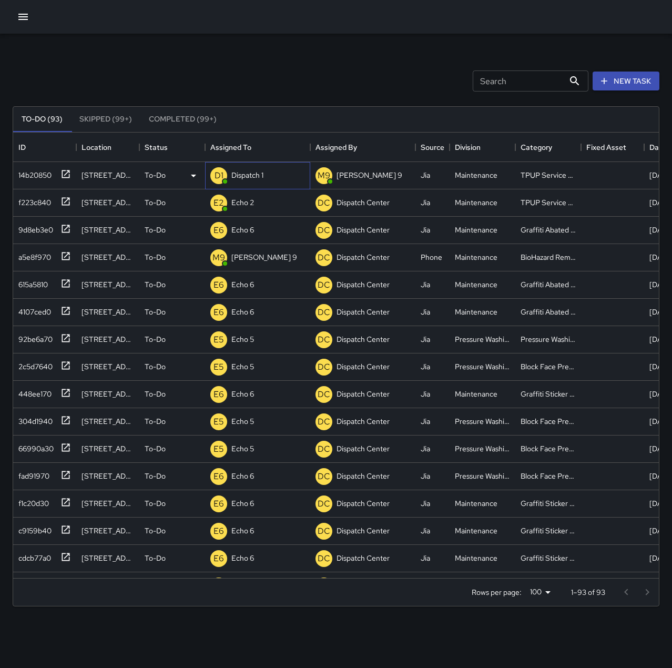
click at [239, 175] on p "Dispatch 1" at bounding box center [247, 175] width 32 height 11
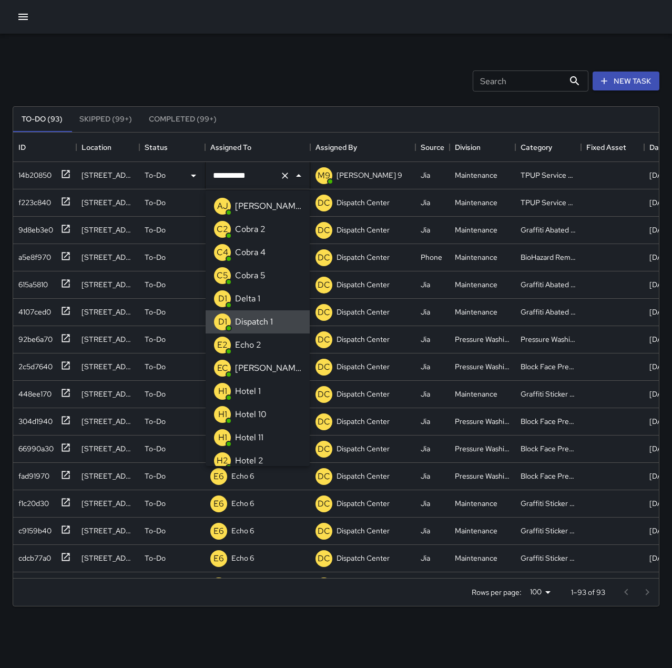
click at [288, 175] on icon "Clear" at bounding box center [285, 175] width 11 height 11
click at [255, 347] on p "Echo 2" at bounding box center [248, 345] width 26 height 13
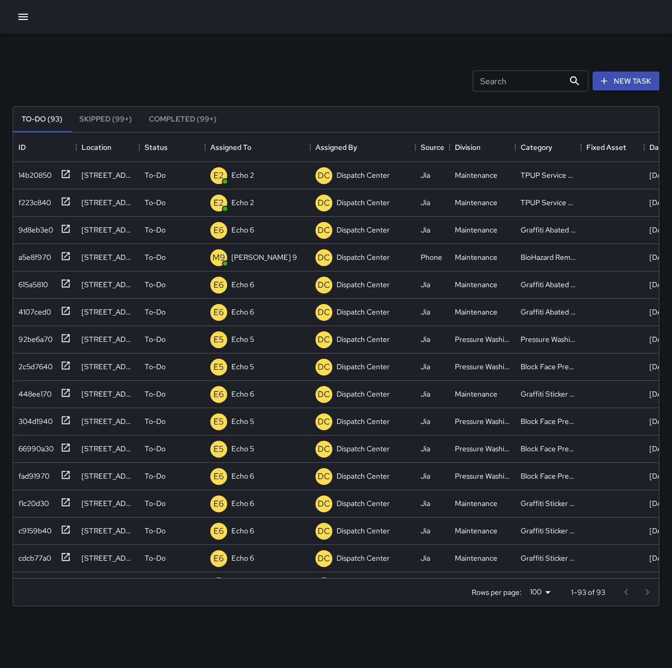
click at [309, 64] on div "Search Search New Task" at bounding box center [336, 81] width 651 height 55
click at [29, 16] on icon "button" at bounding box center [23, 17] width 13 height 13
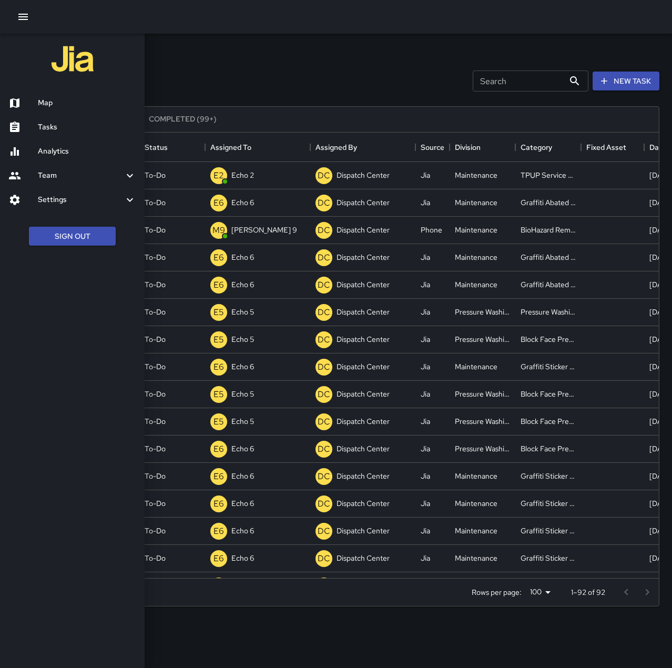
click at [59, 97] on h6 "Map" at bounding box center [87, 103] width 98 height 12
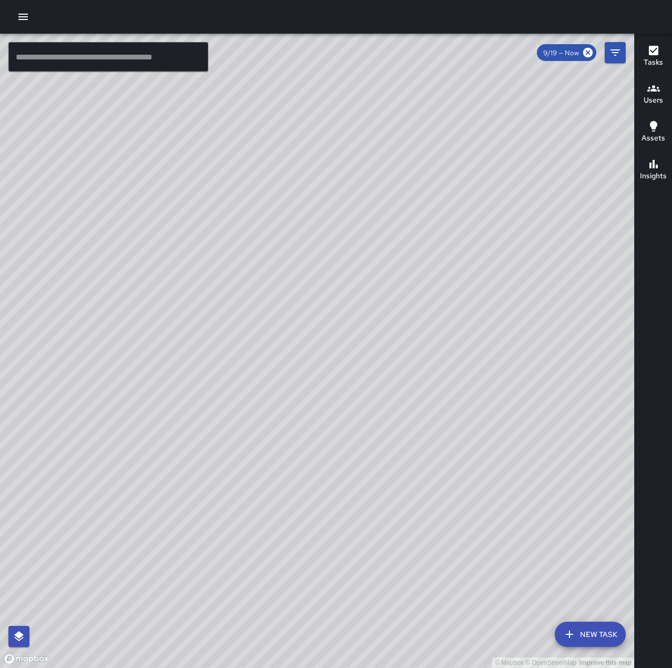
drag, startPoint x: 176, startPoint y: 491, endPoint x: 383, endPoint y: 501, distance: 207.4
click at [391, 545] on div "© Mapbox © OpenStreetMap Improve this map" at bounding box center [317, 351] width 634 height 634
drag, startPoint x: 510, startPoint y: 262, endPoint x: 338, endPoint y: 355, distance: 195.8
click at [341, 351] on div "© Mapbox © OpenStreetMap Improve this map" at bounding box center [317, 351] width 634 height 634
drag, startPoint x: 265, startPoint y: 334, endPoint x: 302, endPoint y: 453, distance: 124.9
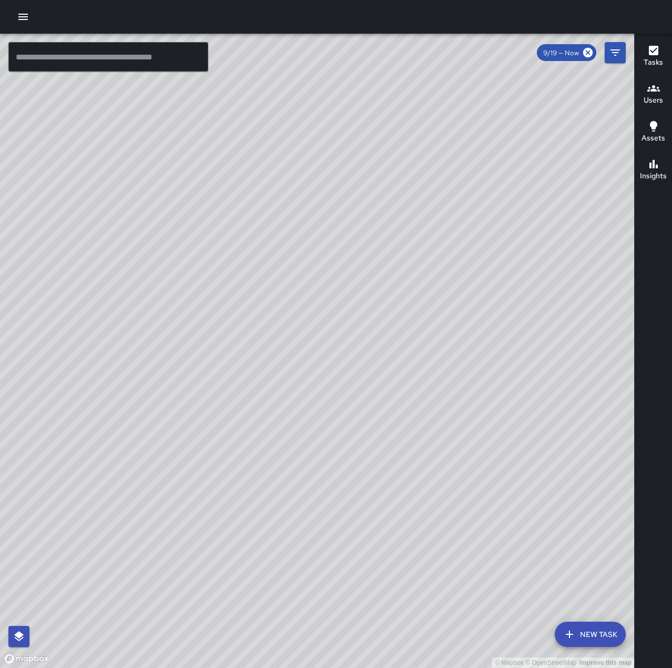
click at [302, 453] on div "© Mapbox © OpenStreetMap Improve this map" at bounding box center [317, 351] width 634 height 634
drag, startPoint x: 420, startPoint y: 240, endPoint x: 485, endPoint y: 127, distance: 130.5
click at [485, 127] on div "© Mapbox © OpenStreetMap Improve this map" at bounding box center [317, 351] width 634 height 634
drag, startPoint x: 390, startPoint y: 245, endPoint x: 335, endPoint y: 445, distance: 207.2
click at [335, 445] on div "© Mapbox © OpenStreetMap Improve this map" at bounding box center [317, 351] width 634 height 634
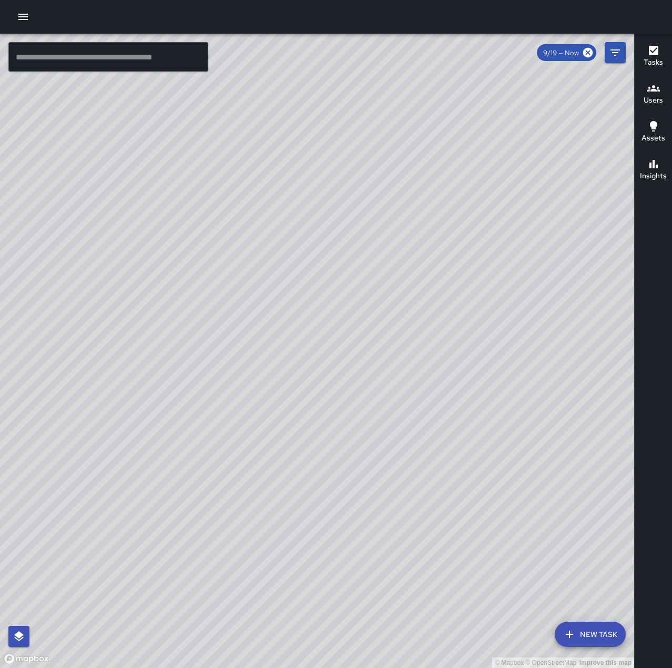
drag, startPoint x: 364, startPoint y: 403, endPoint x: 509, endPoint y: 331, distance: 161.6
click at [509, 331] on div "© Mapbox © OpenStreetMap Improve this map" at bounding box center [317, 351] width 634 height 634
drag, startPoint x: 414, startPoint y: 340, endPoint x: 482, endPoint y: 435, distance: 116.9
click at [482, 435] on div "© Mapbox © OpenStreetMap Improve this map" at bounding box center [317, 351] width 634 height 634
click at [478, 428] on div "© Mapbox © OpenStreetMap Improve this map" at bounding box center [317, 351] width 634 height 634
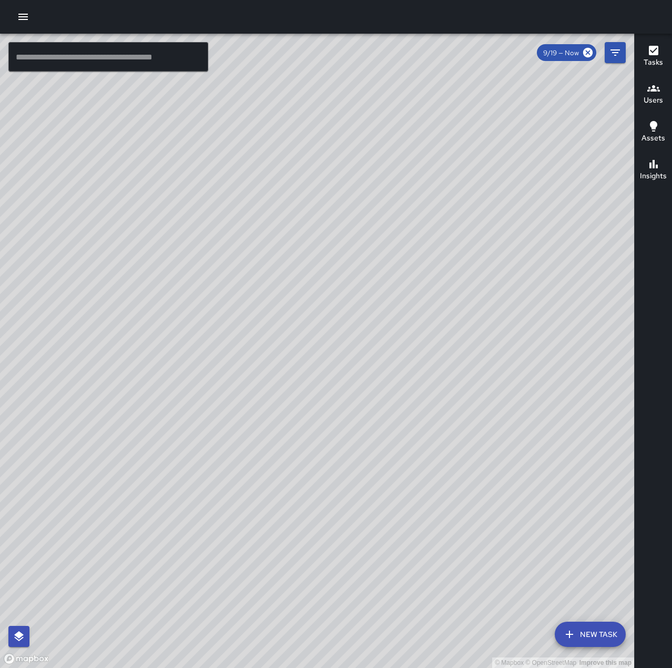
click at [28, 18] on icon "button" at bounding box center [23, 17] width 13 height 13
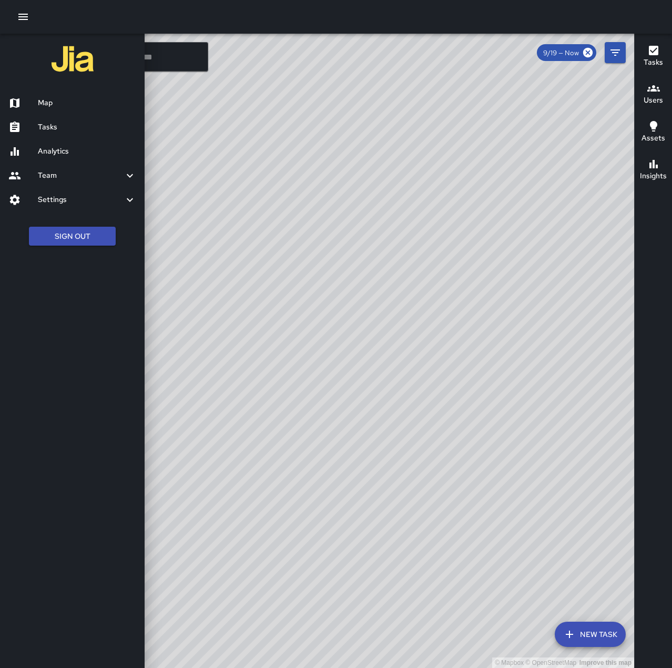
click at [65, 124] on h6 "Tasks" at bounding box center [87, 127] width 98 height 12
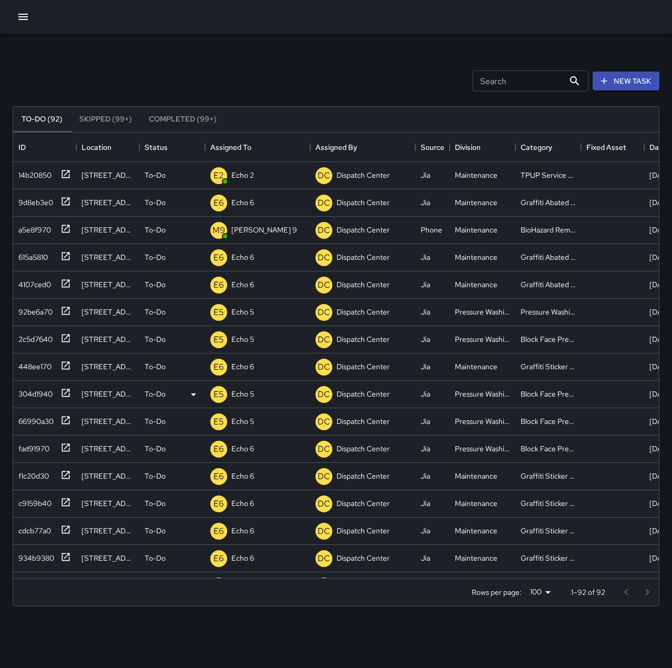
scroll to position [438, 638]
click at [236, 168] on div "Dispatch Center" at bounding box center [257, 175] width 57 height 15
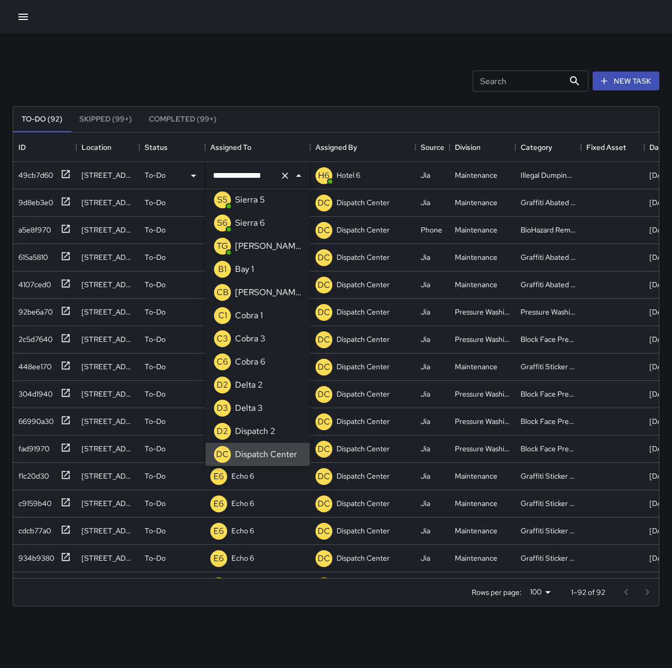
click at [286, 181] on button "Clear" at bounding box center [285, 175] width 15 height 15
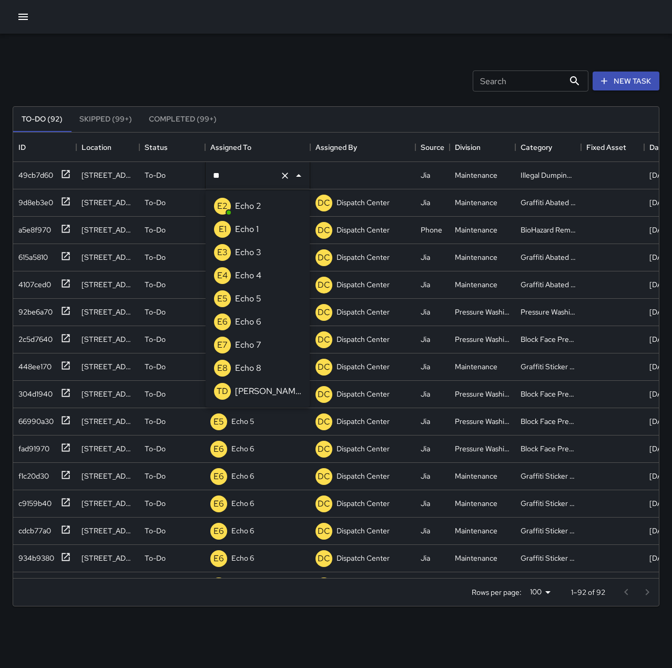
scroll to position [0, 0]
type input "***"
click at [262, 204] on div "Echo 2" at bounding box center [248, 206] width 30 height 17
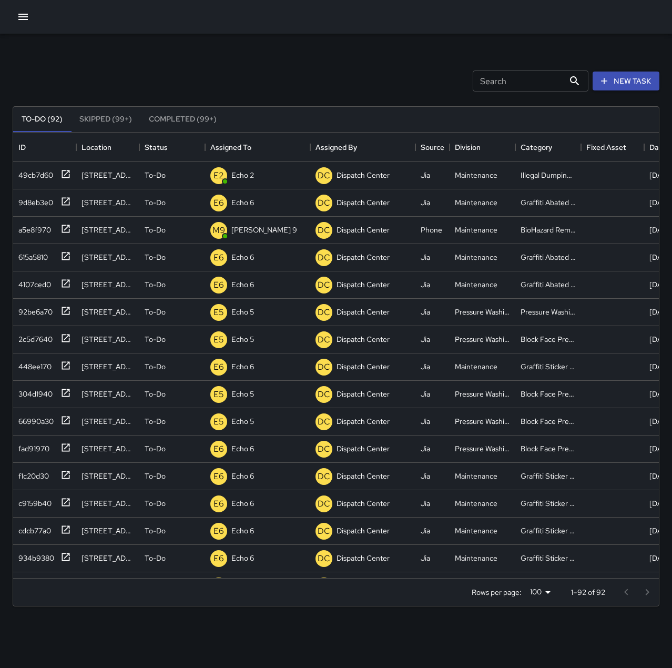
click at [260, 60] on div "Search Search New Task" at bounding box center [336, 81] width 651 height 55
click at [24, 15] on icon "button" at bounding box center [23, 17] width 13 height 13
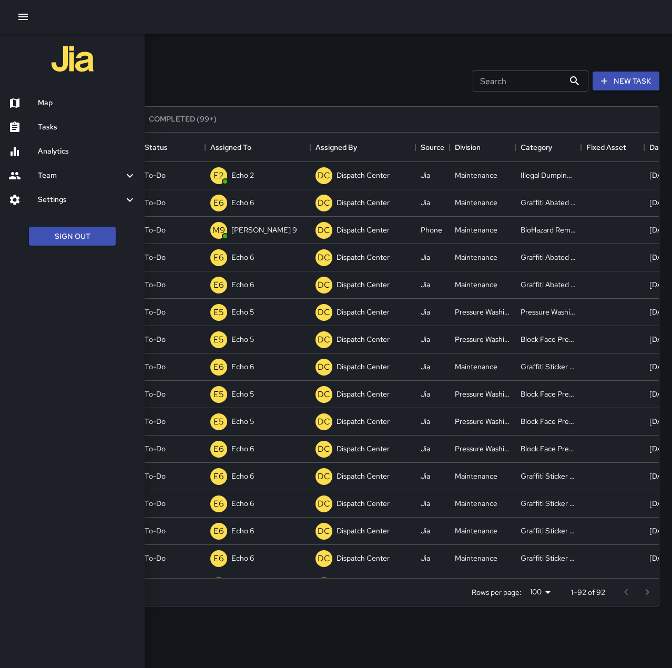
click at [67, 105] on h6 "Map" at bounding box center [87, 103] width 98 height 12
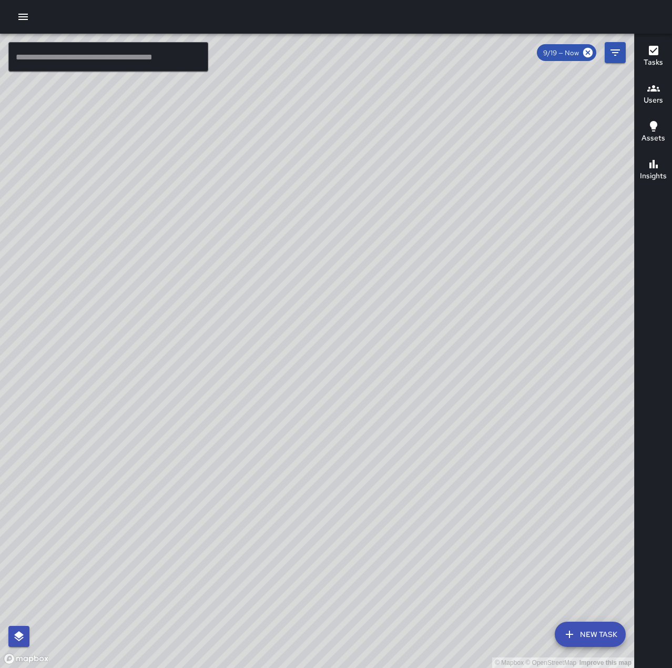
drag, startPoint x: 569, startPoint y: 263, endPoint x: 126, endPoint y: 580, distance: 544.3
click at [120, 586] on div "© Mapbox © OpenStreetMap Improve this map" at bounding box center [317, 351] width 634 height 634
drag, startPoint x: 309, startPoint y: 585, endPoint x: 488, endPoint y: 528, distance: 187.6
click at [487, 528] on div "© Mapbox © OpenStreetMap Improve this map" at bounding box center [317, 351] width 634 height 634
drag, startPoint x: 520, startPoint y: 573, endPoint x: 425, endPoint y: 484, distance: 130.2
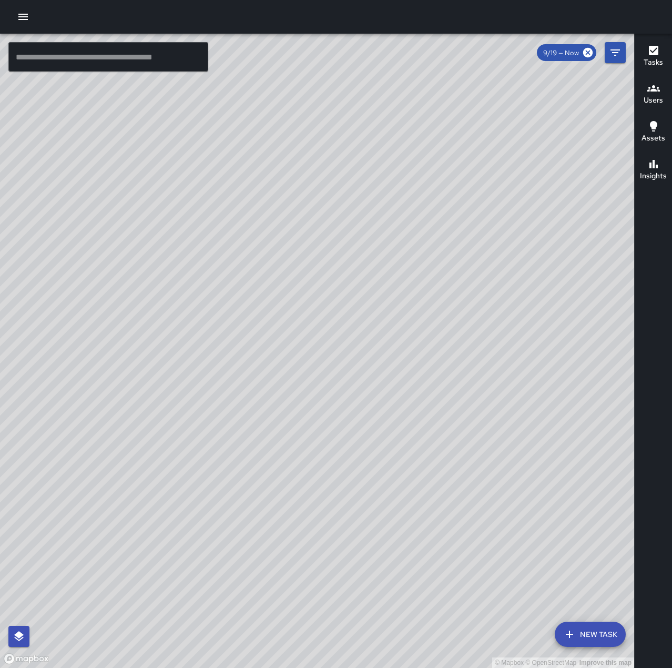
click at [425, 484] on div "© Mapbox © OpenStreetMap Improve this map" at bounding box center [317, 351] width 634 height 634
click at [29, 19] on icon "button" at bounding box center [23, 17] width 13 height 13
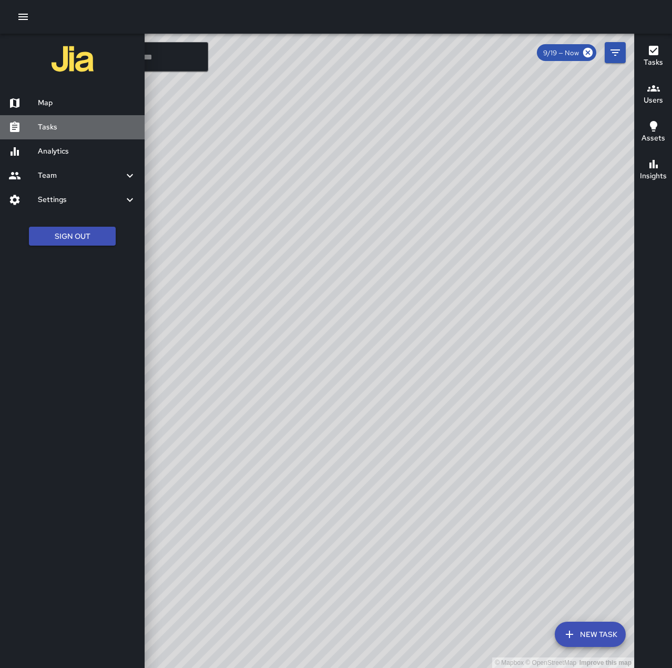
click at [57, 124] on h6 "Tasks" at bounding box center [87, 127] width 98 height 12
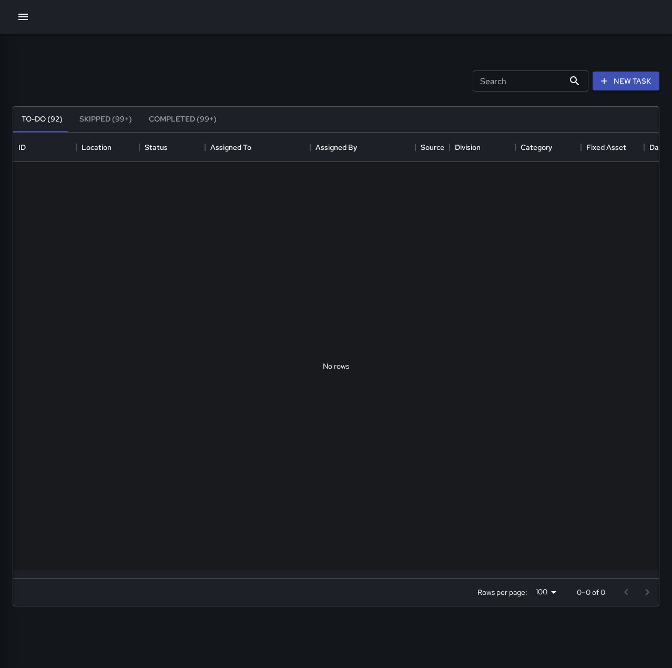
scroll to position [438, 638]
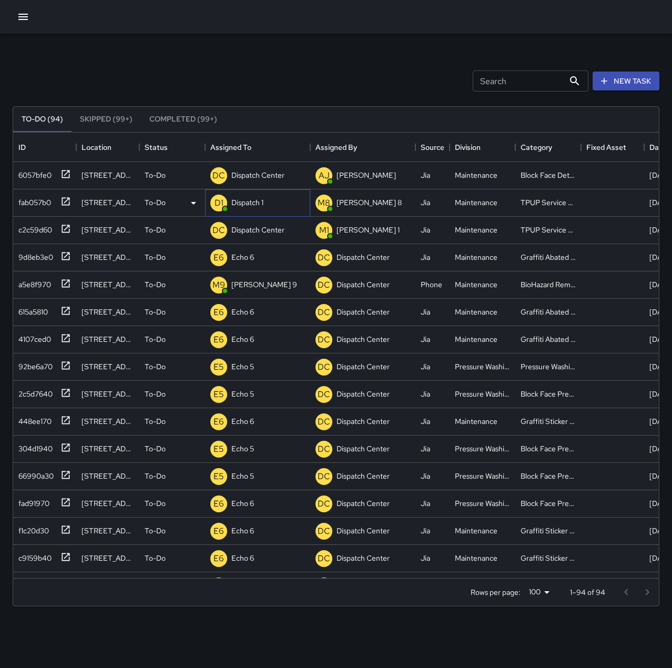
click at [247, 199] on p "Dispatch 1" at bounding box center [247, 202] width 32 height 11
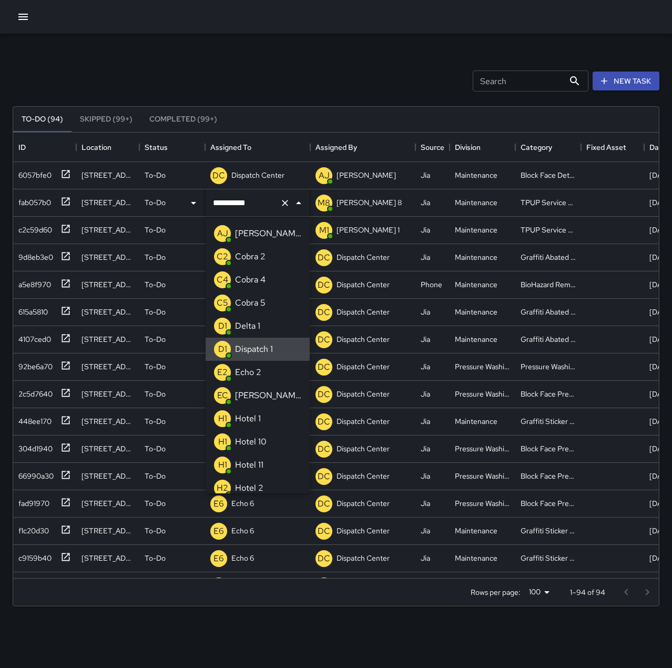
click at [287, 204] on icon "Clear" at bounding box center [285, 203] width 11 height 11
click at [261, 374] on div "Echo 2" at bounding box center [248, 372] width 30 height 17
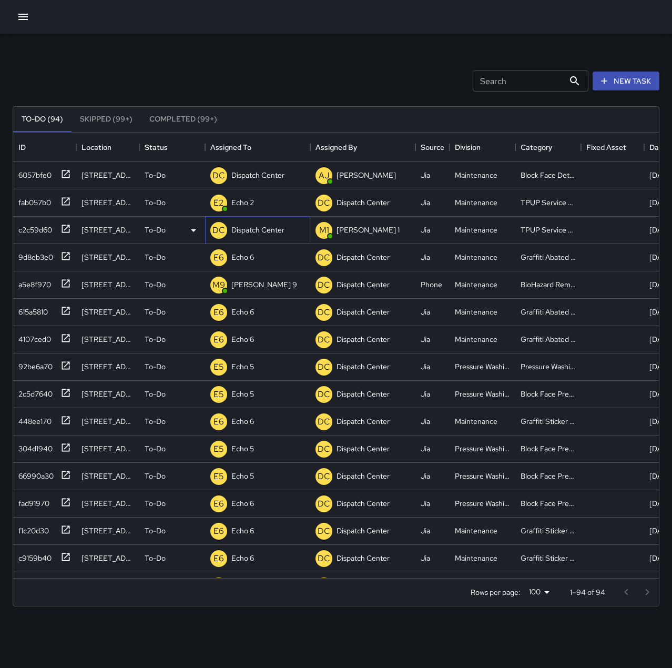
click at [263, 233] on p "Dispatch Center" at bounding box center [257, 230] width 53 height 11
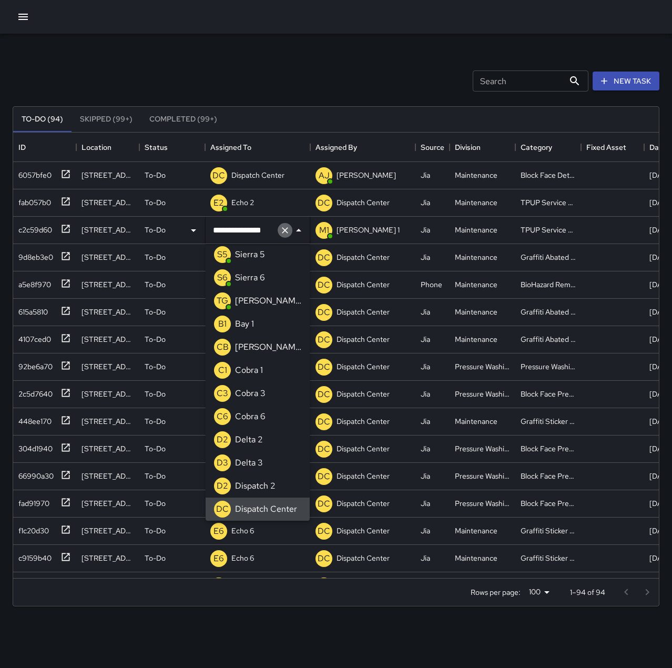
click at [285, 231] on icon "Clear" at bounding box center [285, 230] width 11 height 11
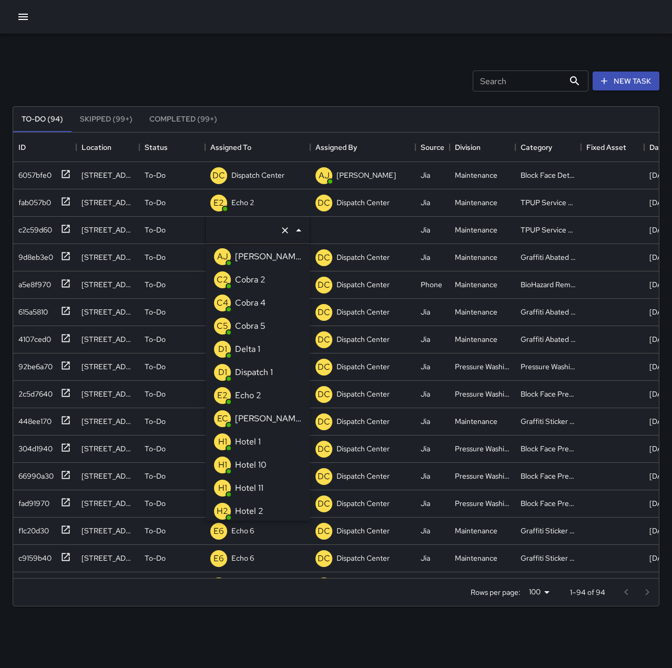
click at [258, 395] on p "Echo 2" at bounding box center [248, 395] width 26 height 13
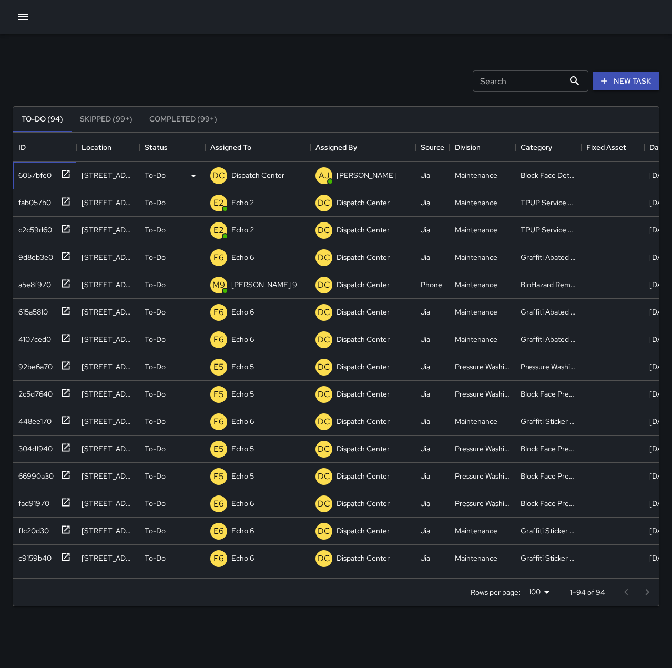
click at [62, 176] on icon at bounding box center [65, 174] width 11 height 11
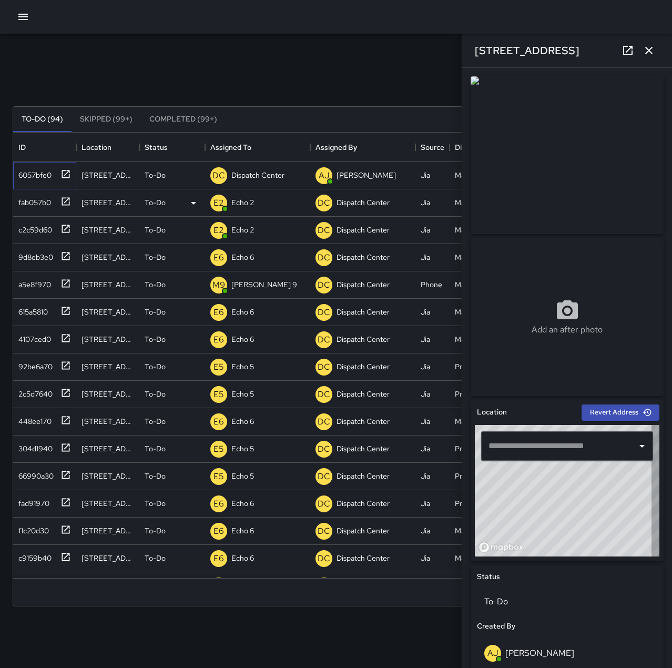
type input "**********"
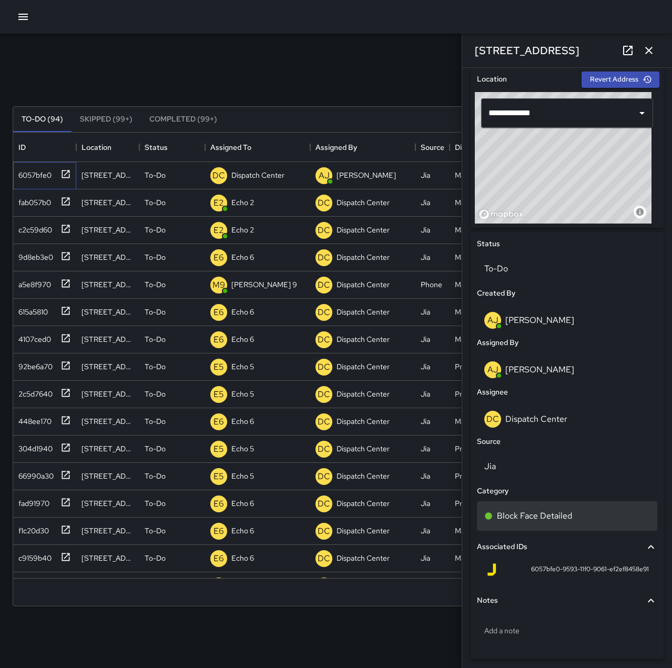
scroll to position [355, 0]
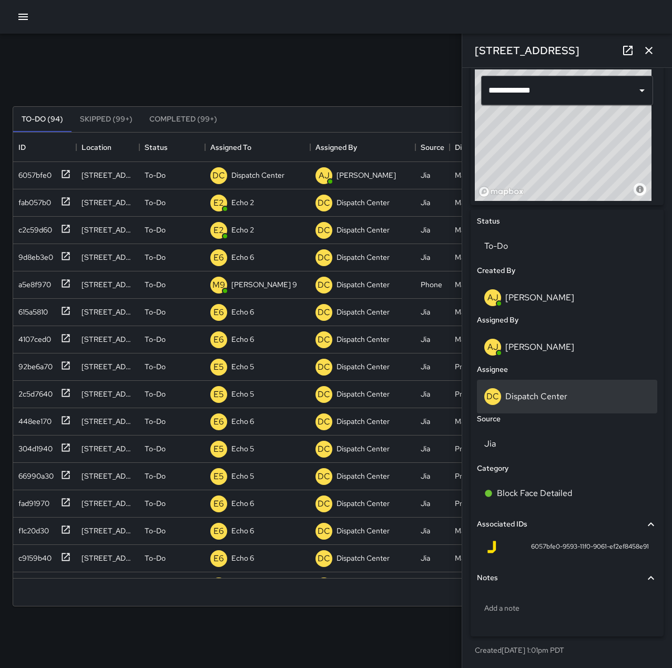
click at [543, 396] on p "Dispatch Center" at bounding box center [536, 396] width 62 height 11
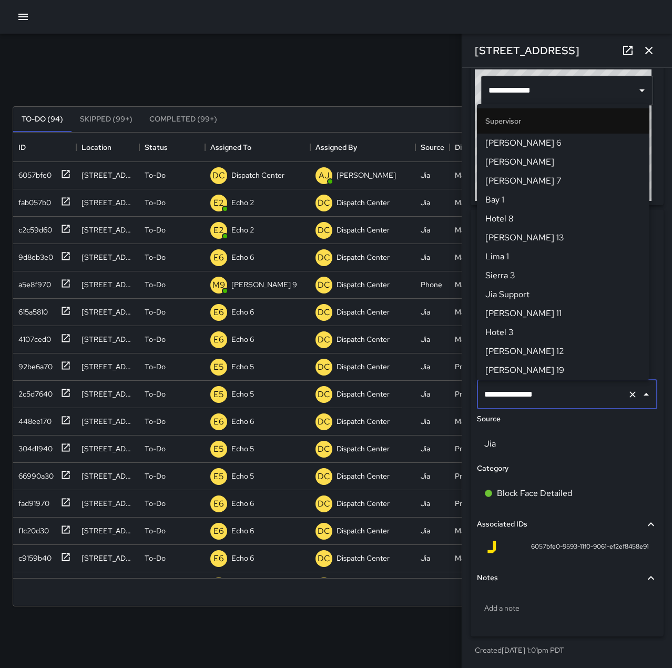
scroll to position [1003, 0]
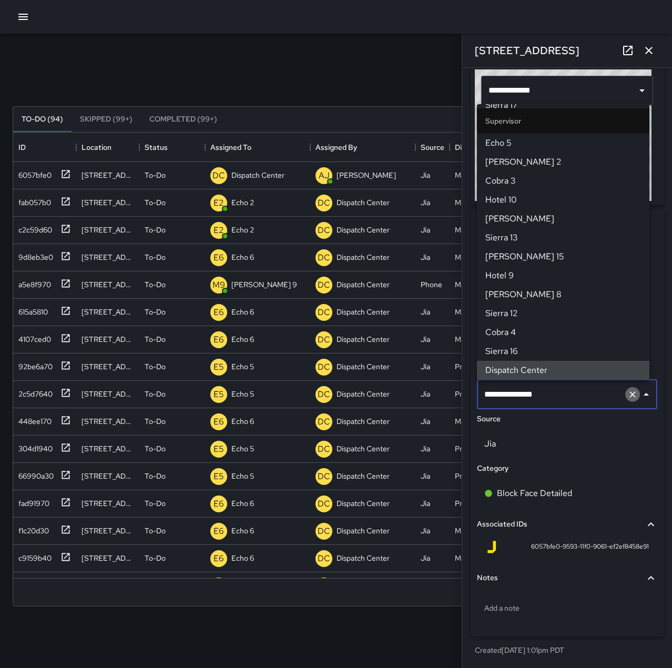
click at [627, 393] on icon "Clear" at bounding box center [632, 394] width 11 height 11
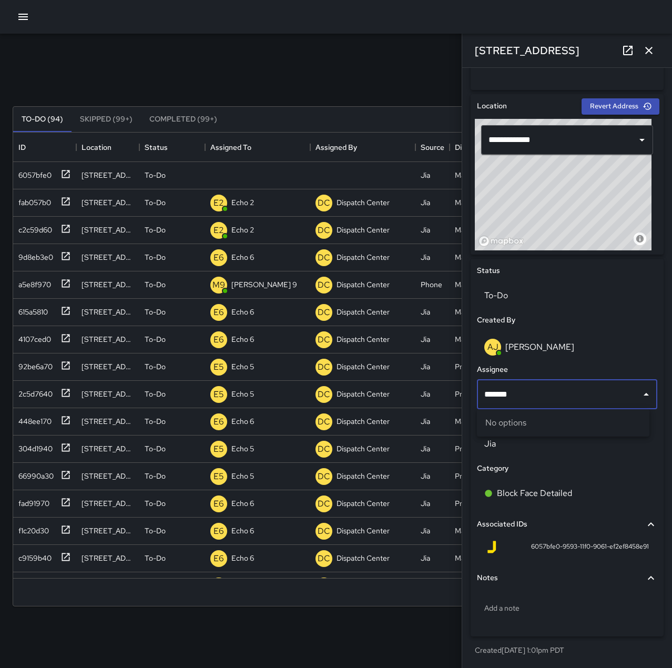
type input "******"
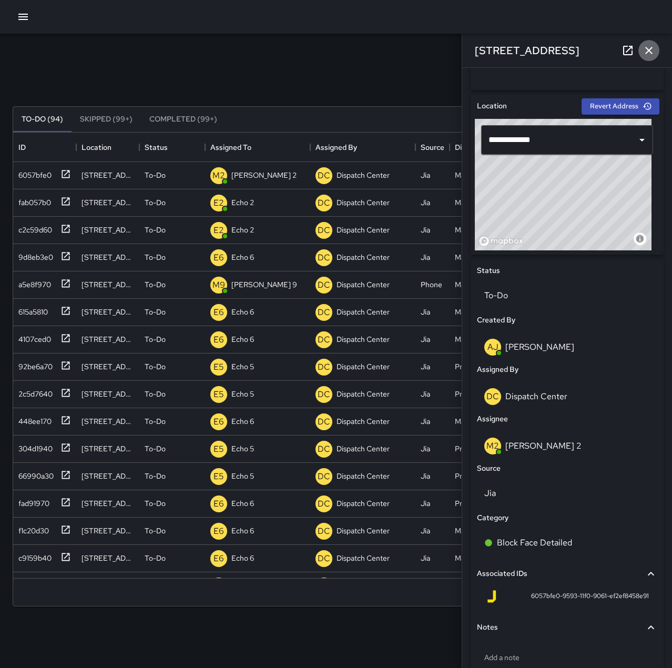
click at [647, 60] on button "button" at bounding box center [648, 50] width 21 height 21
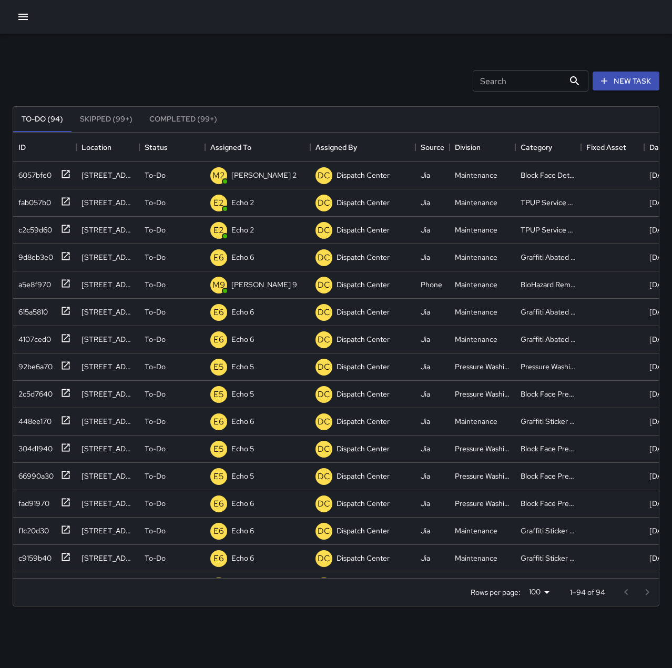
click at [263, 65] on div "Search Search New Task" at bounding box center [336, 81] width 651 height 55
click at [19, 17] on icon "button" at bounding box center [22, 17] width 9 height 6
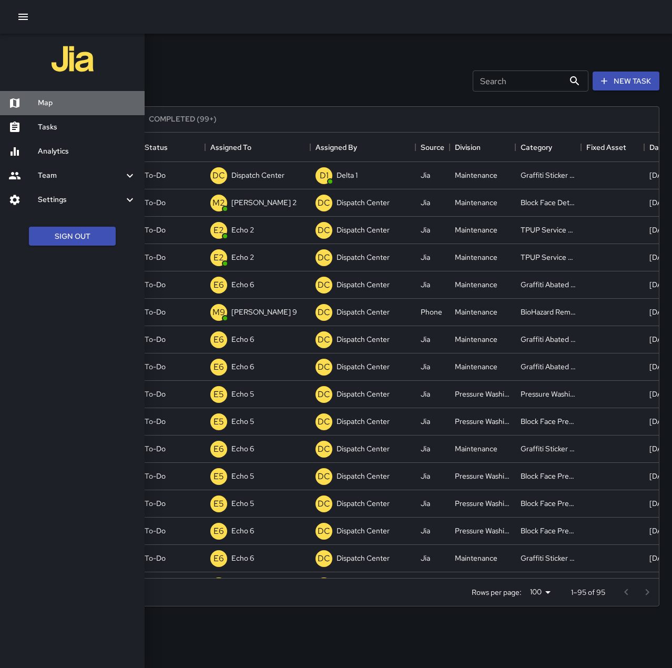
click at [62, 107] on h6 "Map" at bounding box center [87, 103] width 98 height 12
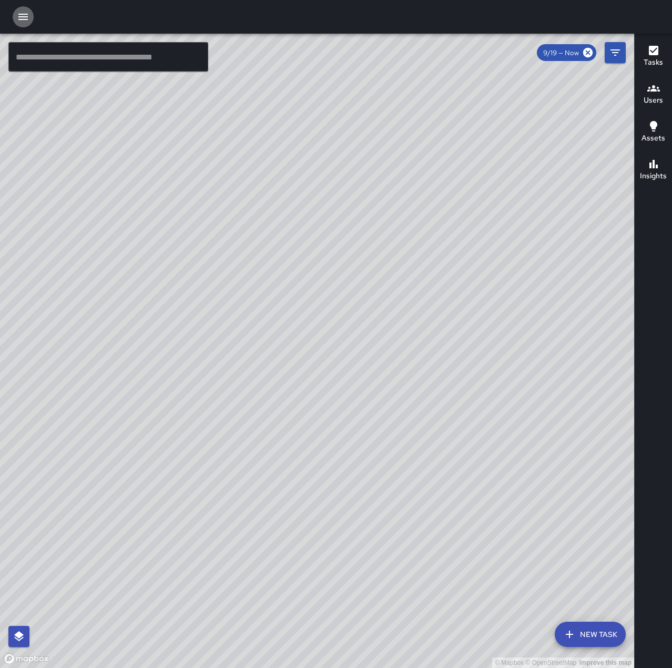
click at [24, 11] on icon "button" at bounding box center [23, 17] width 13 height 13
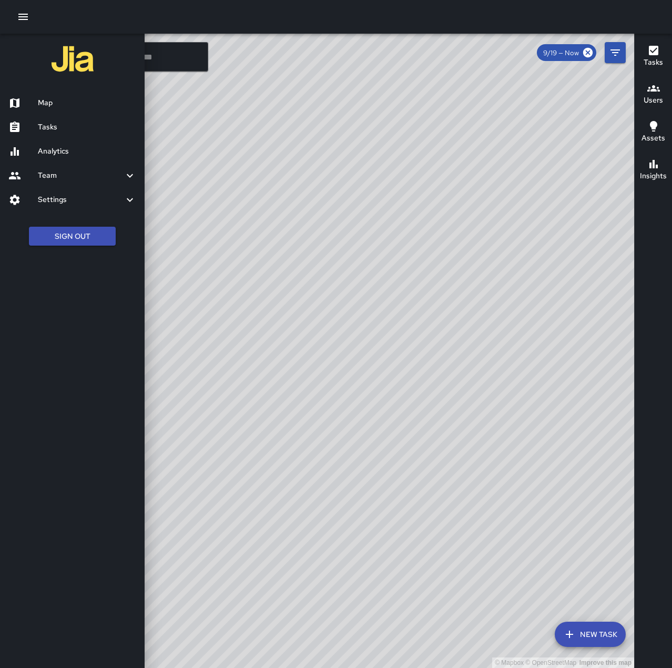
click at [67, 121] on h6 "Tasks" at bounding box center [87, 127] width 98 height 12
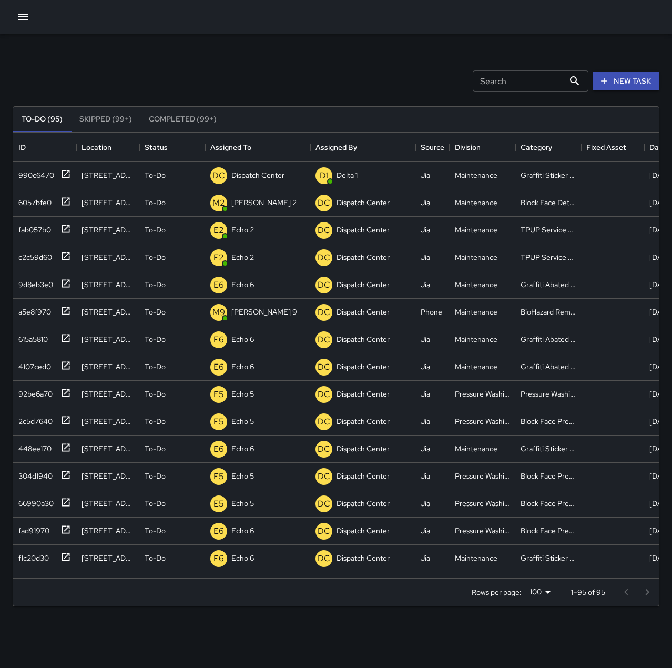
scroll to position [438, 638]
click at [68, 174] on icon at bounding box center [65, 174] width 11 height 11
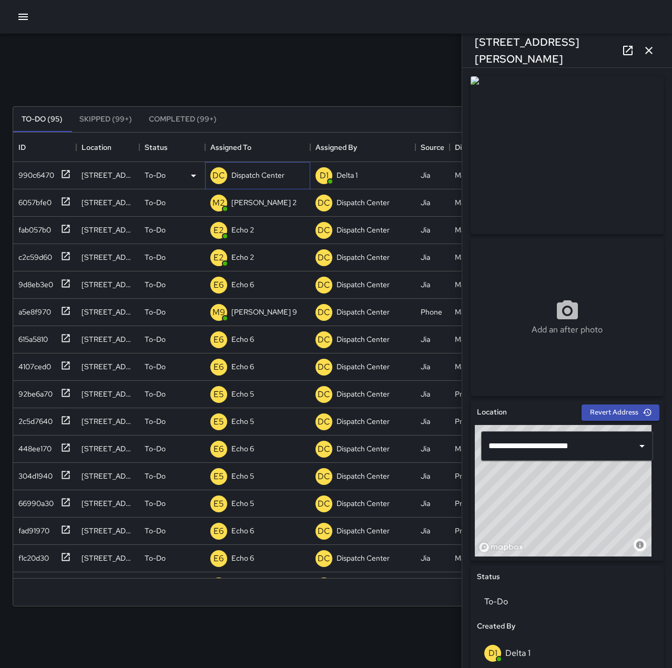
click at [262, 172] on p "Dispatch Center" at bounding box center [257, 175] width 53 height 11
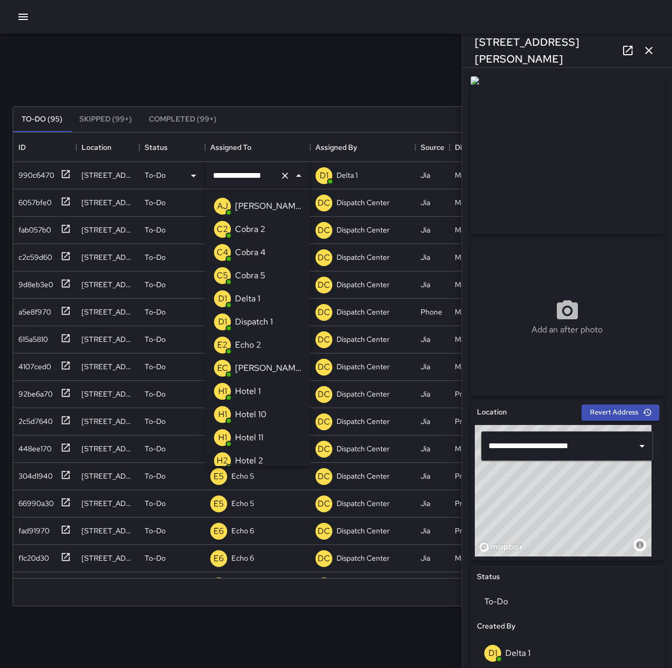
scroll to position [724, 0]
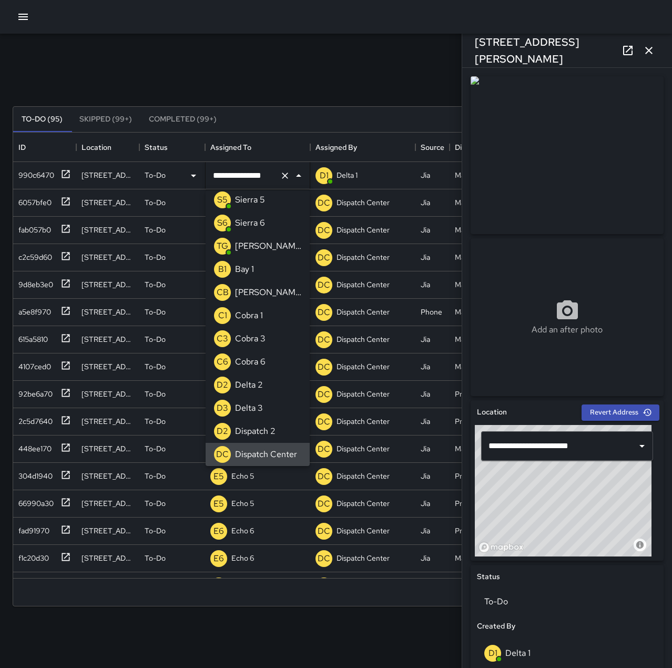
click at [286, 178] on icon "Clear" at bounding box center [285, 175] width 11 height 11
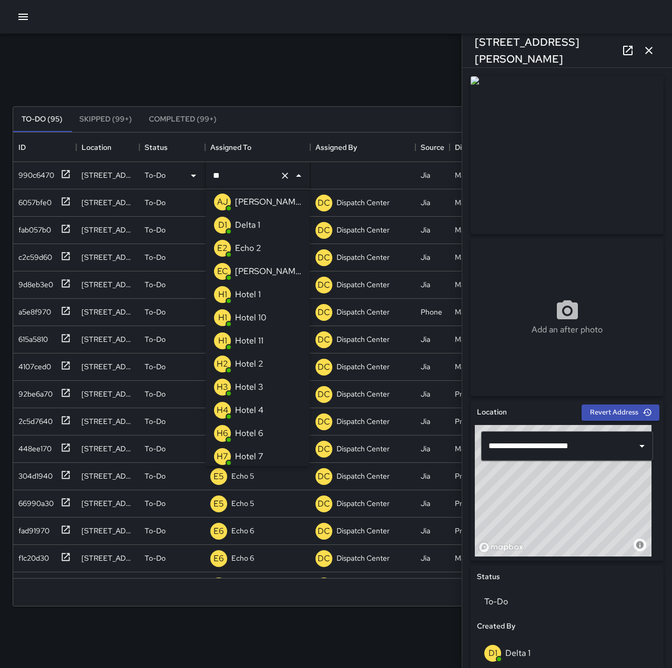
scroll to position [0, 0]
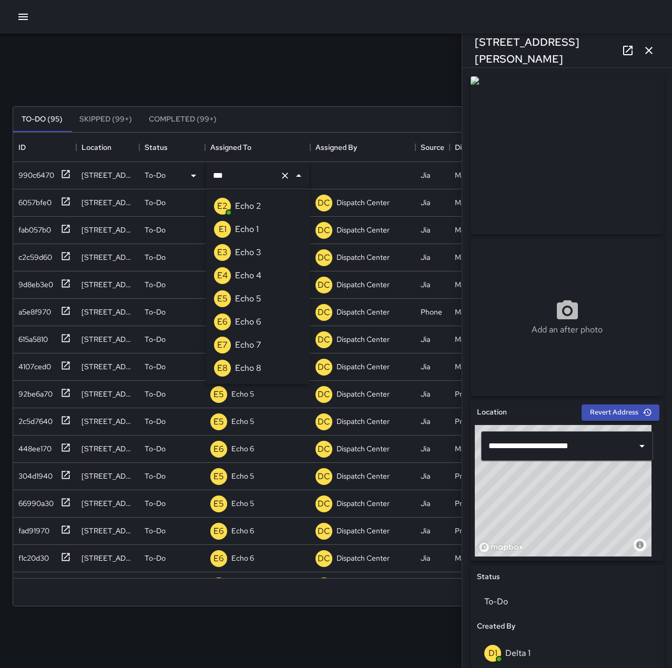
type input "****"
click at [282, 315] on li "E6 Echo 6" at bounding box center [258, 321] width 104 height 23
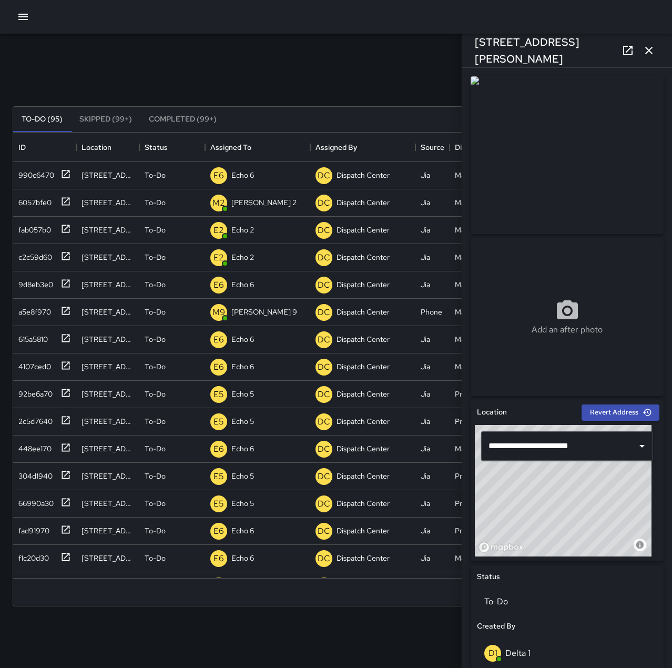
click at [292, 62] on div "Search Search New Task" at bounding box center [336, 81] width 651 height 55
click at [645, 57] on button "button" at bounding box center [648, 50] width 21 height 21
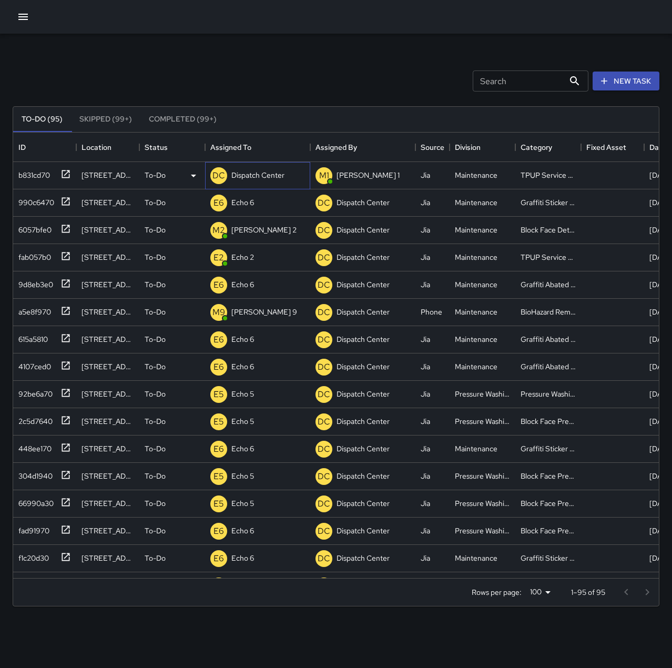
click at [276, 179] on p "Dispatch Center" at bounding box center [257, 175] width 53 height 11
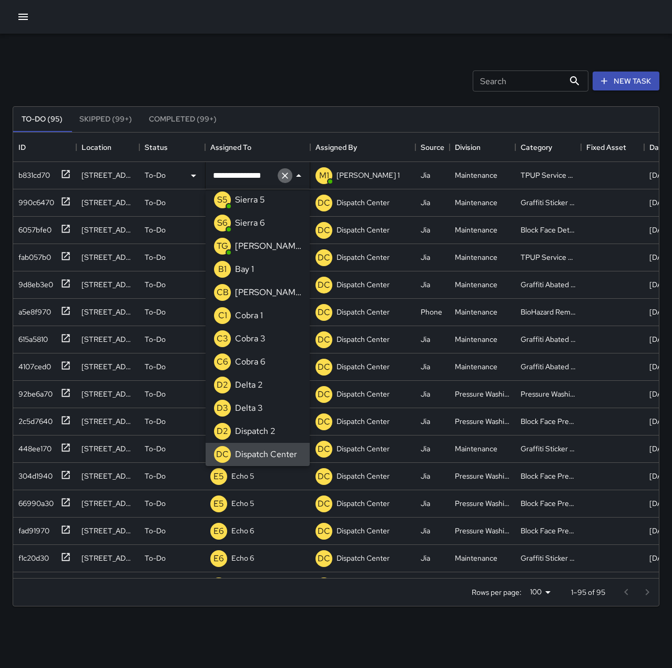
click at [287, 176] on icon "Clear" at bounding box center [285, 175] width 11 height 11
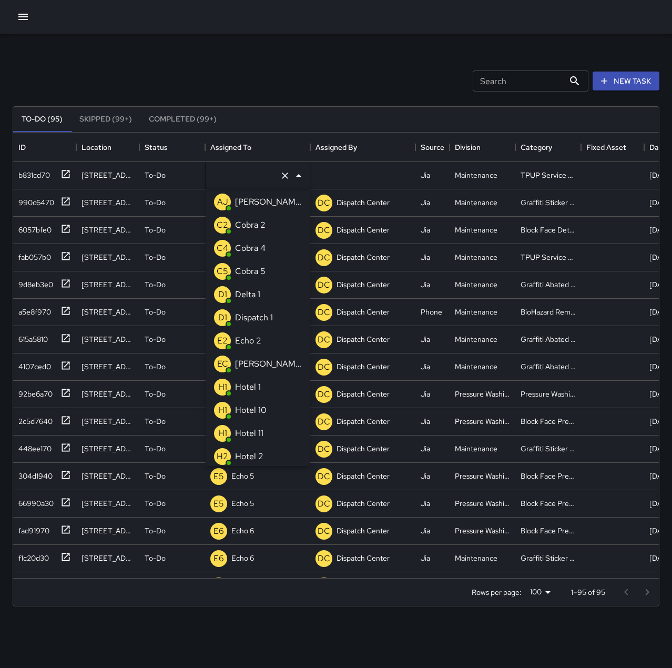
click at [259, 340] on p "Echo 2" at bounding box center [248, 340] width 26 height 13
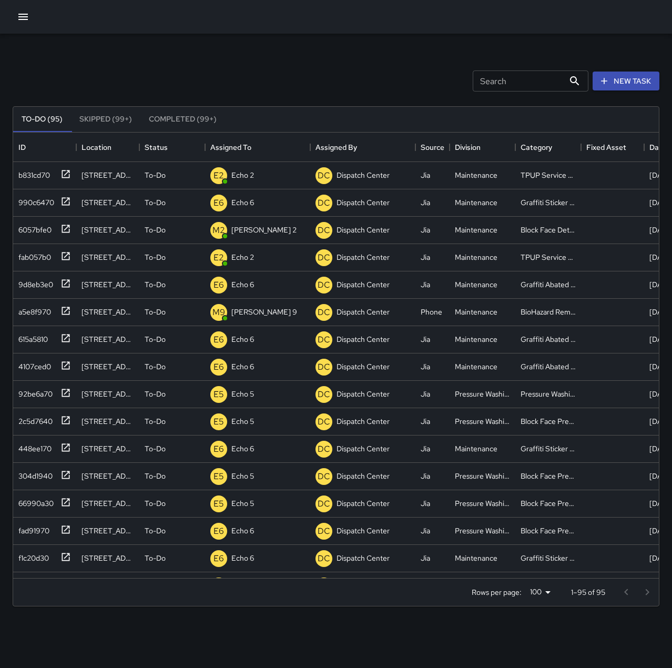
click at [233, 62] on div "Search Search New Task" at bounding box center [336, 81] width 651 height 55
click at [72, 175] on div "4b7f4e40" at bounding box center [44, 175] width 63 height 27
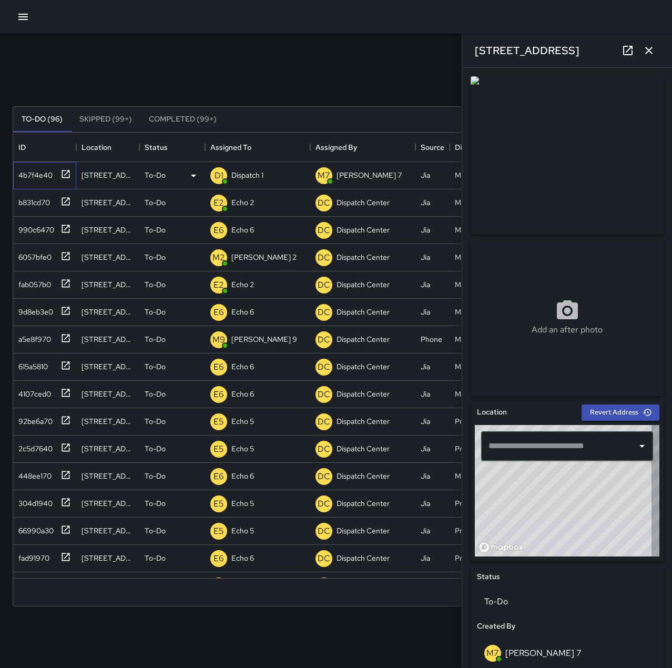
type input "**********"
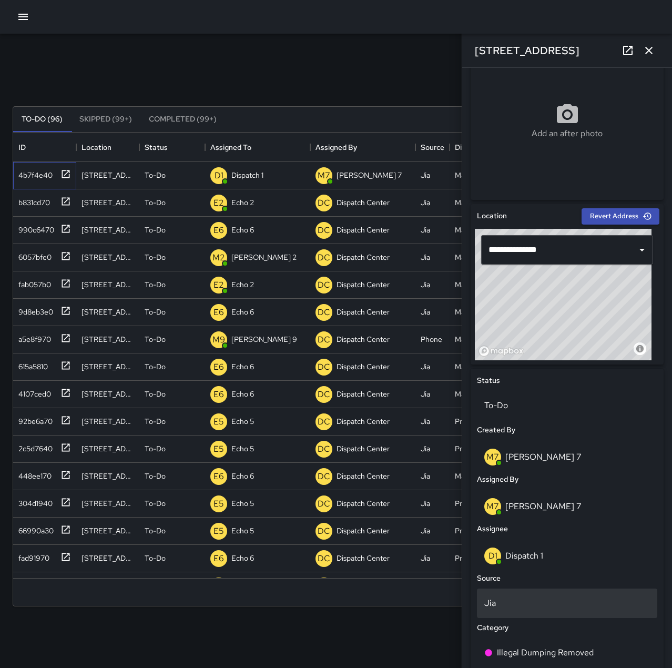
scroll to position [210, 0]
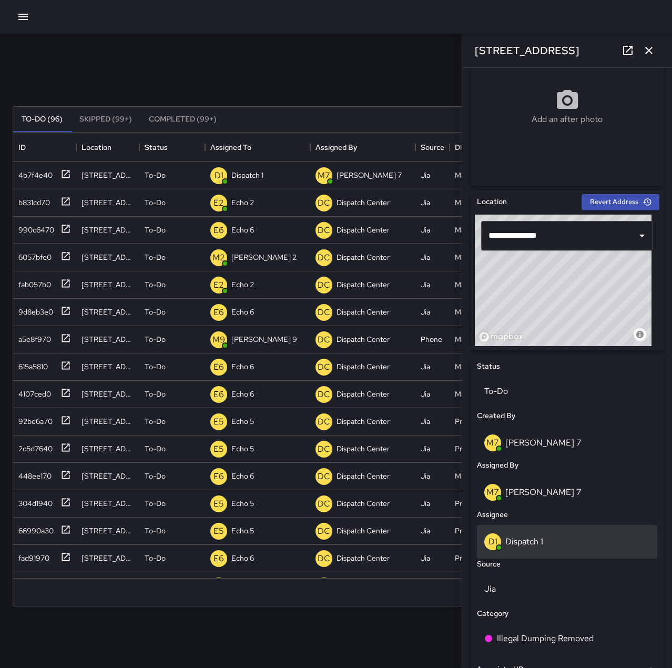
click at [578, 535] on div "D1 Dispatch 1" at bounding box center [567, 541] width 166 height 17
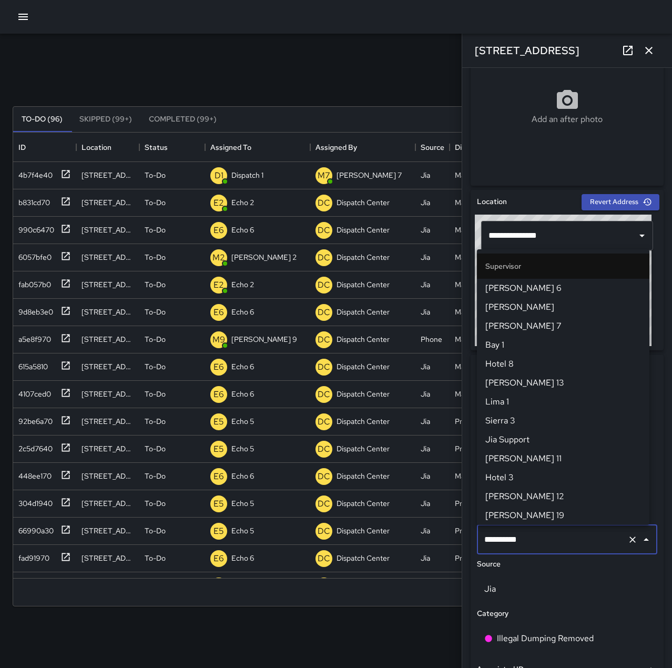
scroll to position [625, 0]
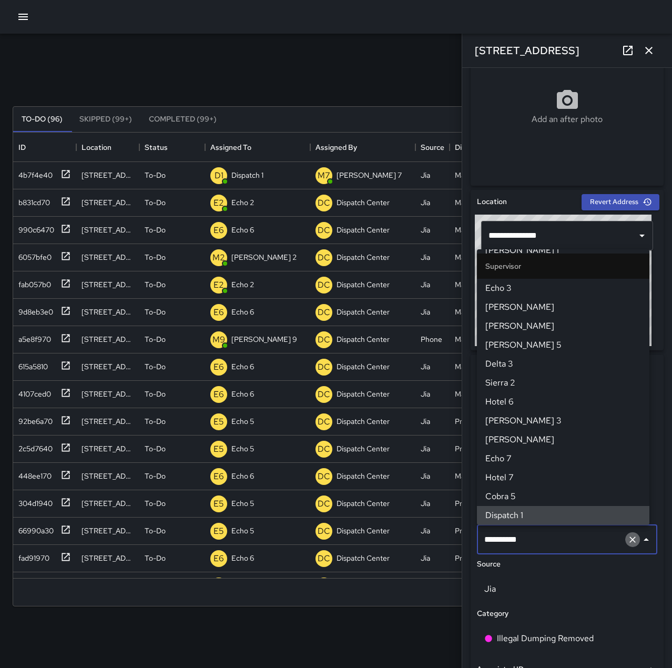
click at [627, 540] on icon "Clear" at bounding box center [632, 539] width 11 height 11
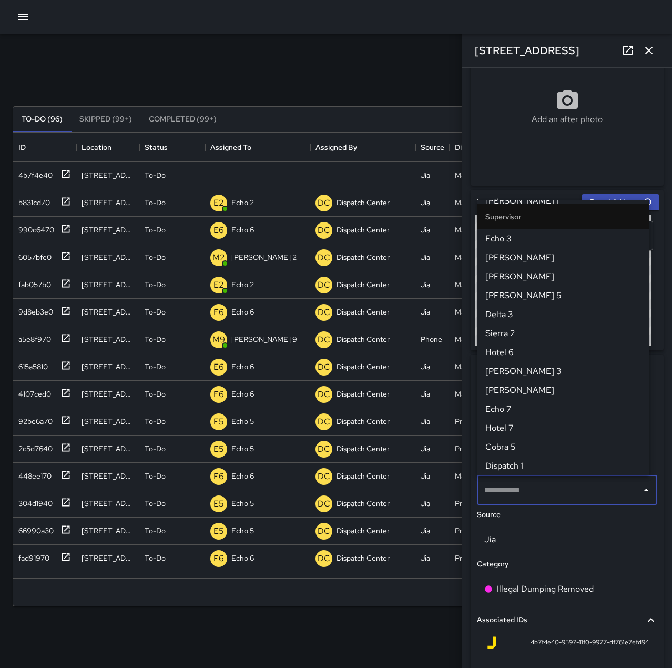
scroll to position [0, 0]
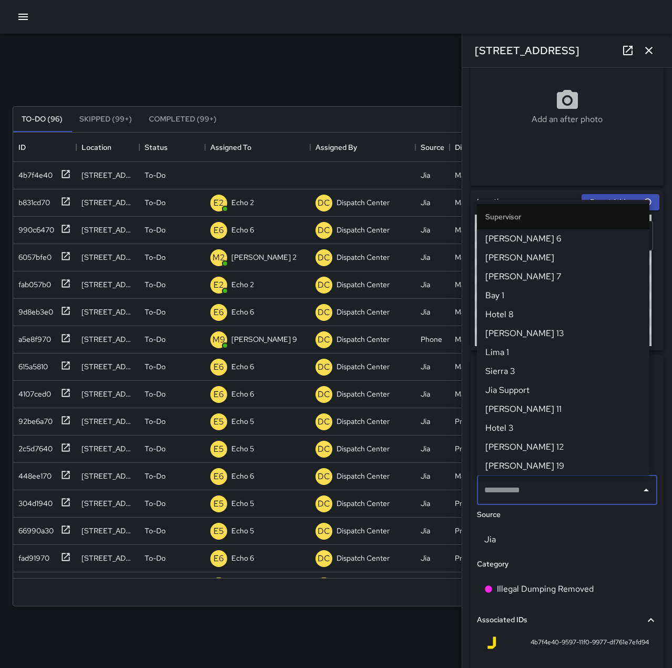
type input "*"
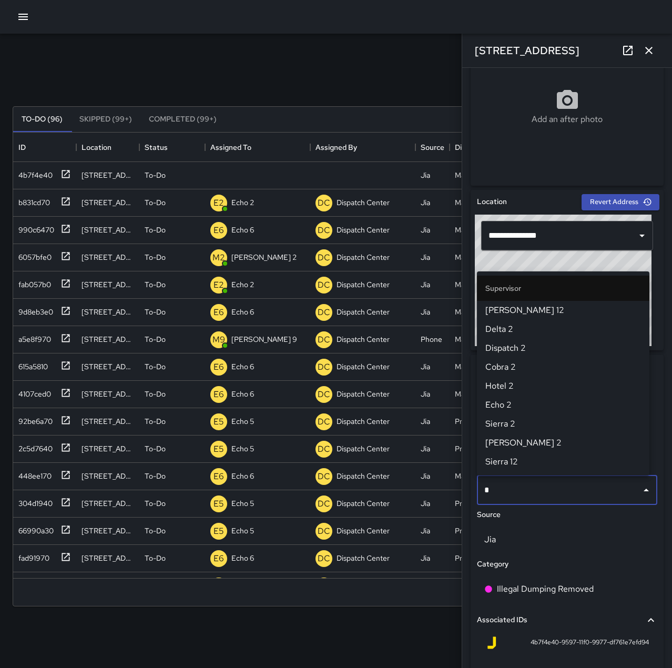
click at [568, 404] on span "Echo 2" at bounding box center [563, 405] width 156 height 13
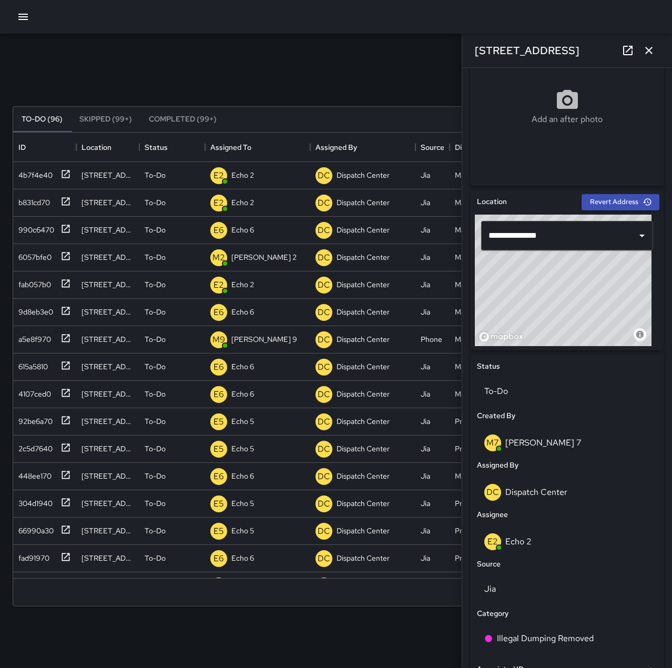
click at [653, 46] on icon "button" at bounding box center [649, 50] width 13 height 13
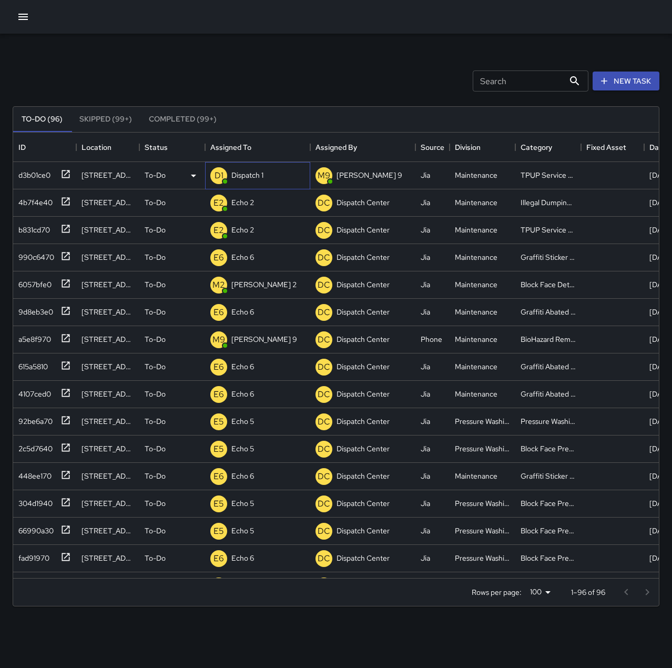
click at [253, 171] on p "Dispatch 1" at bounding box center [247, 175] width 32 height 11
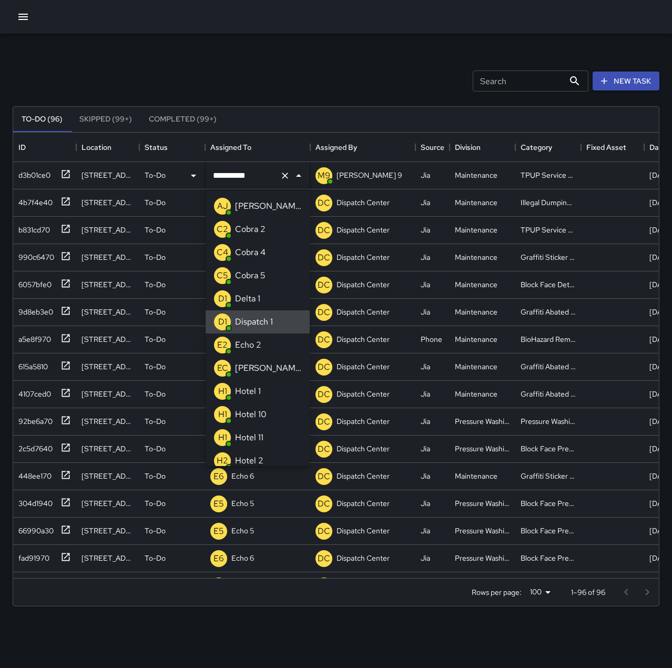
click at [290, 176] on button "Clear" at bounding box center [285, 175] width 15 height 15
click at [274, 344] on li "E2 Echo 2" at bounding box center [258, 344] width 104 height 23
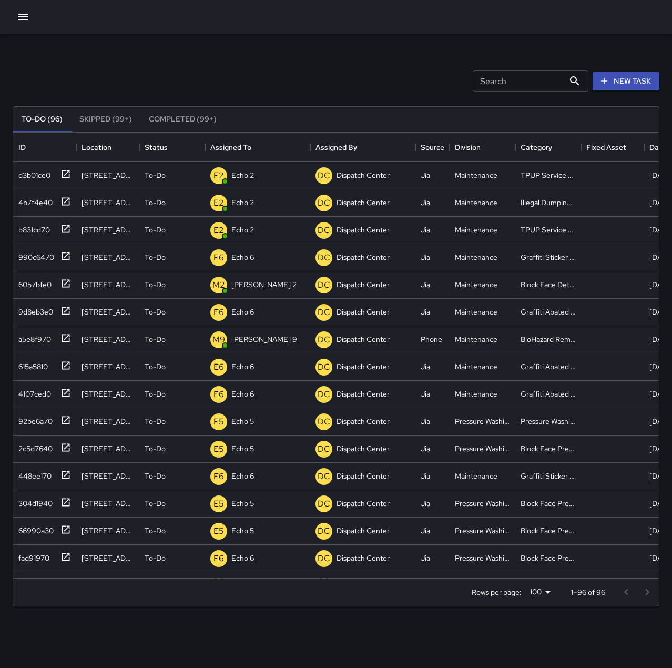
click at [320, 53] on div "Search Search New Task To-Do (96) Skipped (99+) Completed (99+) ID Location Sta…" at bounding box center [336, 327] width 672 height 587
click at [249, 174] on p "Dispatch 1" at bounding box center [247, 175] width 32 height 11
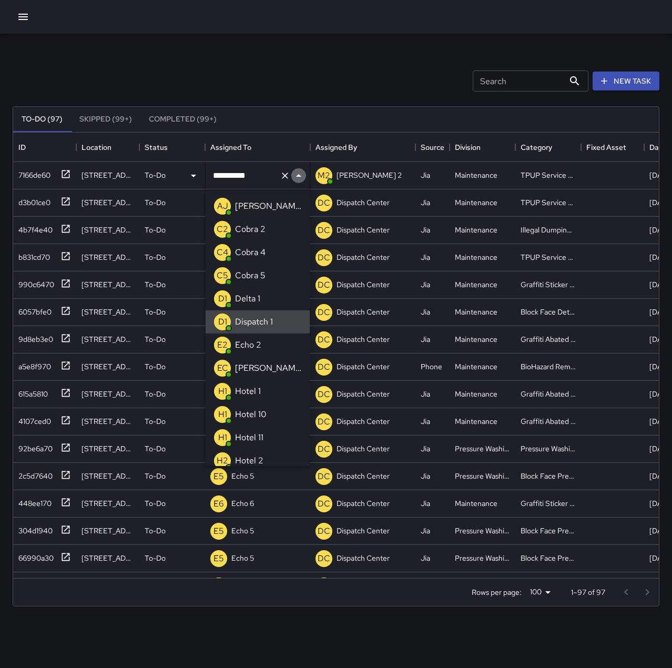
click at [292, 179] on button "Close" at bounding box center [298, 175] width 15 height 15
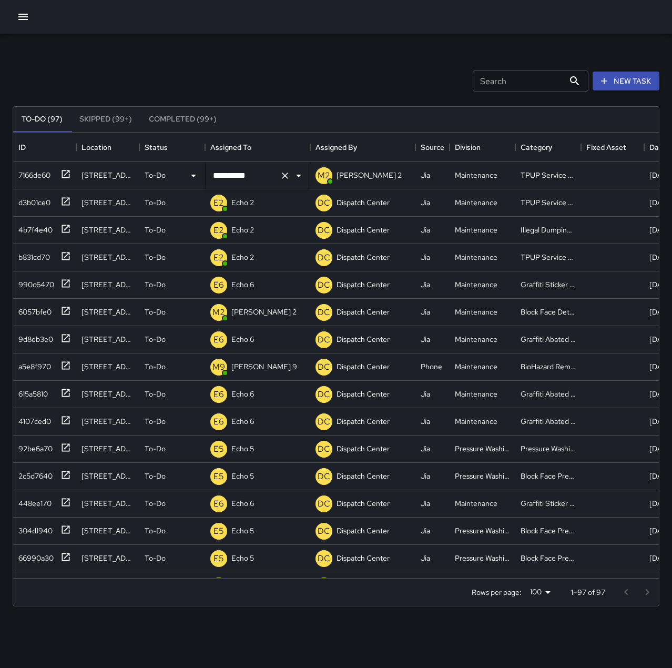
click at [284, 175] on icon "Clear" at bounding box center [285, 175] width 6 height 6
type input "*"
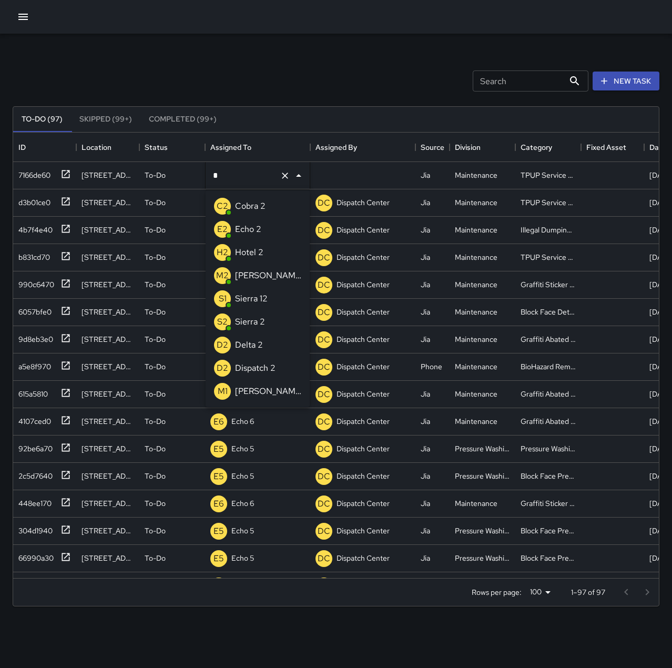
click at [297, 228] on li "E2 Echo 2" at bounding box center [258, 229] width 104 height 23
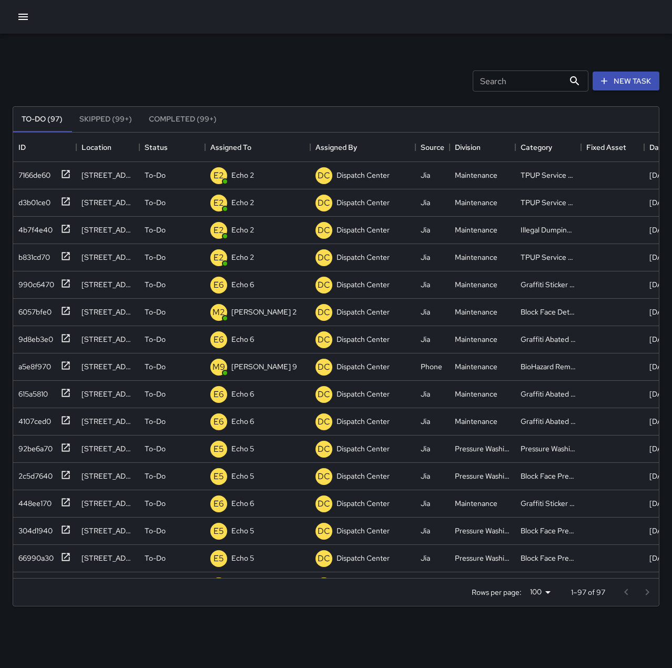
click at [318, 79] on div "Search Search New Task" at bounding box center [336, 81] width 651 height 55
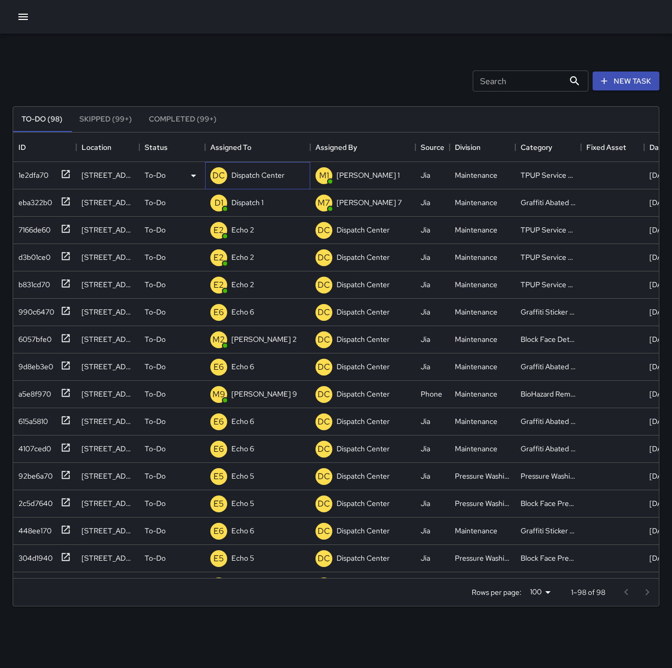
click at [248, 171] on p "Dispatch Center" at bounding box center [257, 175] width 53 height 11
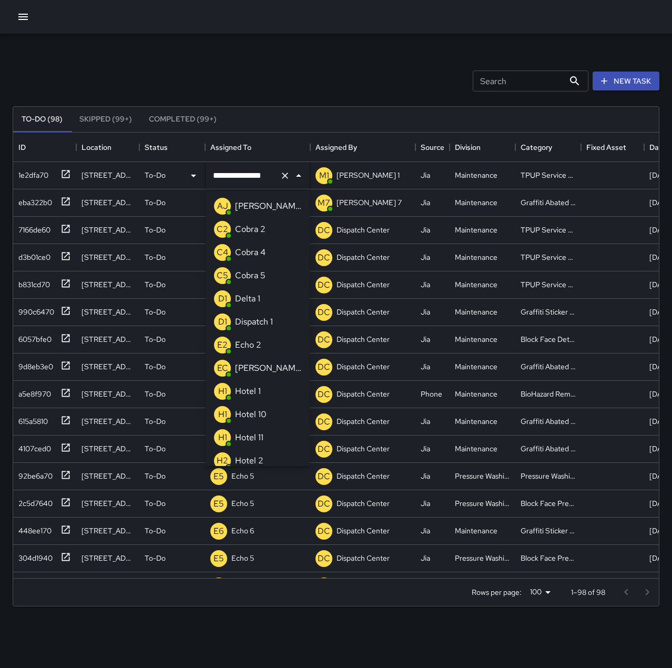
scroll to position [724, 0]
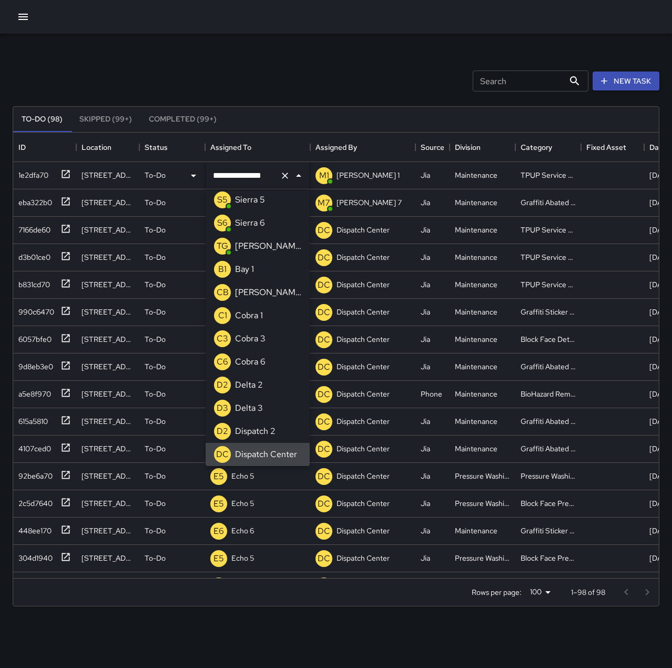
click at [289, 175] on icon "Clear" at bounding box center [285, 175] width 11 height 11
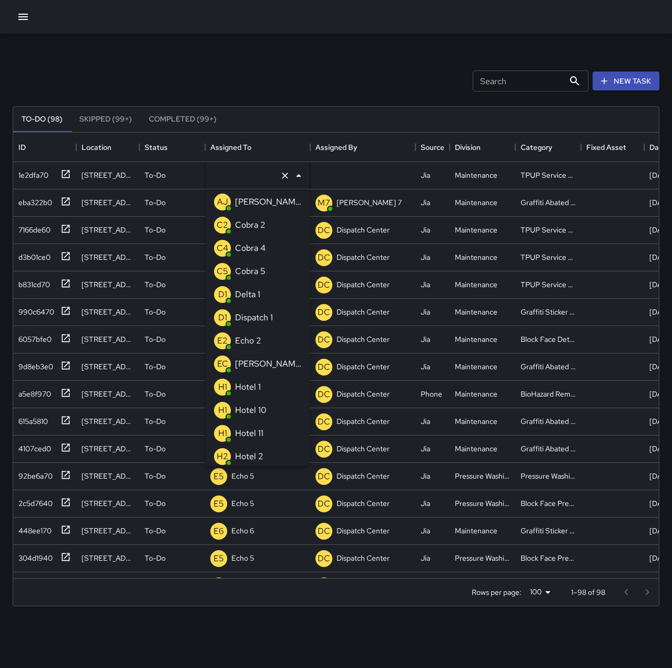
click at [266, 338] on li "E2 Echo 2" at bounding box center [258, 340] width 104 height 23
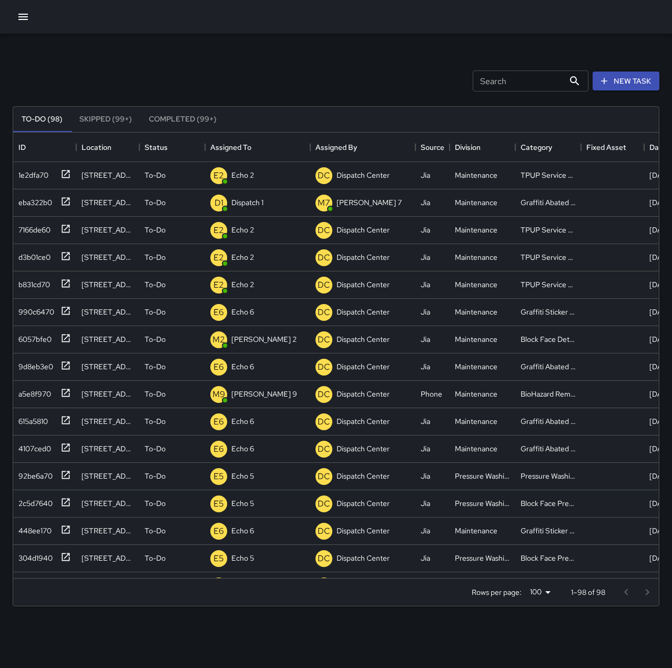
click at [299, 65] on div "Search Search New Task" at bounding box center [336, 81] width 651 height 55
click at [252, 283] on p "Echo 2" at bounding box center [242, 284] width 23 height 11
type input "******"
click at [252, 255] on p "Echo 2" at bounding box center [242, 257] width 23 height 11
type input "******"
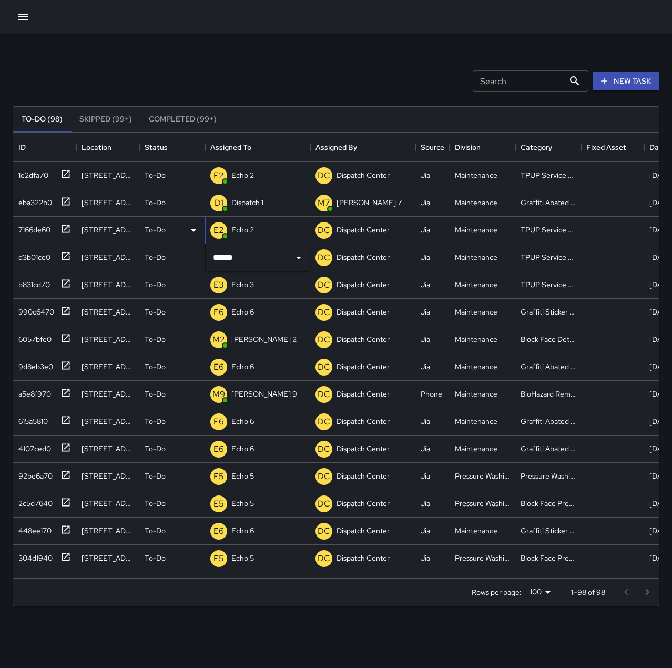
click at [266, 227] on div "E2 Echo 2" at bounding box center [257, 230] width 105 height 27
type input "******"
click at [261, 175] on div "E2 Echo 2" at bounding box center [257, 175] width 105 height 27
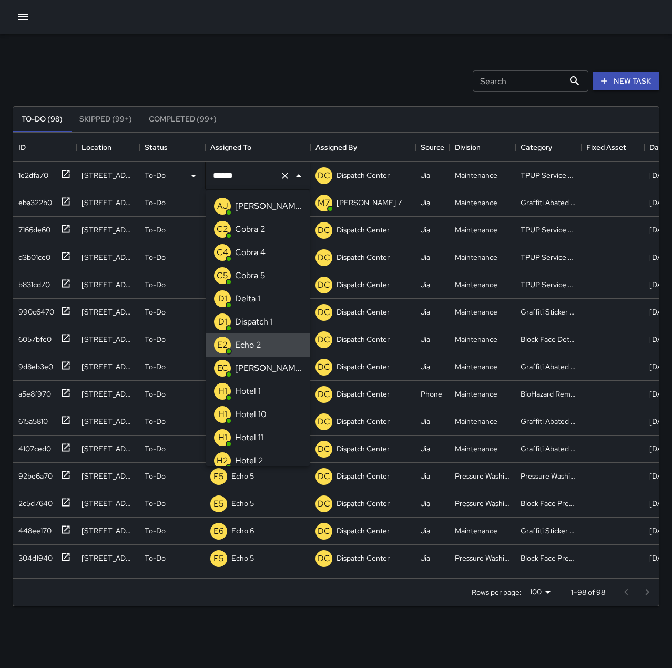
click at [251, 175] on input "******" at bounding box center [242, 176] width 65 height 20
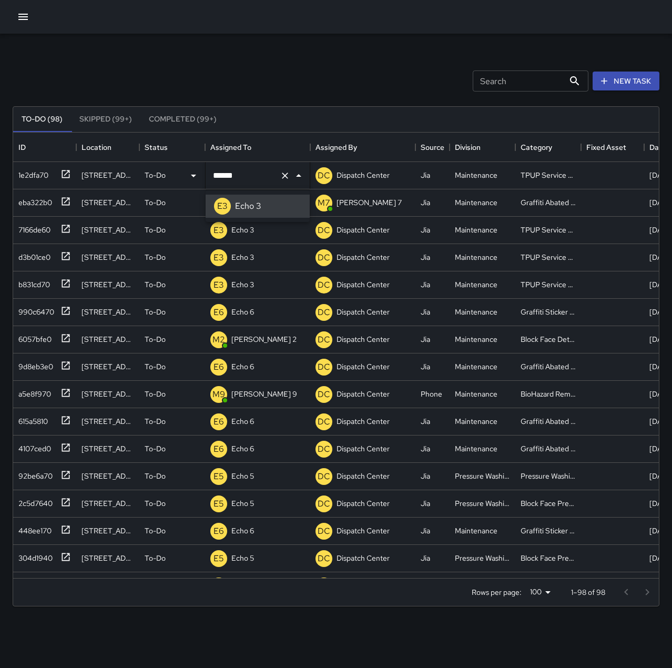
type input "******"
click at [73, 201] on div "eba322b0" at bounding box center [44, 202] width 63 height 27
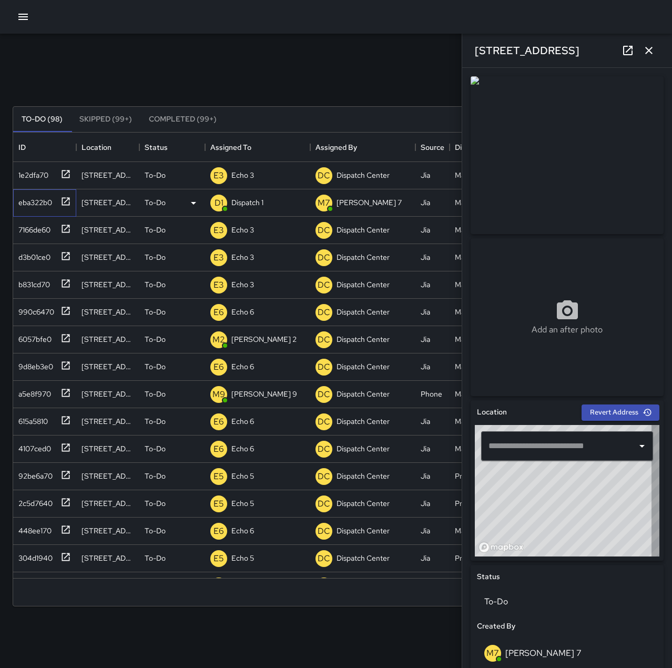
type input "**********"
click at [250, 202] on p "Dispatch 1" at bounding box center [247, 202] width 32 height 11
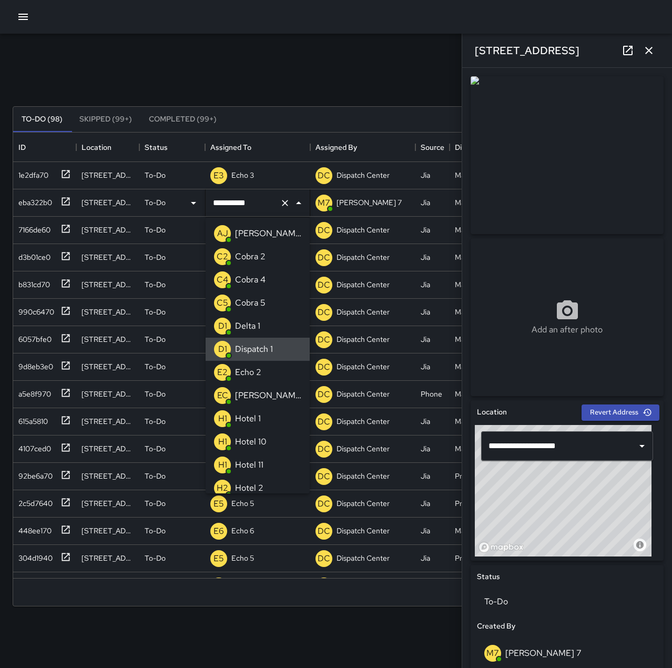
click at [288, 204] on icon "Clear" at bounding box center [285, 203] width 11 height 11
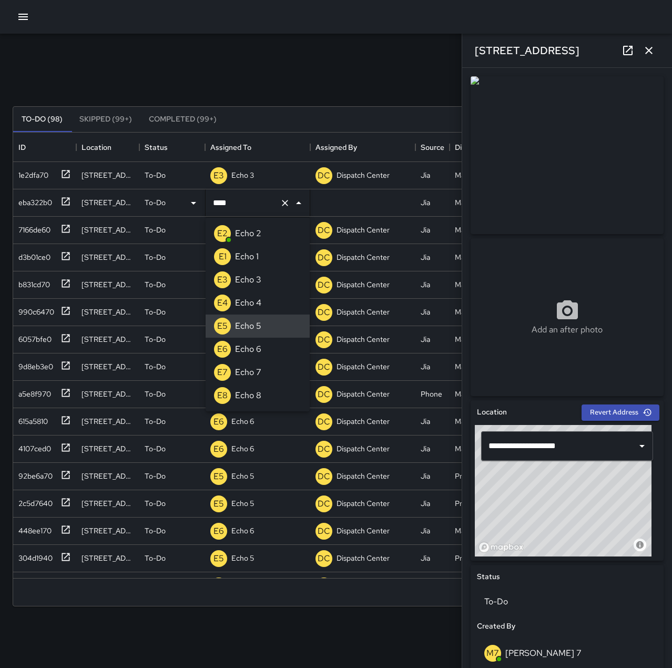
type input "******"
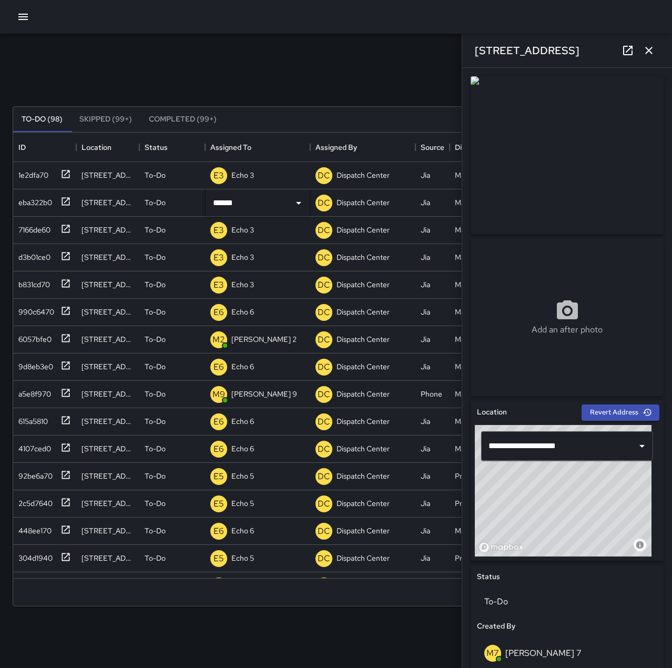
click at [644, 56] on icon "button" at bounding box center [649, 50] width 13 height 13
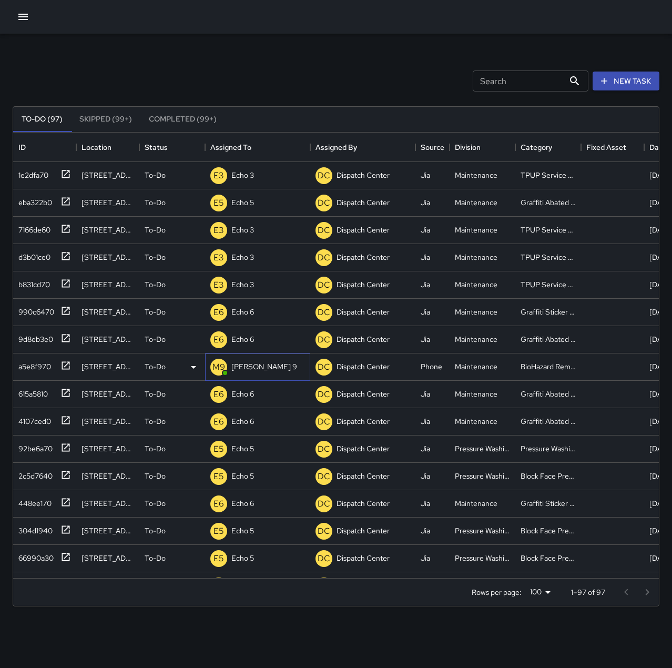
click at [242, 367] on p "[PERSON_NAME] 9" at bounding box center [264, 366] width 66 height 11
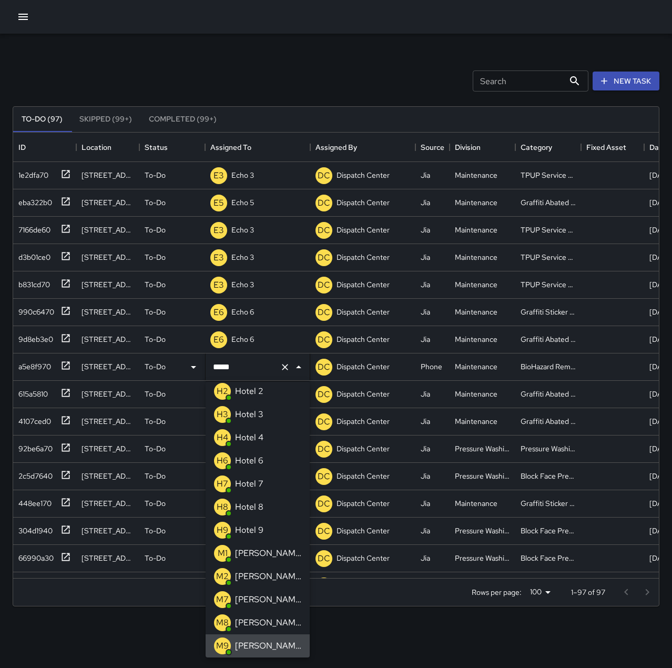
scroll to position [0, 0]
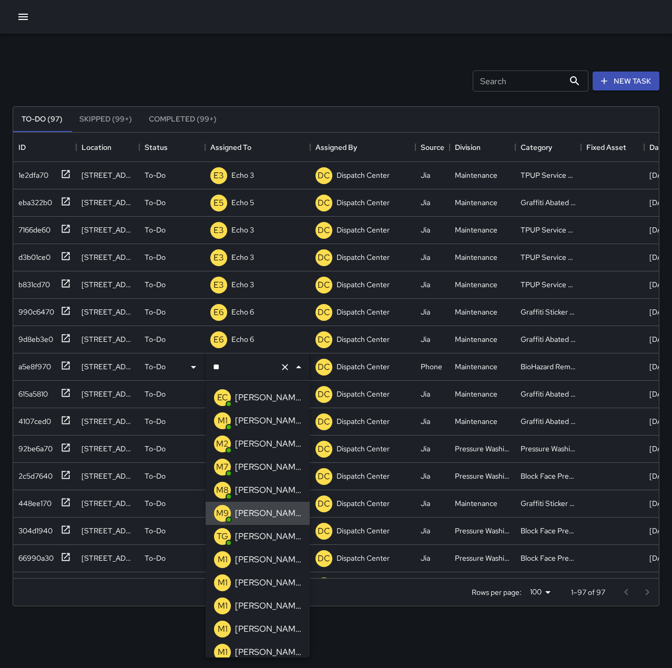
type input "*"
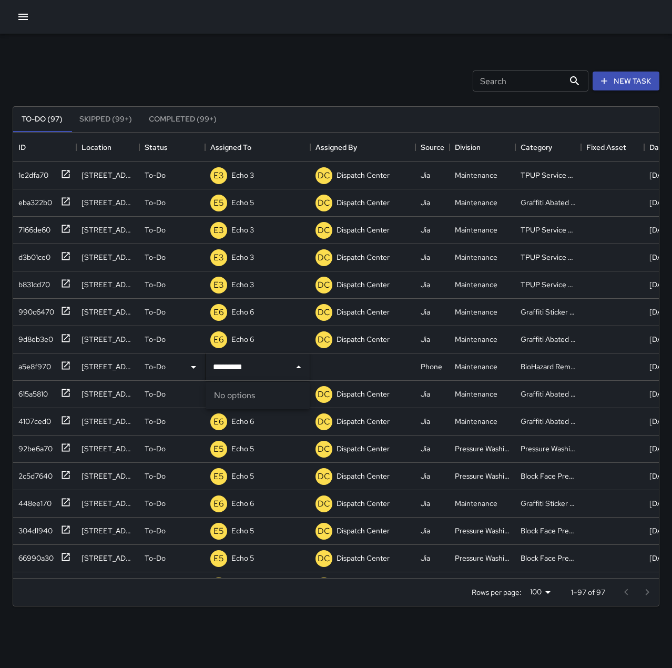
type input "********"
click at [259, 395] on p "Dispatch 1" at bounding box center [254, 397] width 38 height 13
